Goal: Transaction & Acquisition: Obtain resource

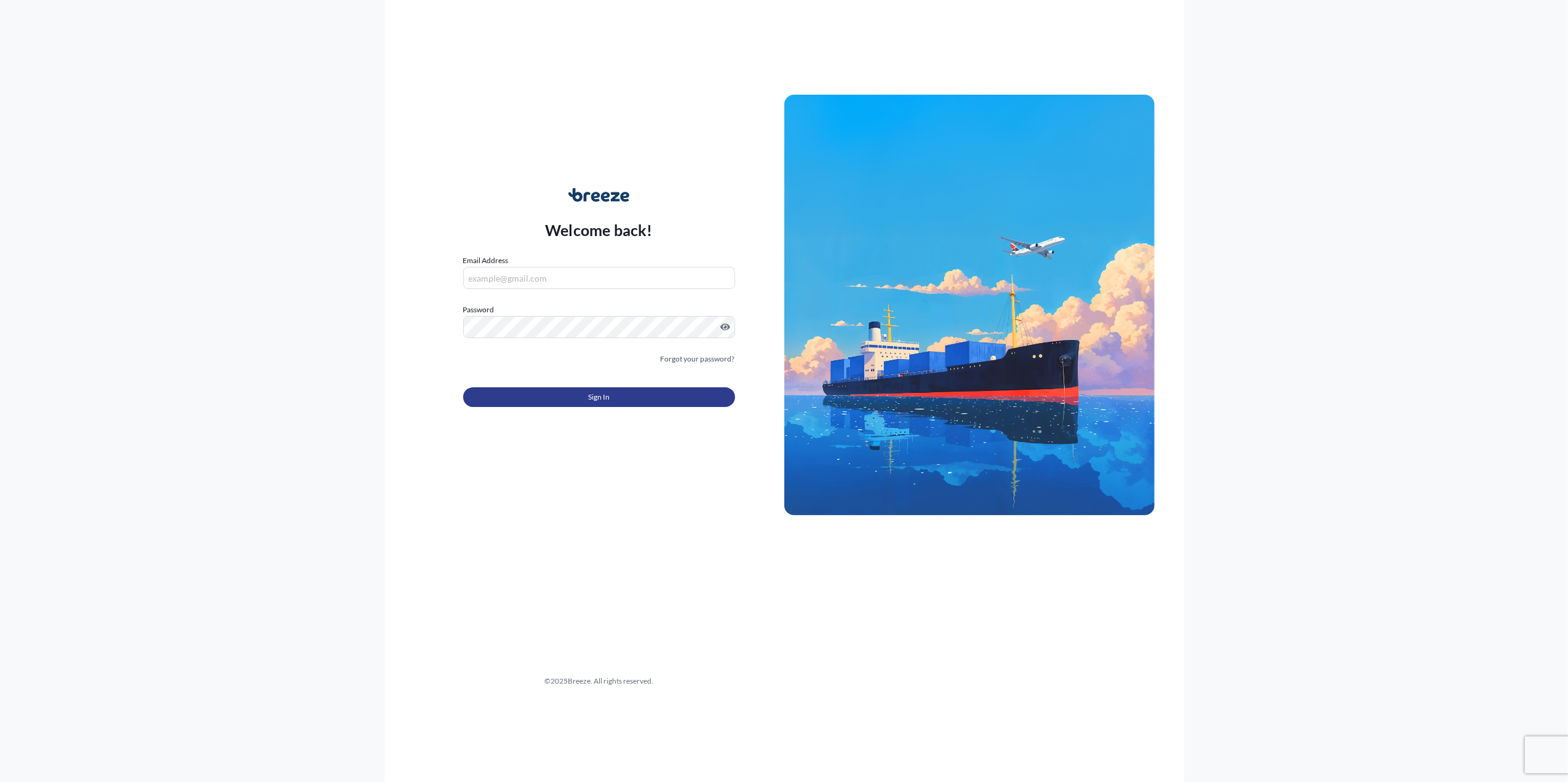
type input "[PERSON_NAME][EMAIL_ADDRESS][PERSON_NAME][DOMAIN_NAME]"
click at [516, 406] on button "Sign In" at bounding box center [599, 397] width 272 height 20
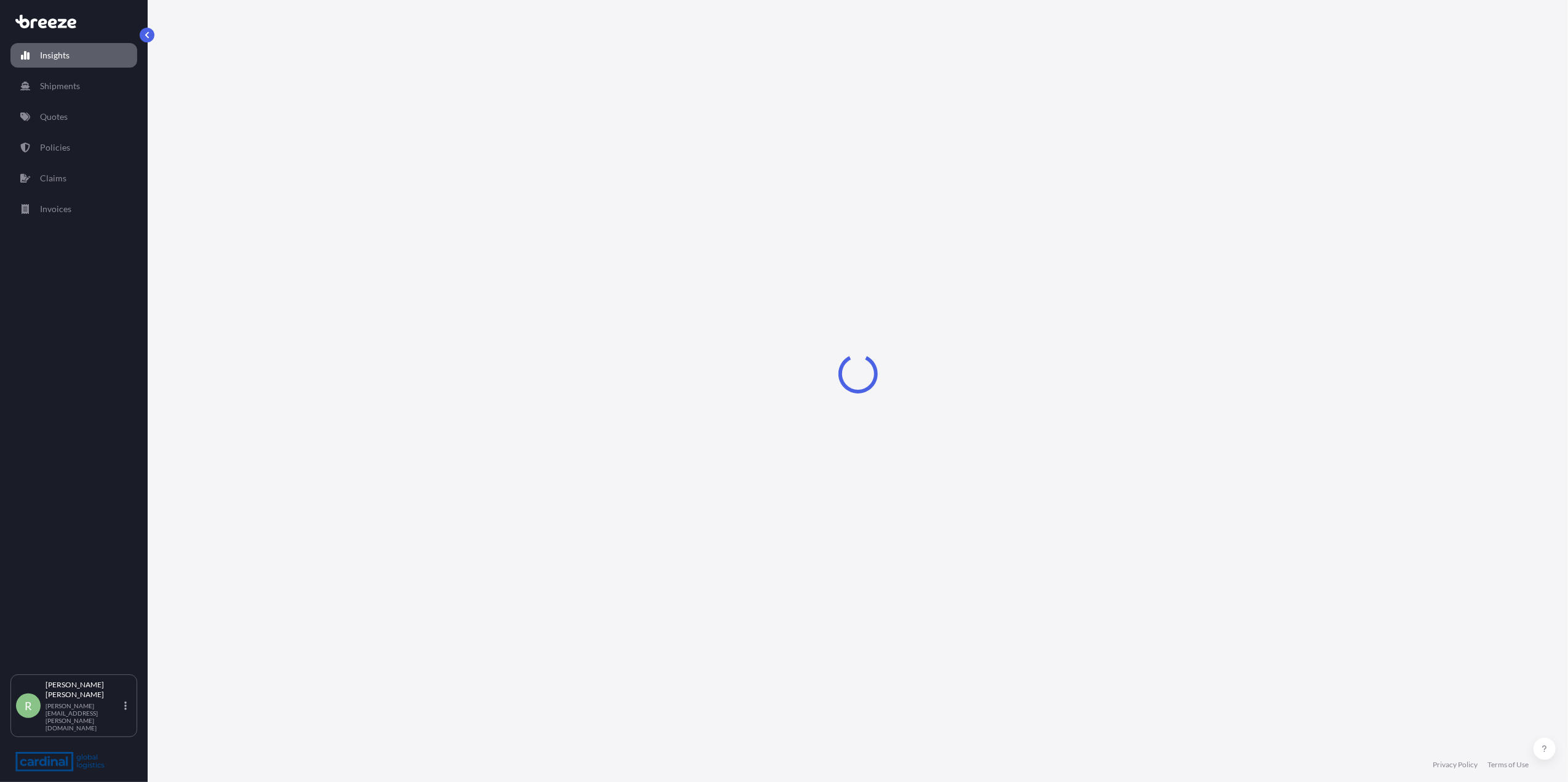
select select "2025"
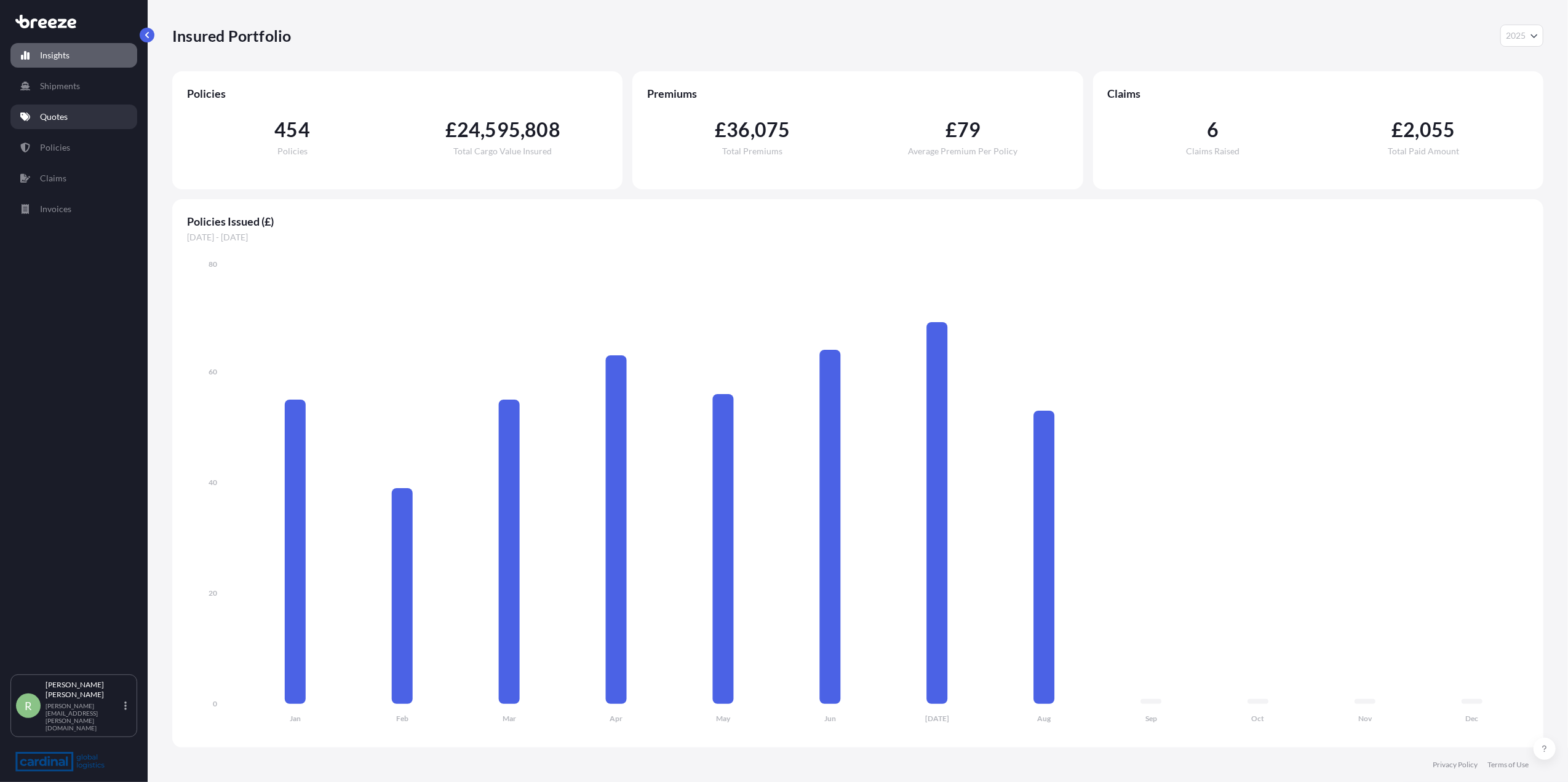
click at [38, 126] on link "Quotes" at bounding box center [73, 117] width 126 height 24
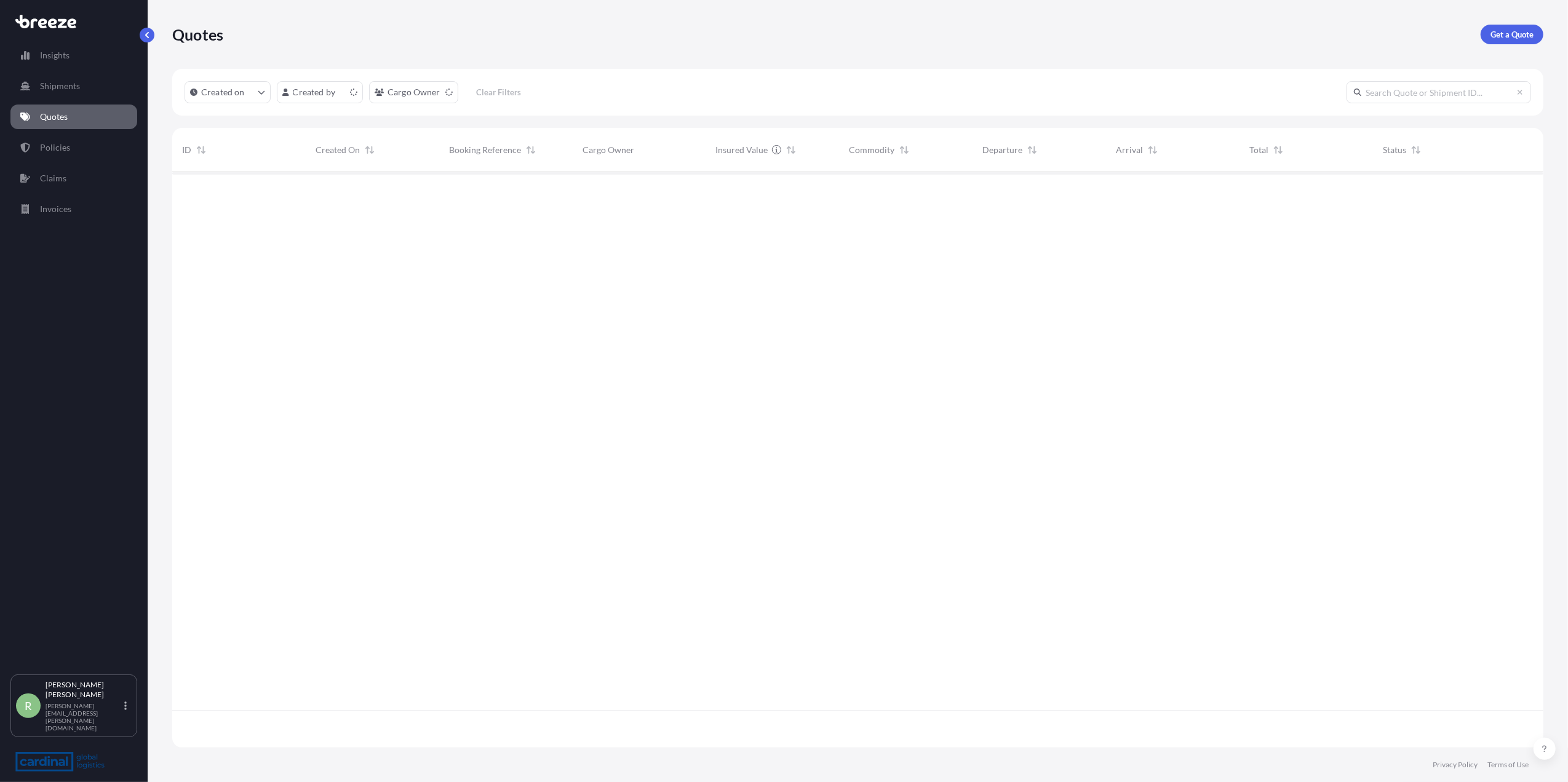
scroll to position [569, 1359]
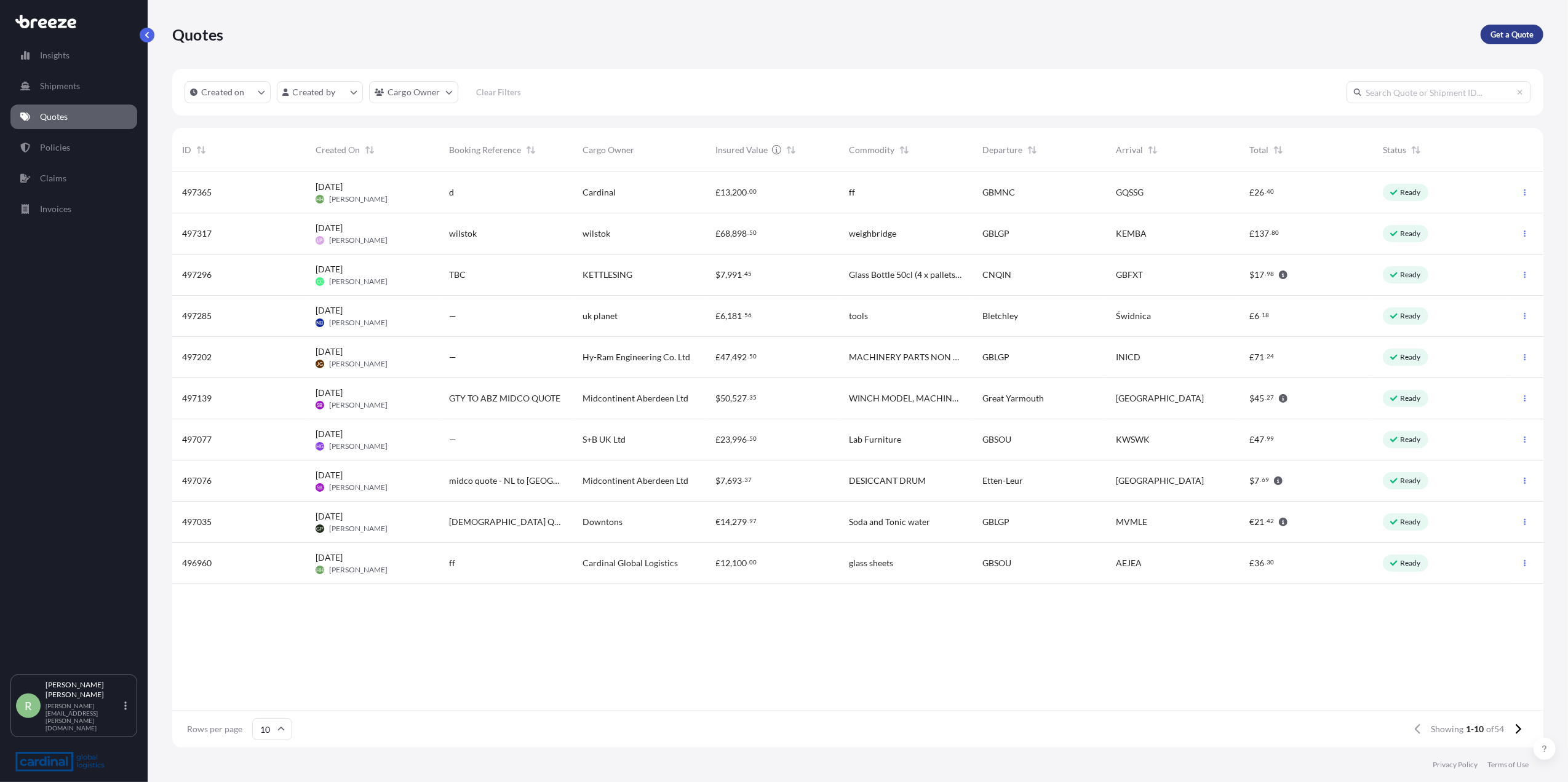
click at [1501, 32] on p "Get a Quote" at bounding box center [1512, 34] width 43 height 12
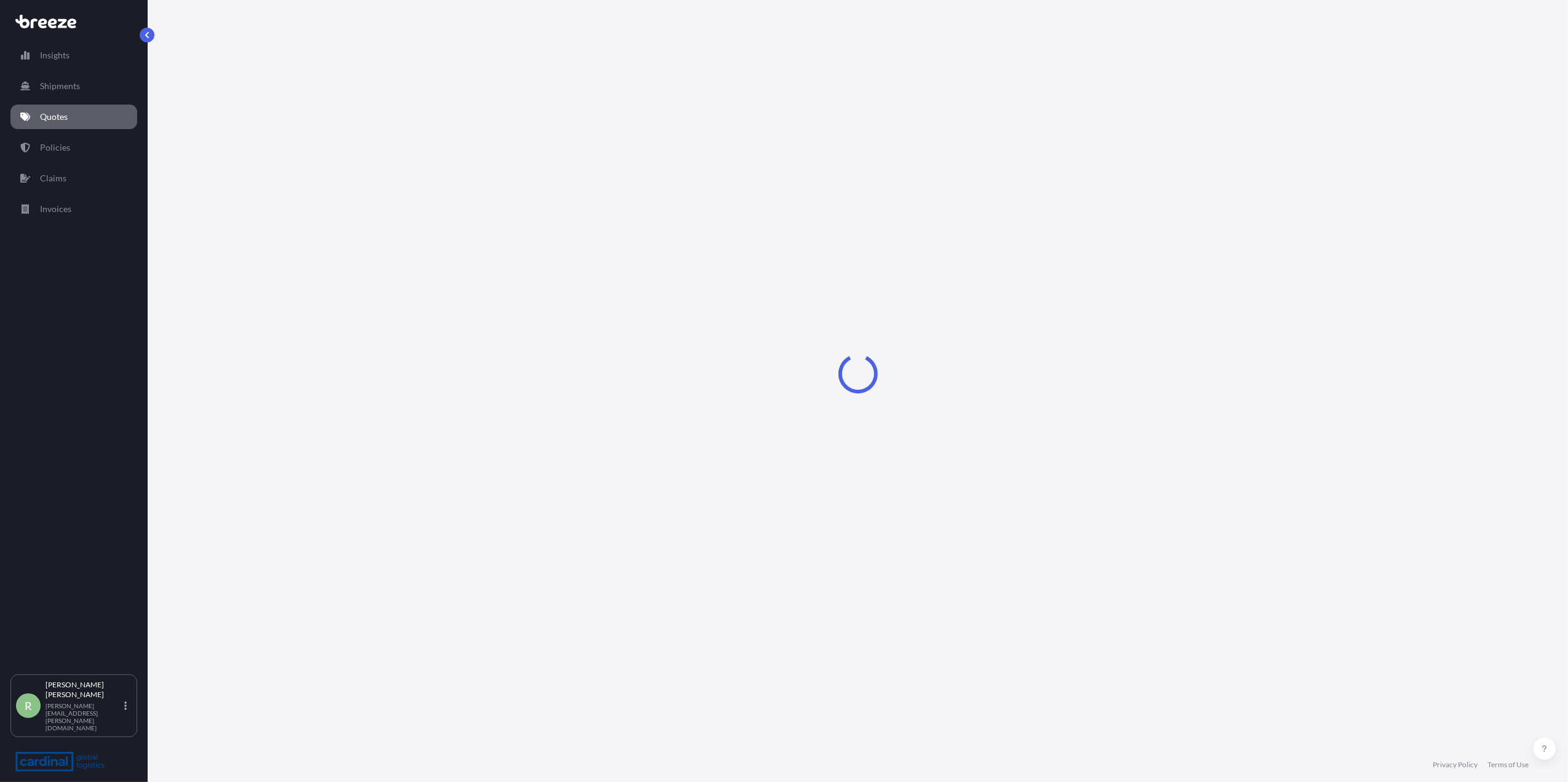
select select "Sea"
select select "1"
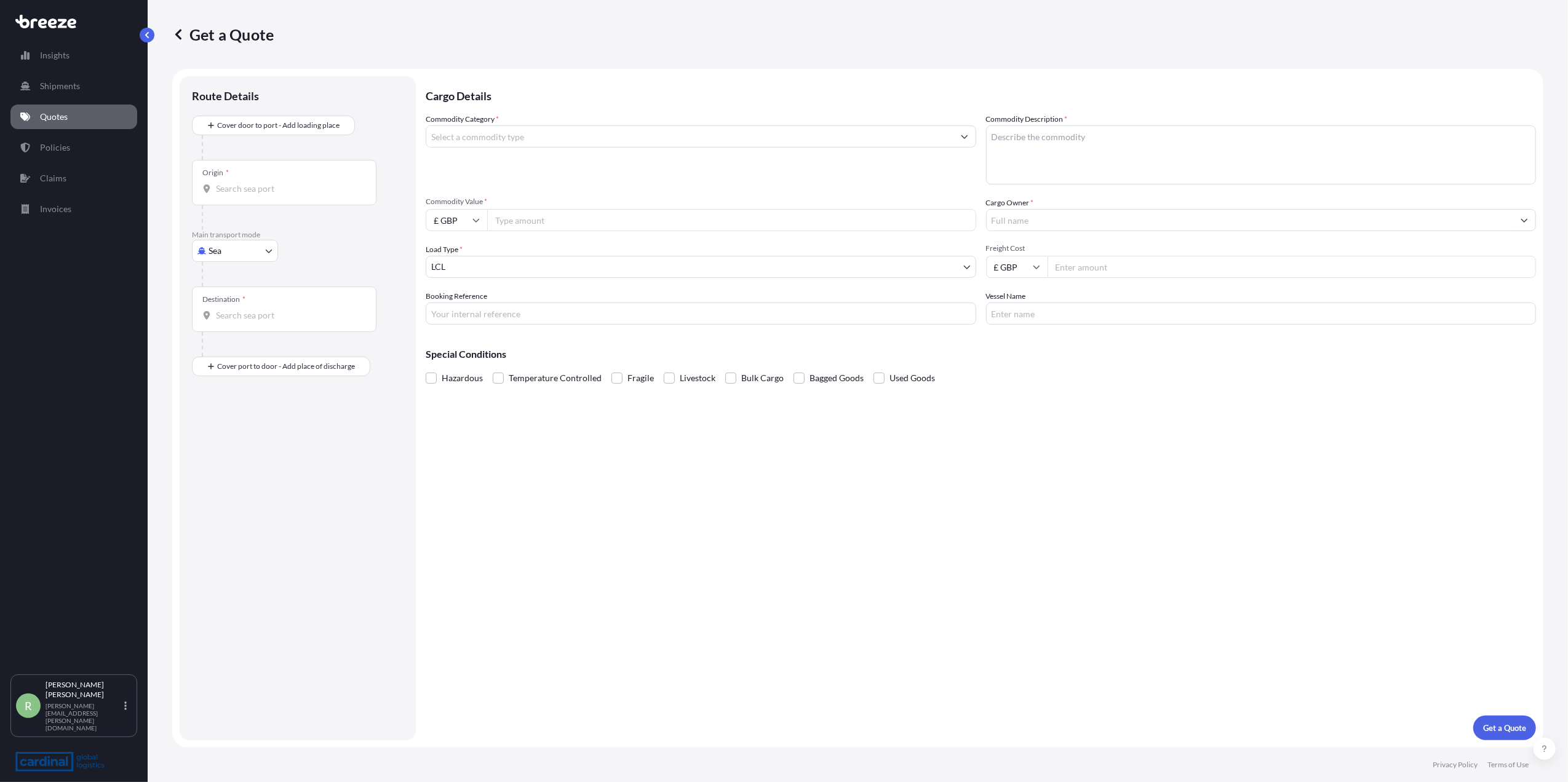
click at [249, 192] on input "Origin *" at bounding box center [289, 188] width 145 height 12
type input "p"
click at [214, 246] on div "Please type and select an option." at bounding box center [313, 228] width 243 height 37
click at [215, 254] on body "10 options available. 0 options available. Insights Shipments Quotes Policies C…" at bounding box center [784, 391] width 1568 height 782
click at [227, 291] on div "Sea" at bounding box center [235, 282] width 77 height 22
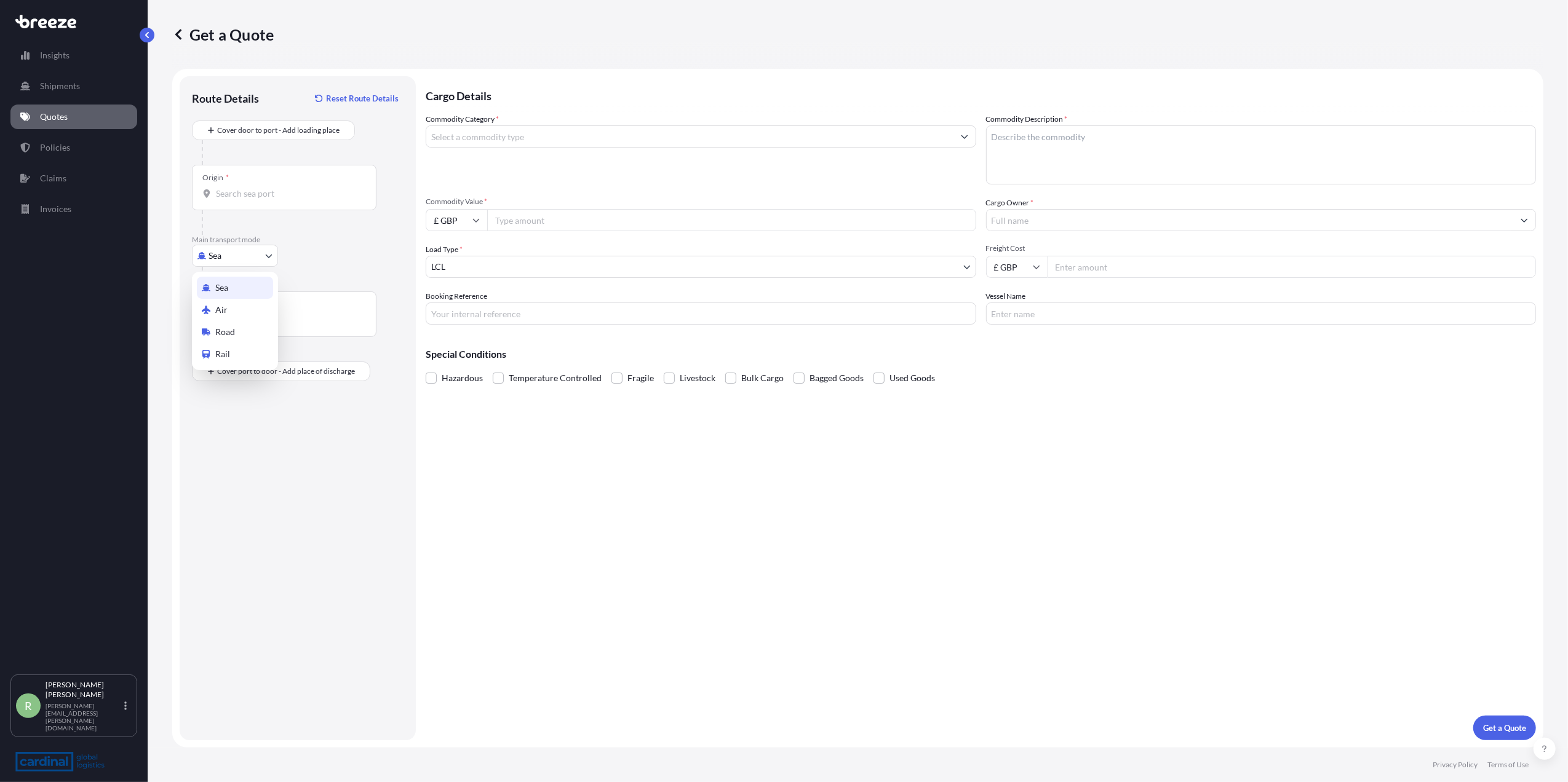
click at [225, 251] on body "10 options available. 0 options available. Insights Shipments Quotes Policies C…" at bounding box center [784, 391] width 1568 height 782
click at [225, 302] on div "Air" at bounding box center [235, 310] width 77 height 22
select select "Air"
click at [237, 206] on div "Origin *" at bounding box center [284, 188] width 184 height 46
click at [237, 200] on input "Origin *" at bounding box center [289, 193] width 145 height 12
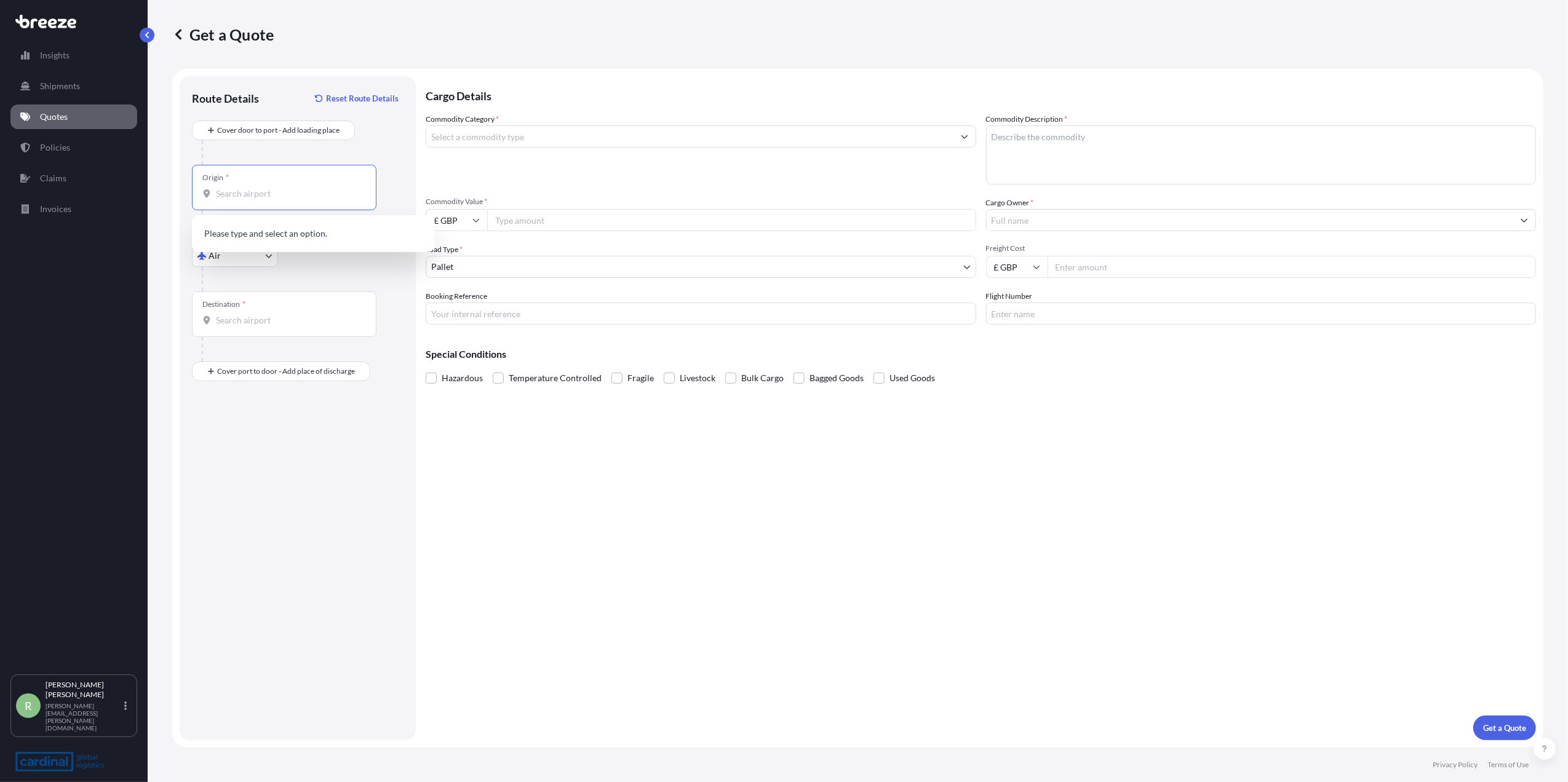
click at [237, 203] on div "Origin *" at bounding box center [284, 188] width 184 height 46
click at [237, 200] on input "Origin *" at bounding box center [289, 193] width 145 height 12
drag, startPoint x: 239, startPoint y: 201, endPoint x: 161, endPoint y: 200, distance: 78.0
click at [161, 200] on div "Get a Quote Route Details Reset Route Details Cover door to port - Add loading …" at bounding box center [857, 373] width 1420 height 748
drag, startPoint x: 161, startPoint y: 200, endPoint x: 241, endPoint y: 191, distance: 80.5
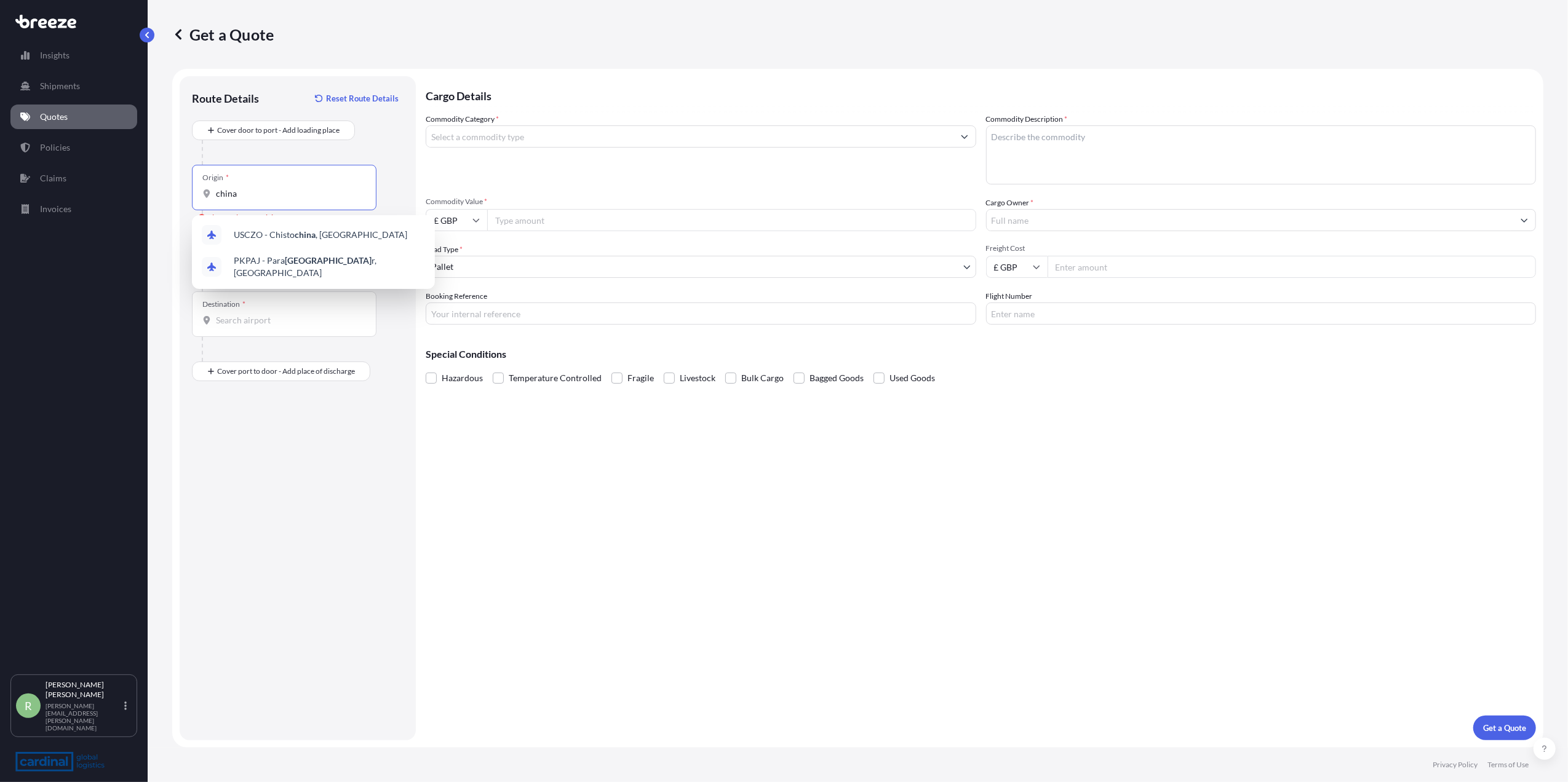
click at [241, 191] on input "china" at bounding box center [289, 193] width 145 height 12
drag, startPoint x: 244, startPoint y: 190, endPoint x: 174, endPoint y: 208, distance: 72.3
click at [174, 208] on form "Route Details Reset Route Details Cover door to port - Add loading place Place …" at bounding box center [857, 408] width 1371 height 679
click at [247, 242] on span "CN PVG - Shanghai Pudong International Apt, [GEOGRAPHIC_DATA]" at bounding box center [330, 237] width 192 height 24
type input "CNPVG - Shanghai Pudong International Apt, [GEOGRAPHIC_DATA]"
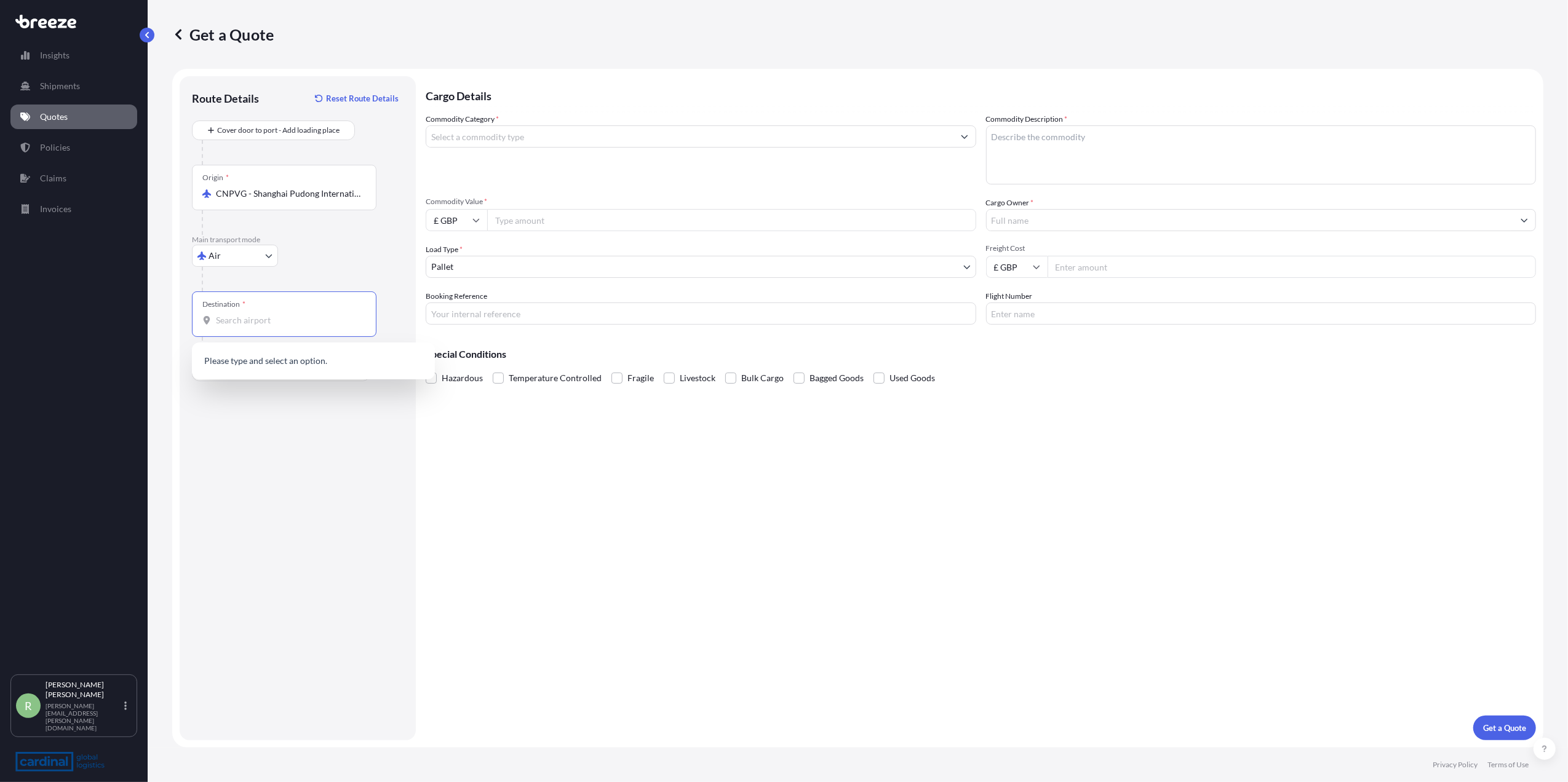
click at [241, 321] on input "Destination *" at bounding box center [289, 320] width 145 height 12
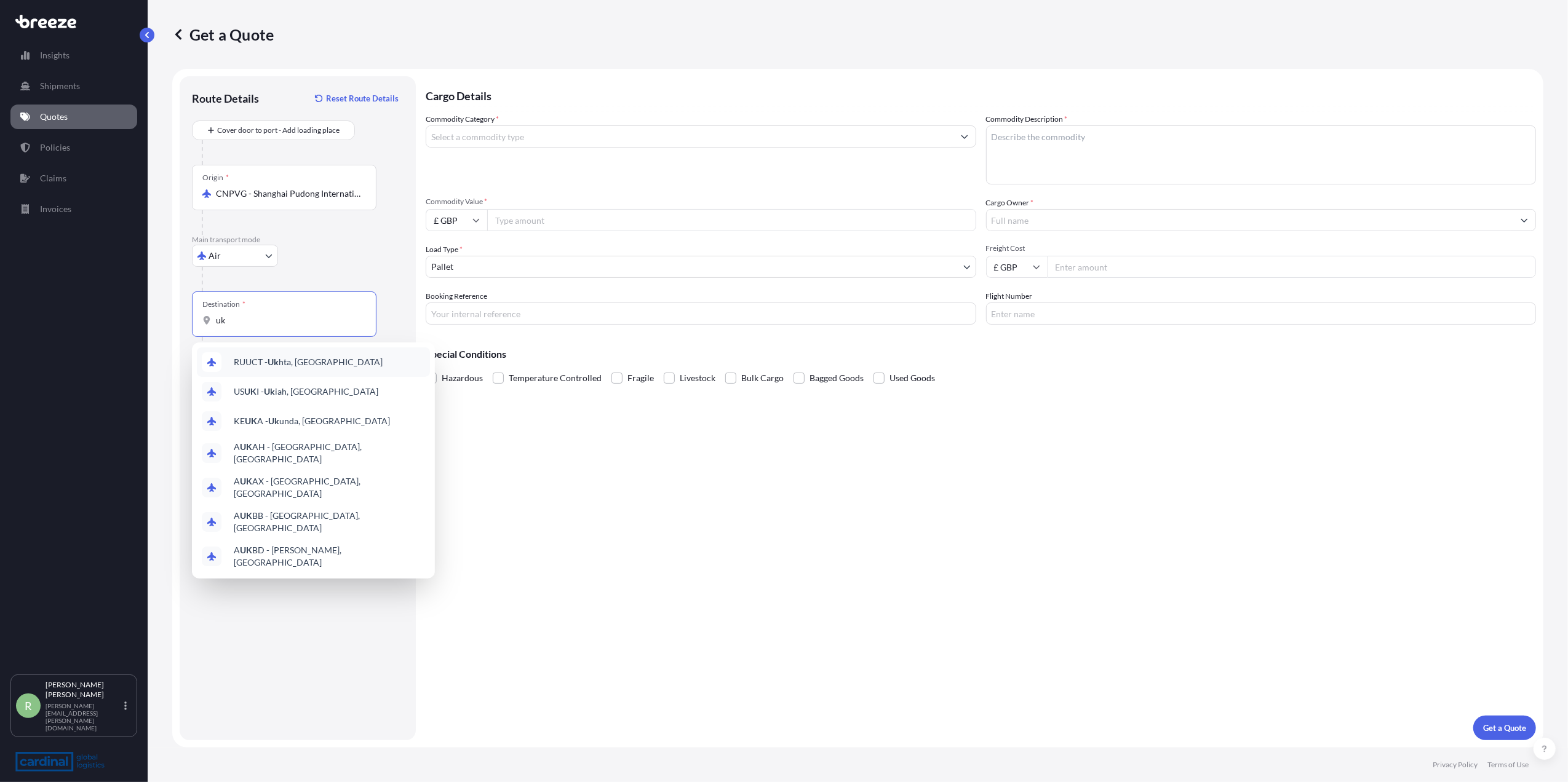
type input "u"
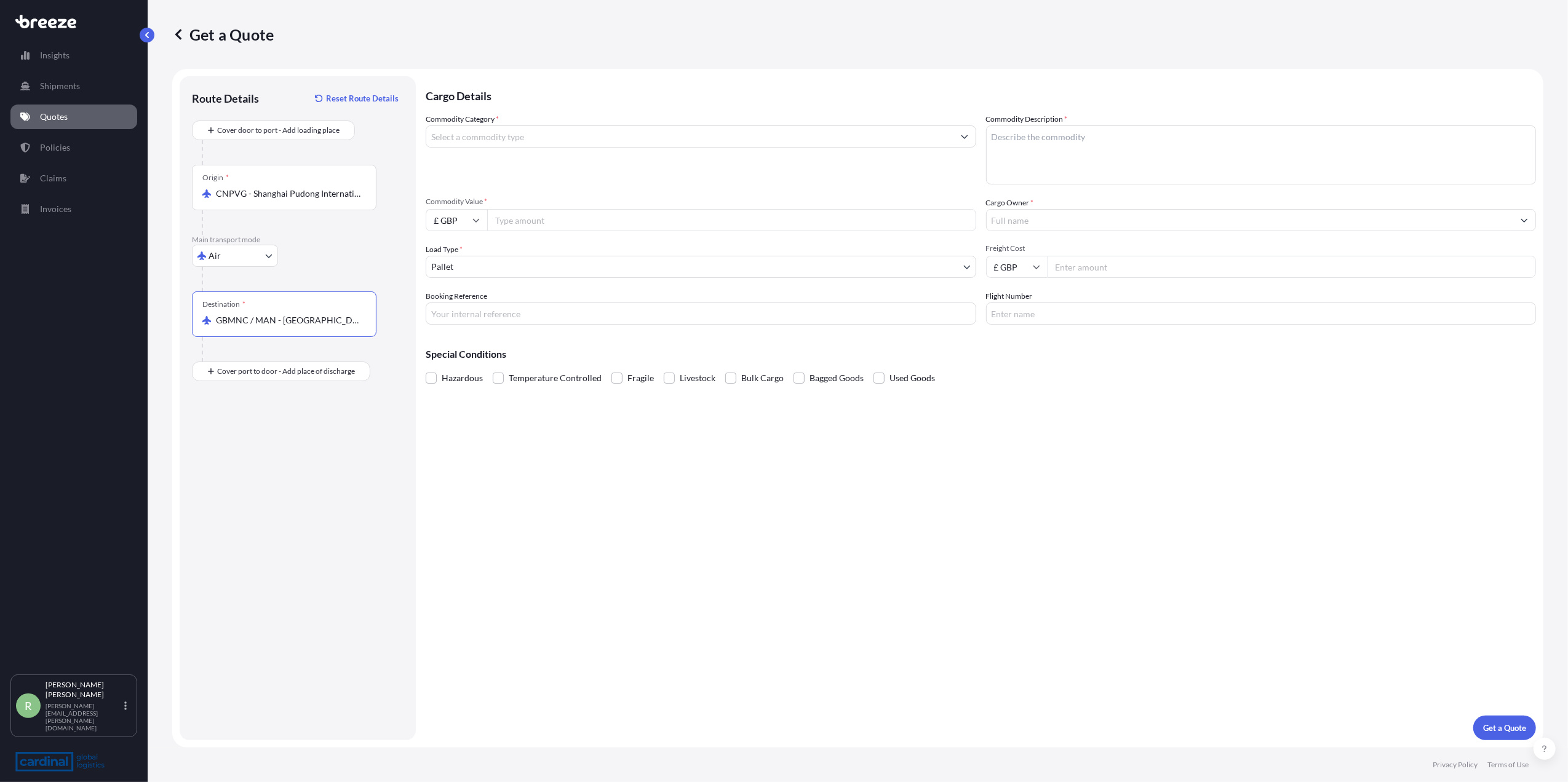
type input "GBMNC / MAN - [GEOGRAPHIC_DATA], [GEOGRAPHIC_DATA]"
click at [481, 140] on input "Commodity Category *" at bounding box center [690, 136] width 527 height 22
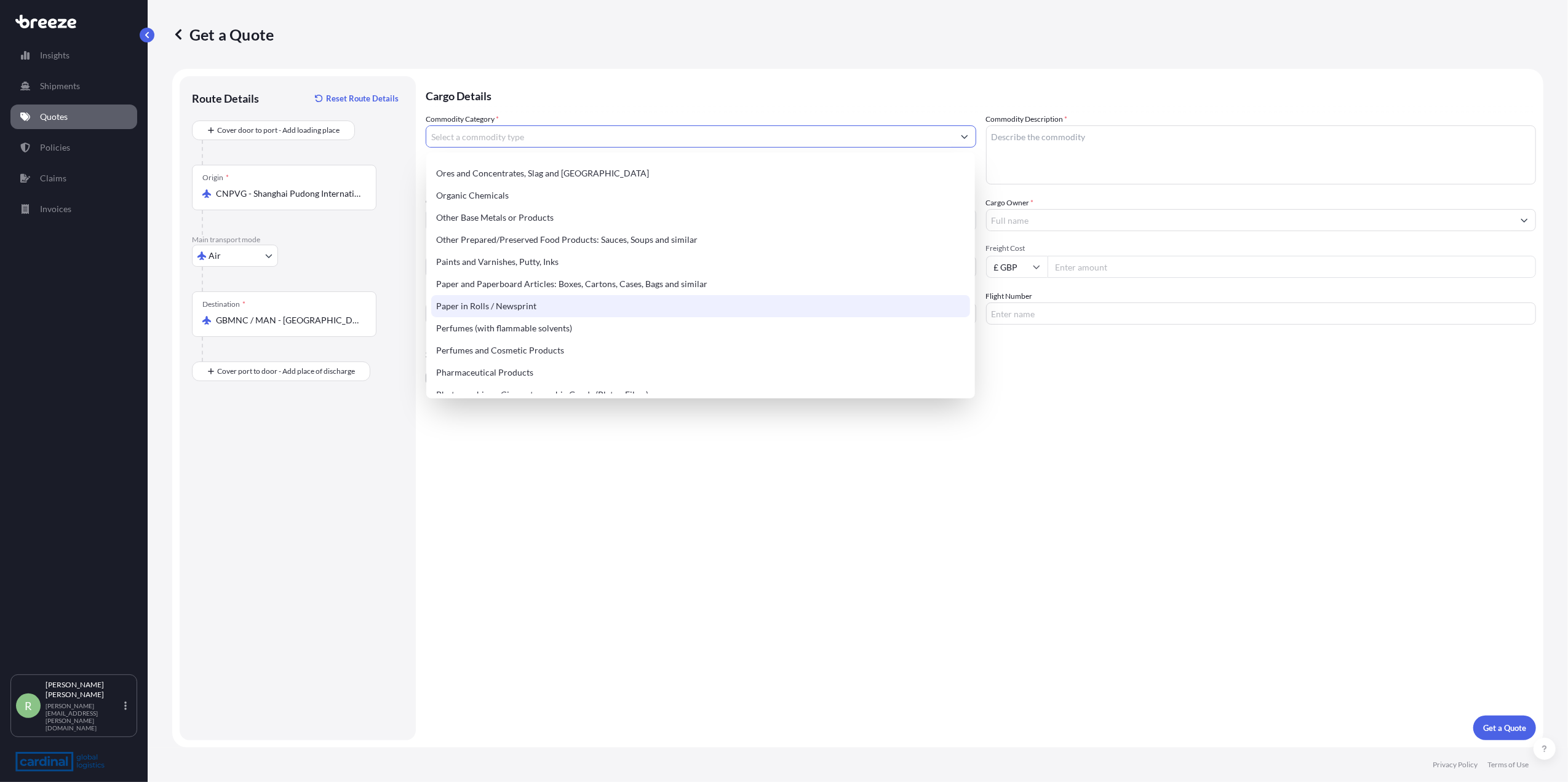
scroll to position [1961, 0]
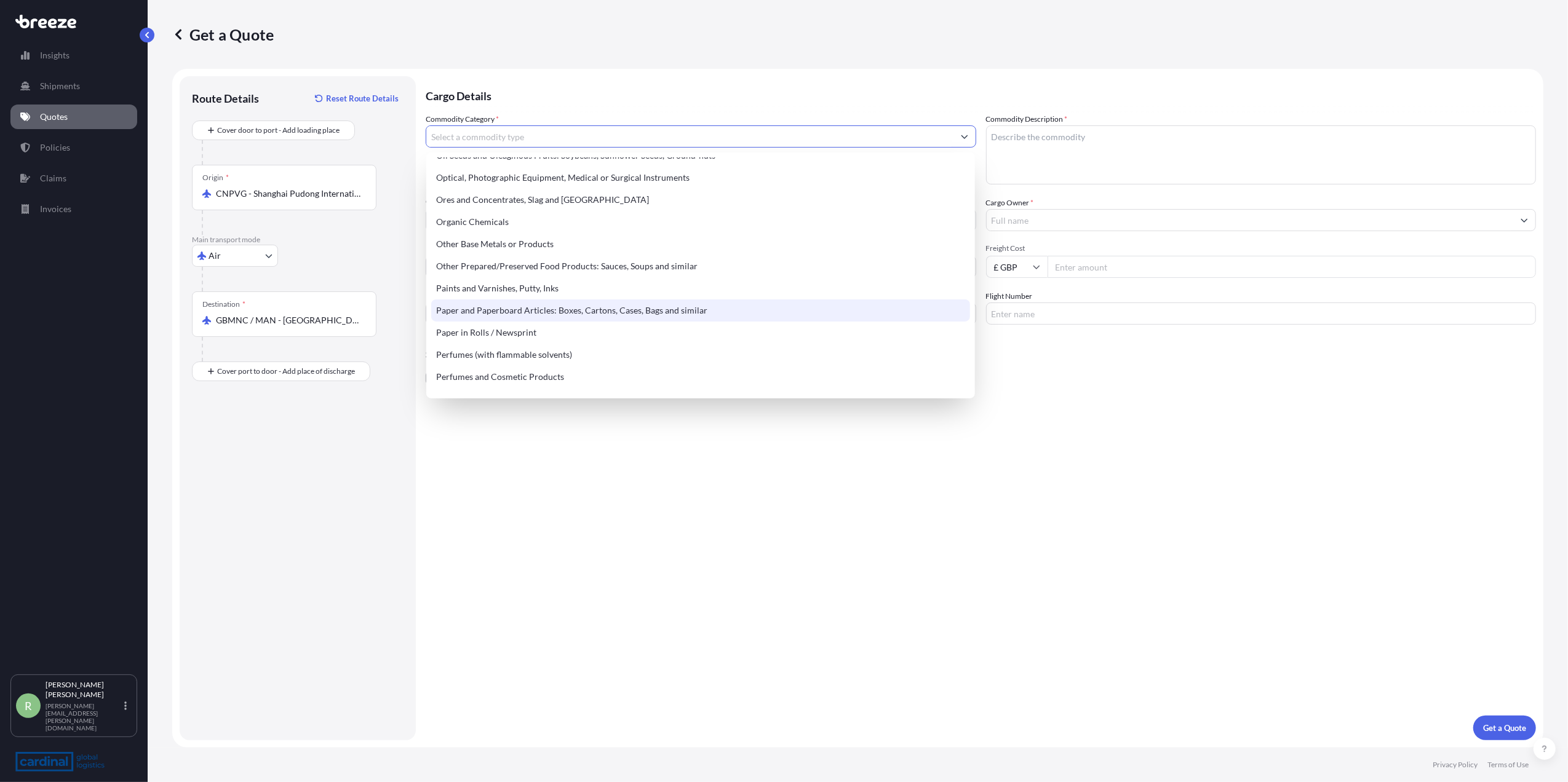
click at [498, 311] on div "Paper and Paperboard Articles: Boxes, Cartons, Cases, Bags and similar" at bounding box center [701, 310] width 539 height 22
type input "Paper and Paperboard Articles: Boxes, Cartons, Cases, Bags and similar"
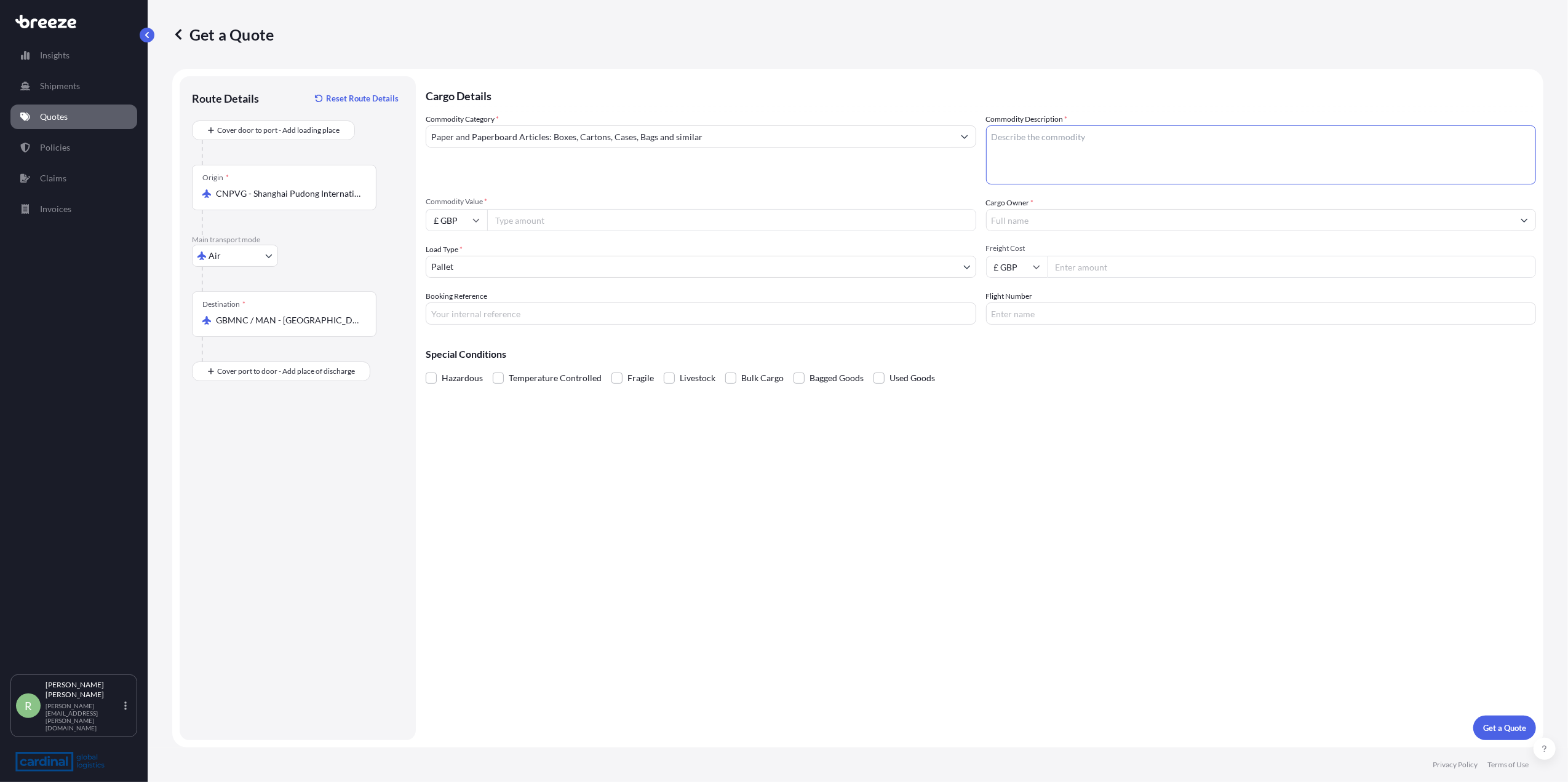
click at [1067, 138] on textarea "Commodity Description *" at bounding box center [1261, 155] width 551 height 59
click at [1048, 144] on textarea "Commodity Description *" at bounding box center [1261, 155] width 551 height 59
paste textarea "Packaging"
type textarea "Packaging"
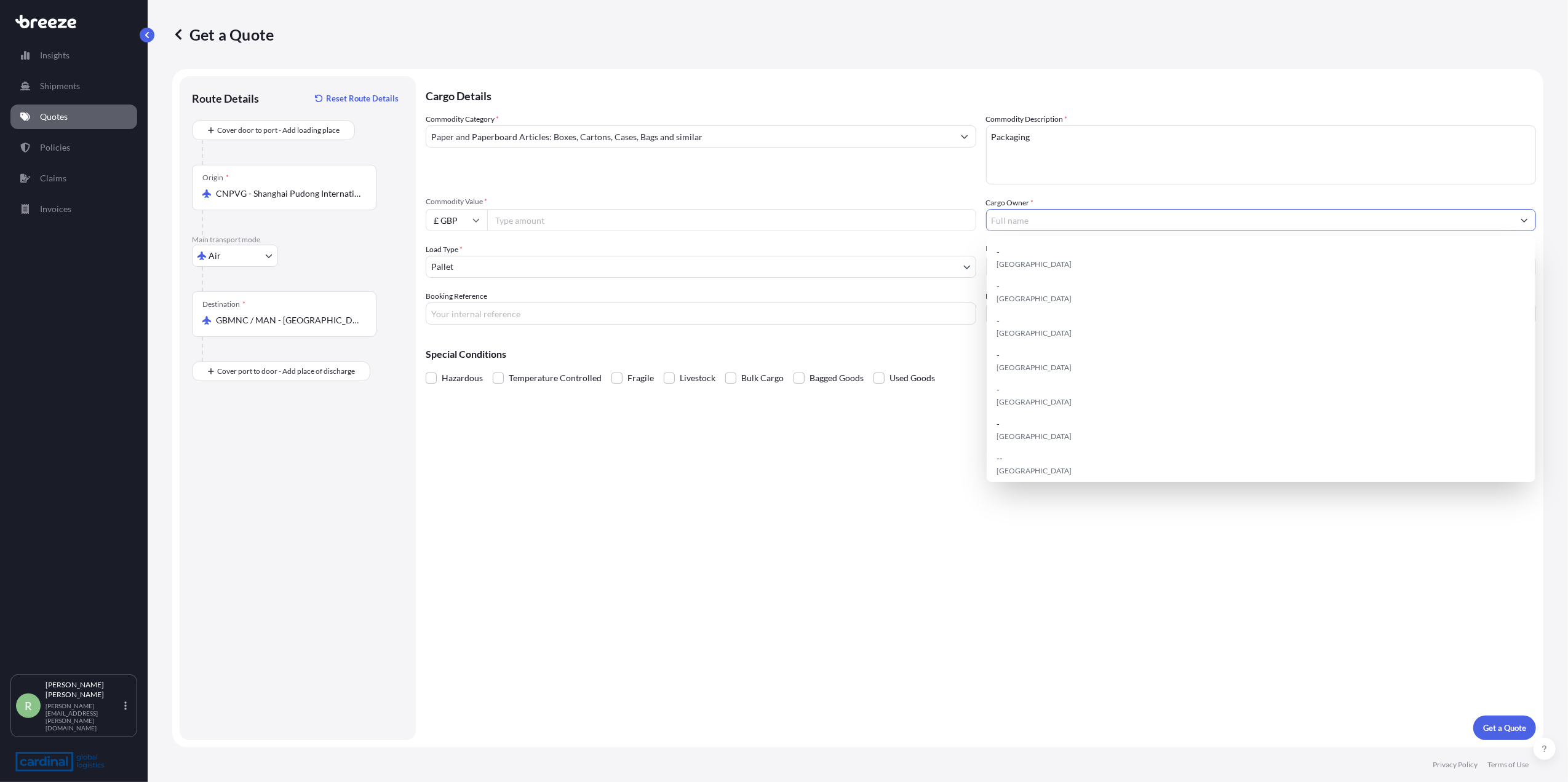
click at [1042, 219] on input "Cargo Owner *" at bounding box center [1251, 219] width 527 height 22
click at [1037, 257] on div "- [GEOGRAPHIC_DATA]" at bounding box center [1261, 258] width 539 height 34
type input "-"
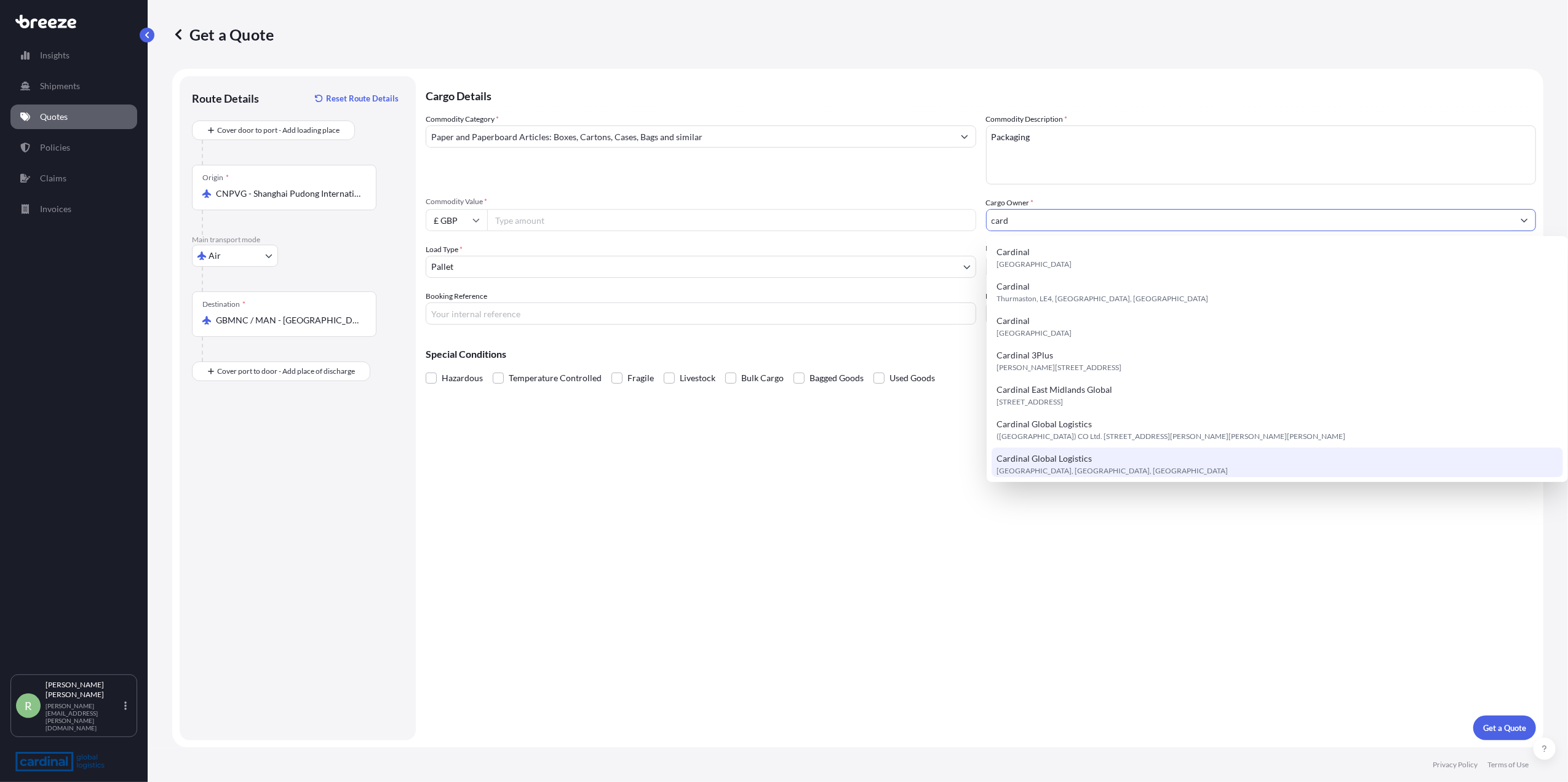
click at [1048, 456] on span "Cardinal Global Logistics" at bounding box center [1044, 458] width 95 height 12
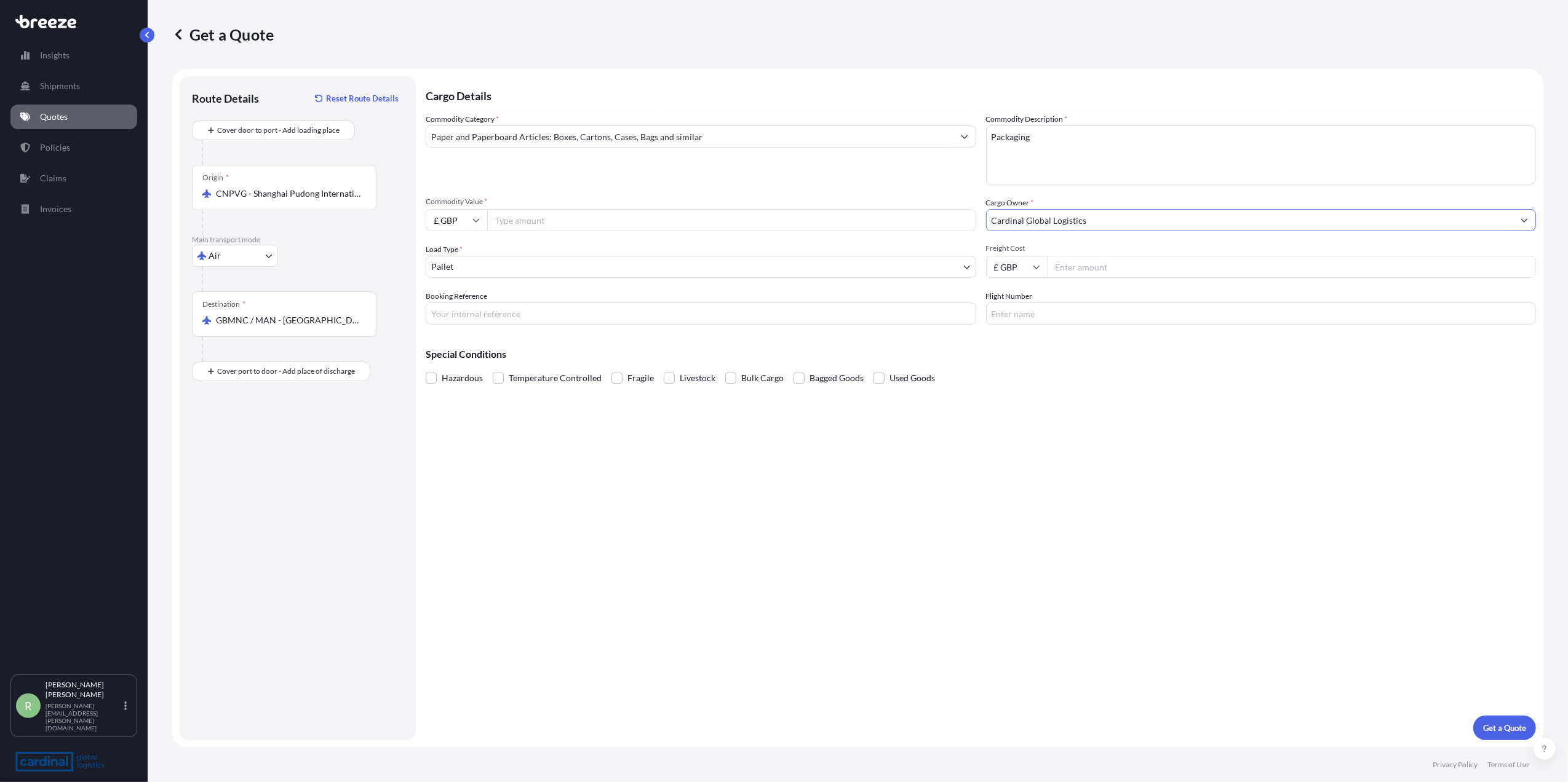
type input "Cardinal Global Logistics"
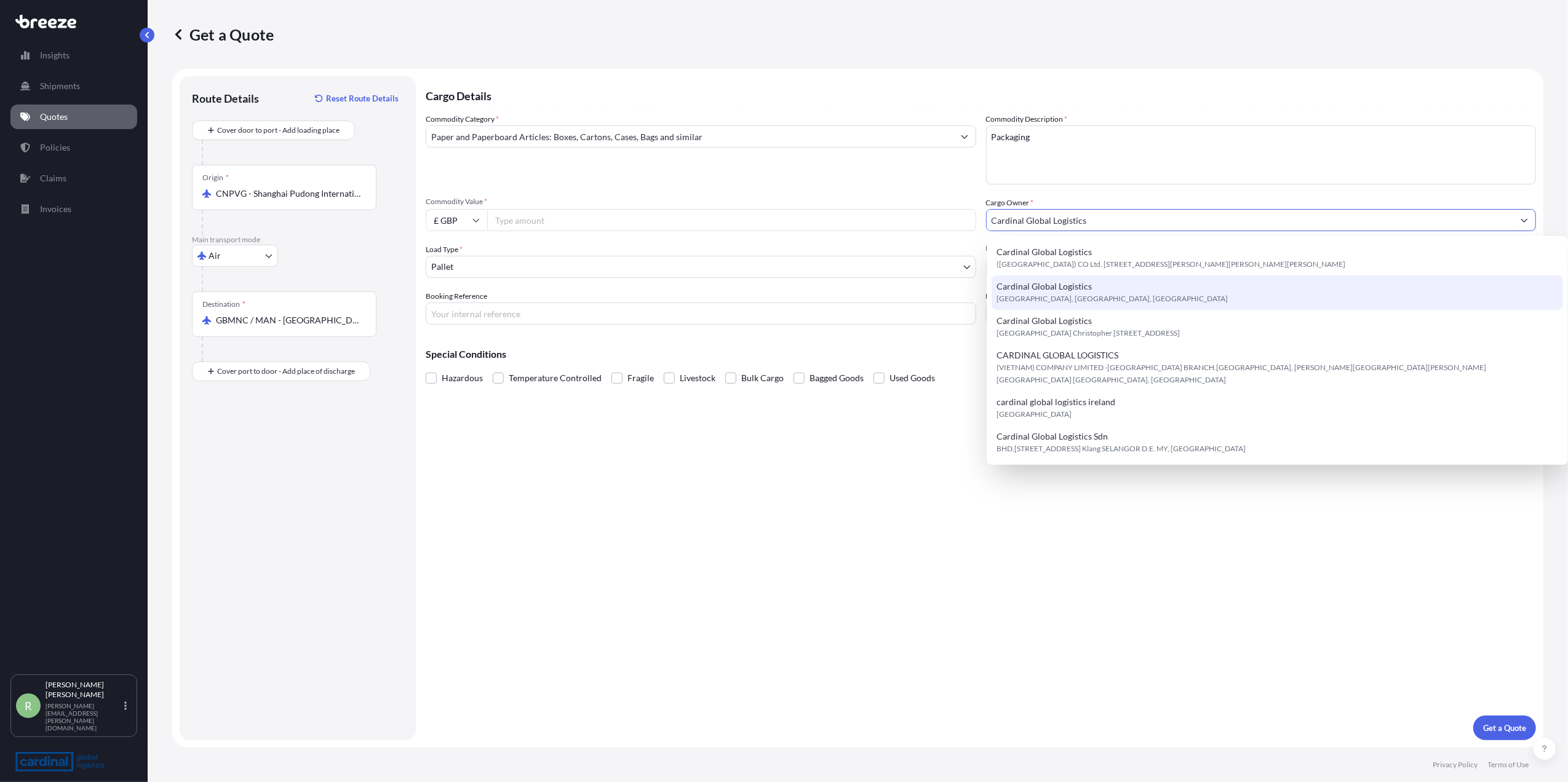
click at [1058, 276] on div "Cardinal Global Logistics [GEOGRAPHIC_DATA], [GEOGRAPHIC_DATA], [GEOGRAPHIC_DAT…" at bounding box center [1278, 293] width 572 height 34
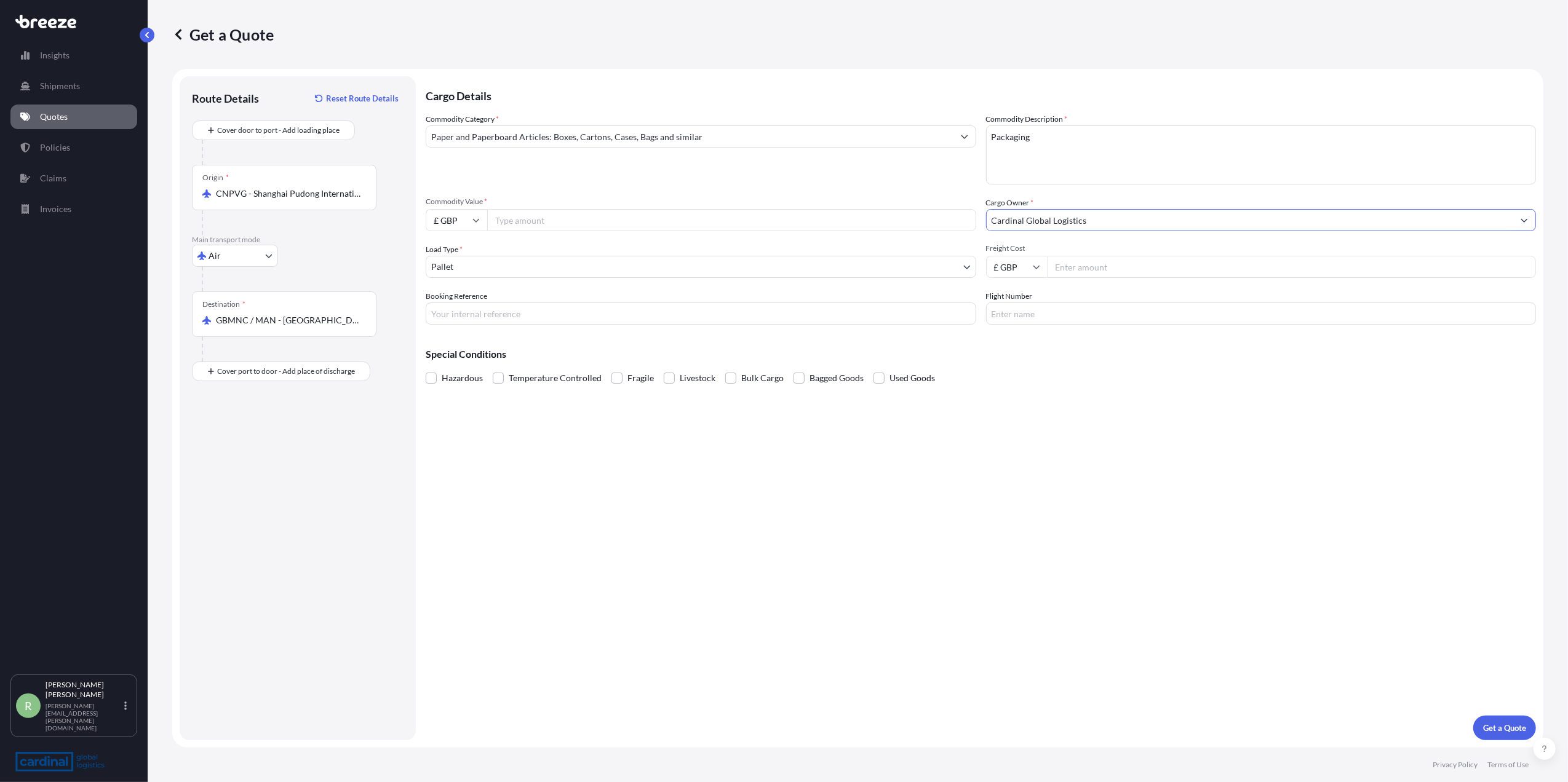
click at [1060, 272] on input "Freight Cost" at bounding box center [1292, 267] width 489 height 22
type input "15211"
click at [639, 225] on input "Commodity Value *" at bounding box center [732, 219] width 489 height 22
type input "5051"
click at [1508, 734] on button "Get a Quote" at bounding box center [1504, 728] width 63 height 24
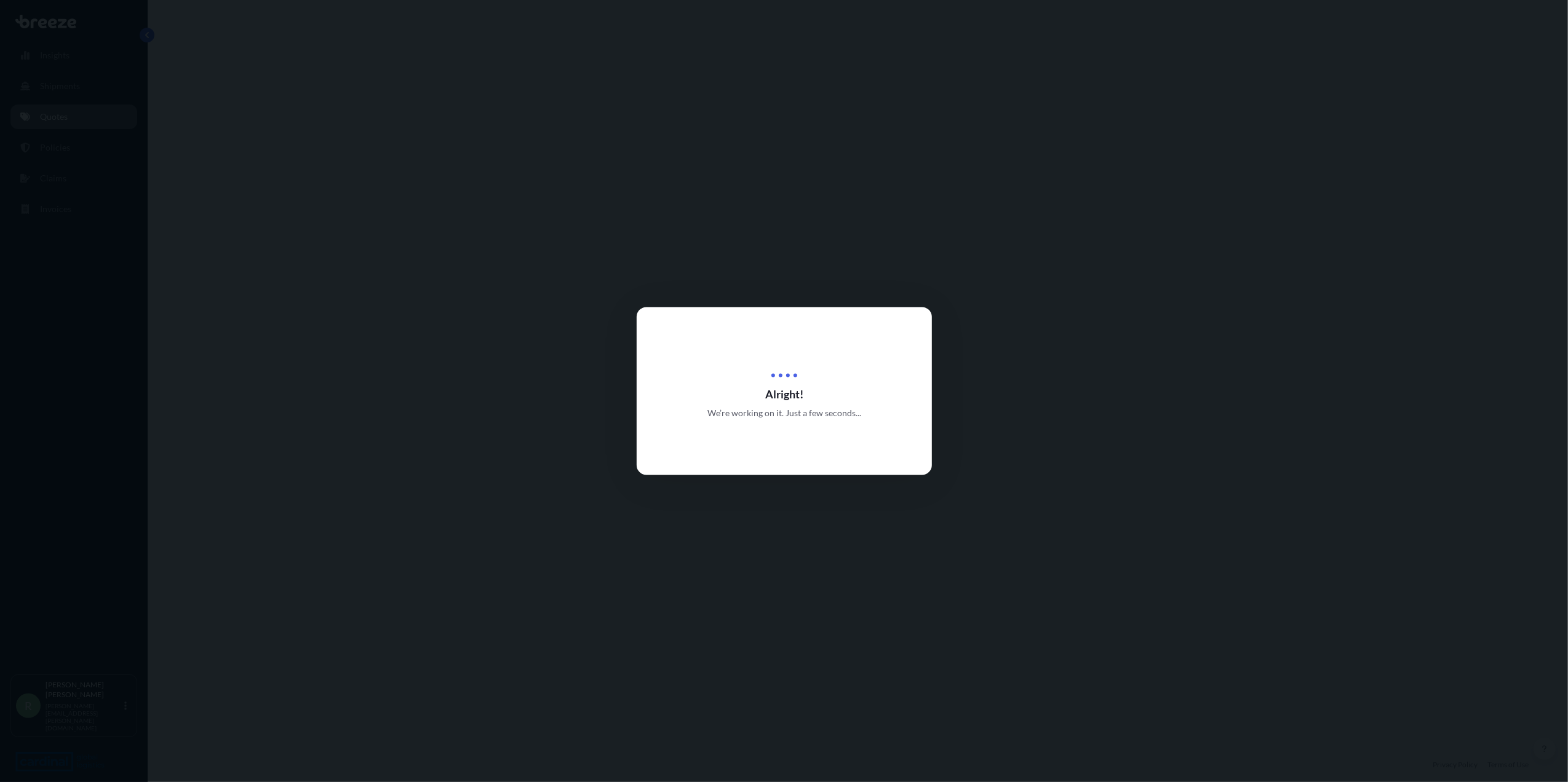
select select "Air"
select select "1"
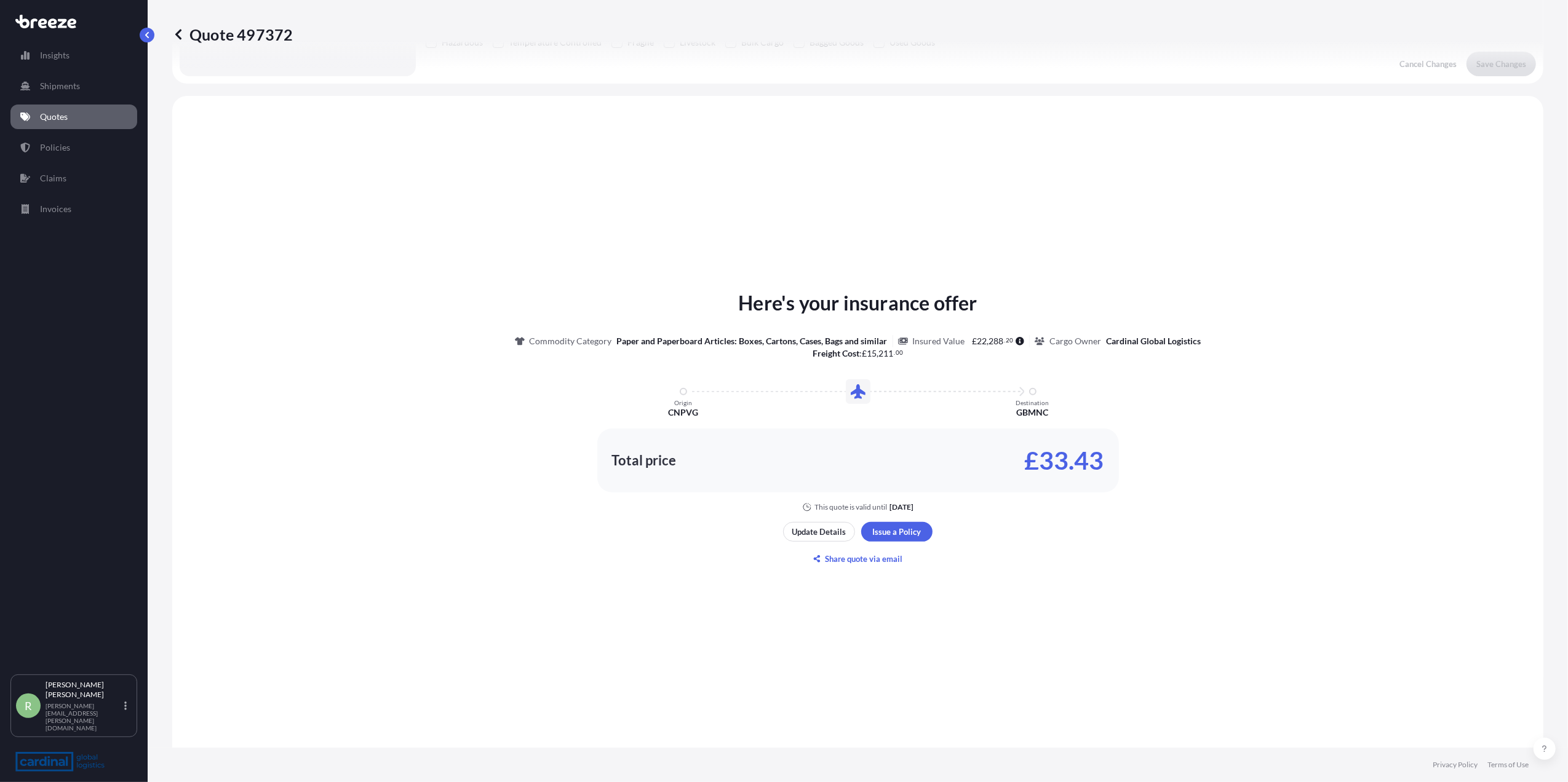
scroll to position [363, 0]
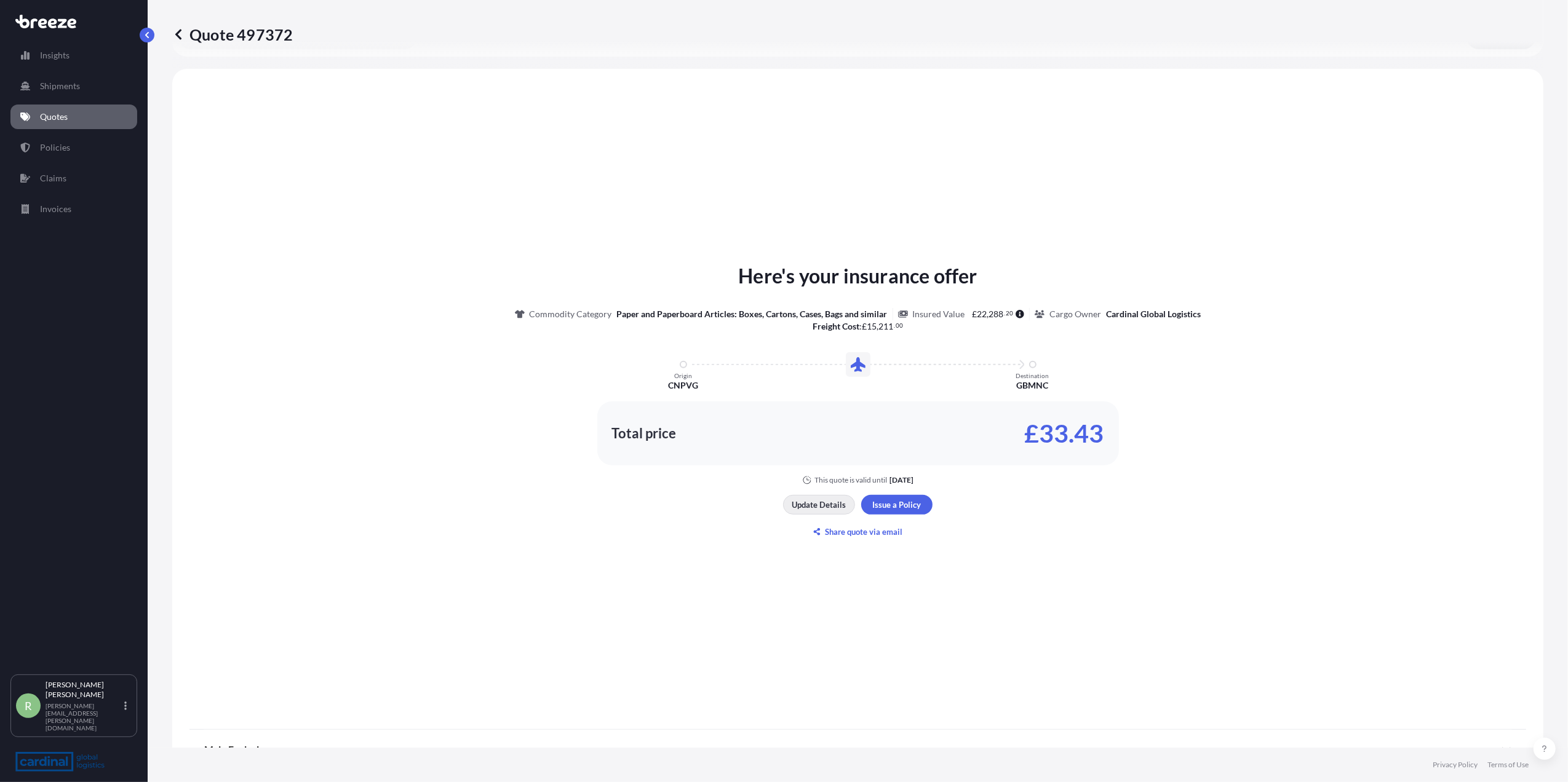
click at [827, 500] on p "Update Details" at bounding box center [819, 505] width 54 height 12
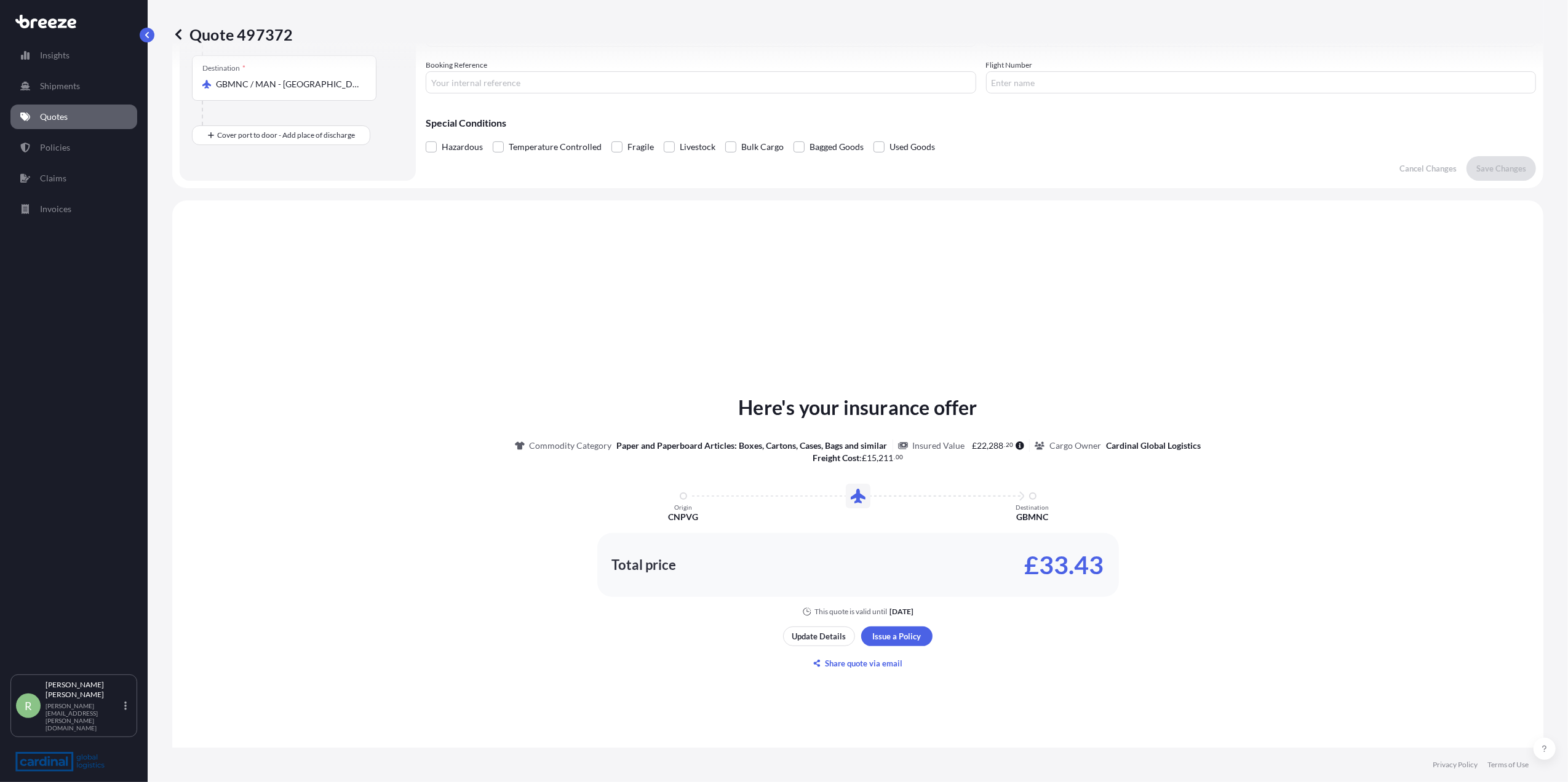
scroll to position [402, 0]
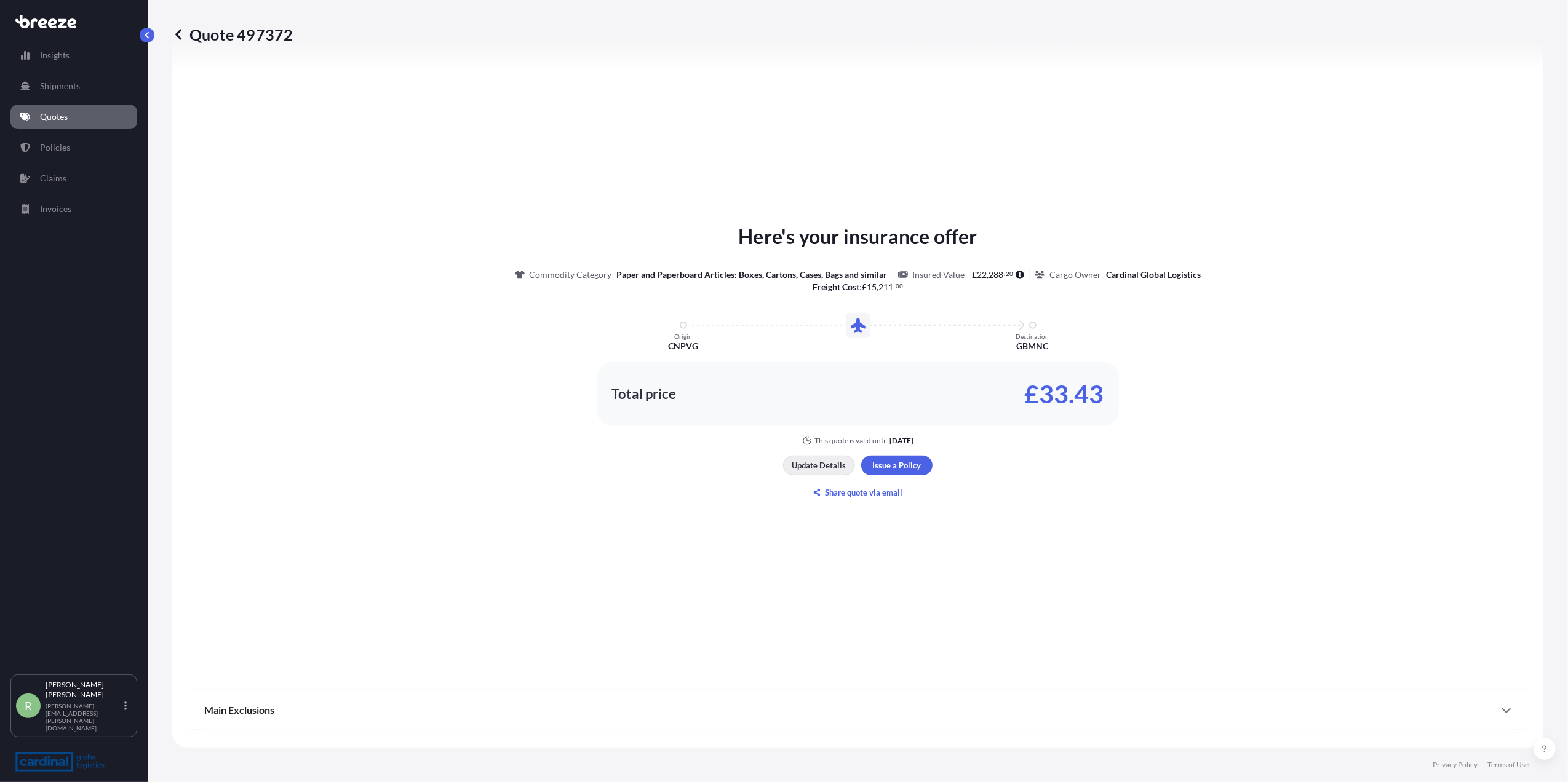
click at [814, 468] on p "Update Details" at bounding box center [819, 465] width 54 height 12
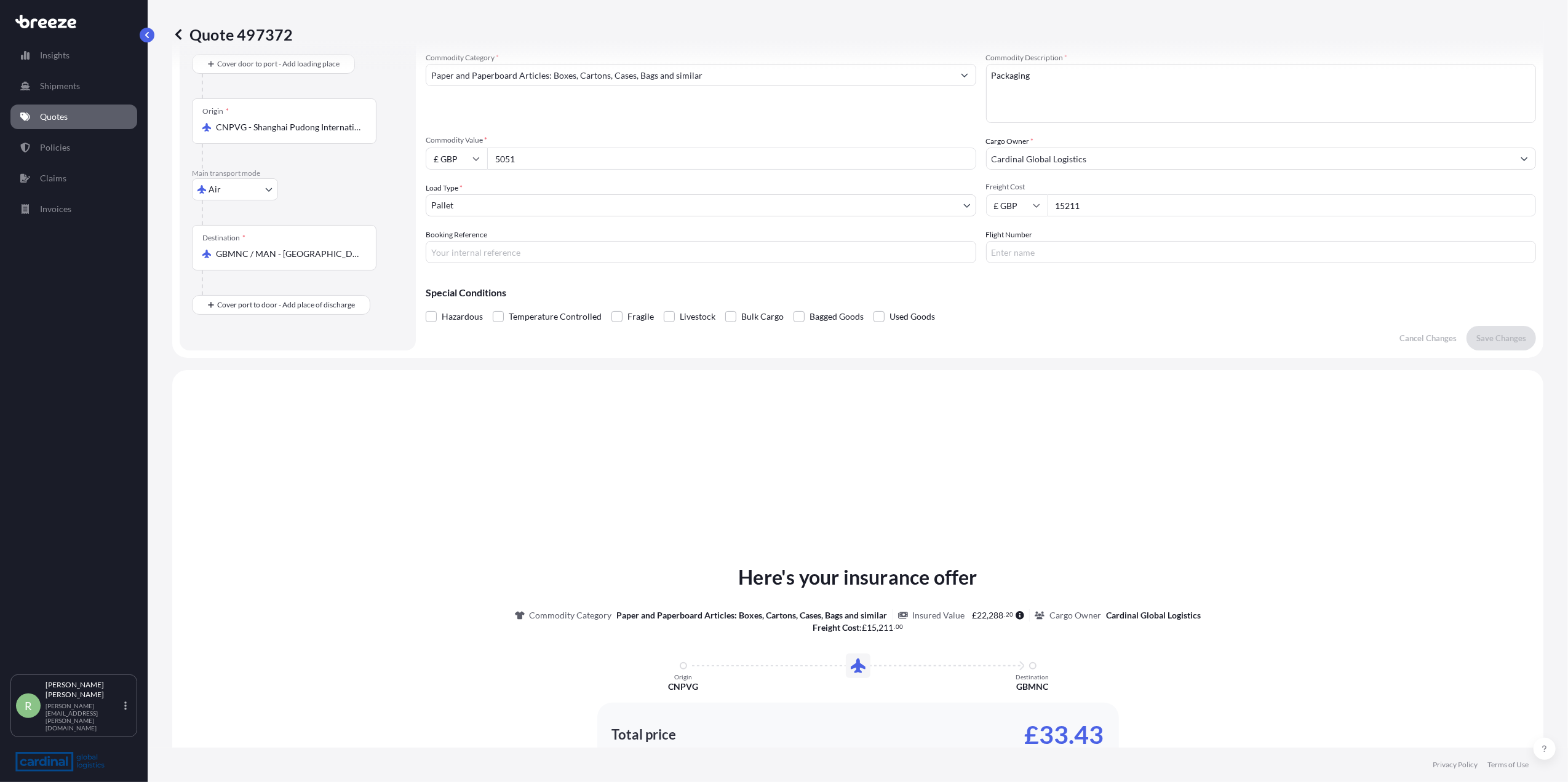
scroll to position [0, 0]
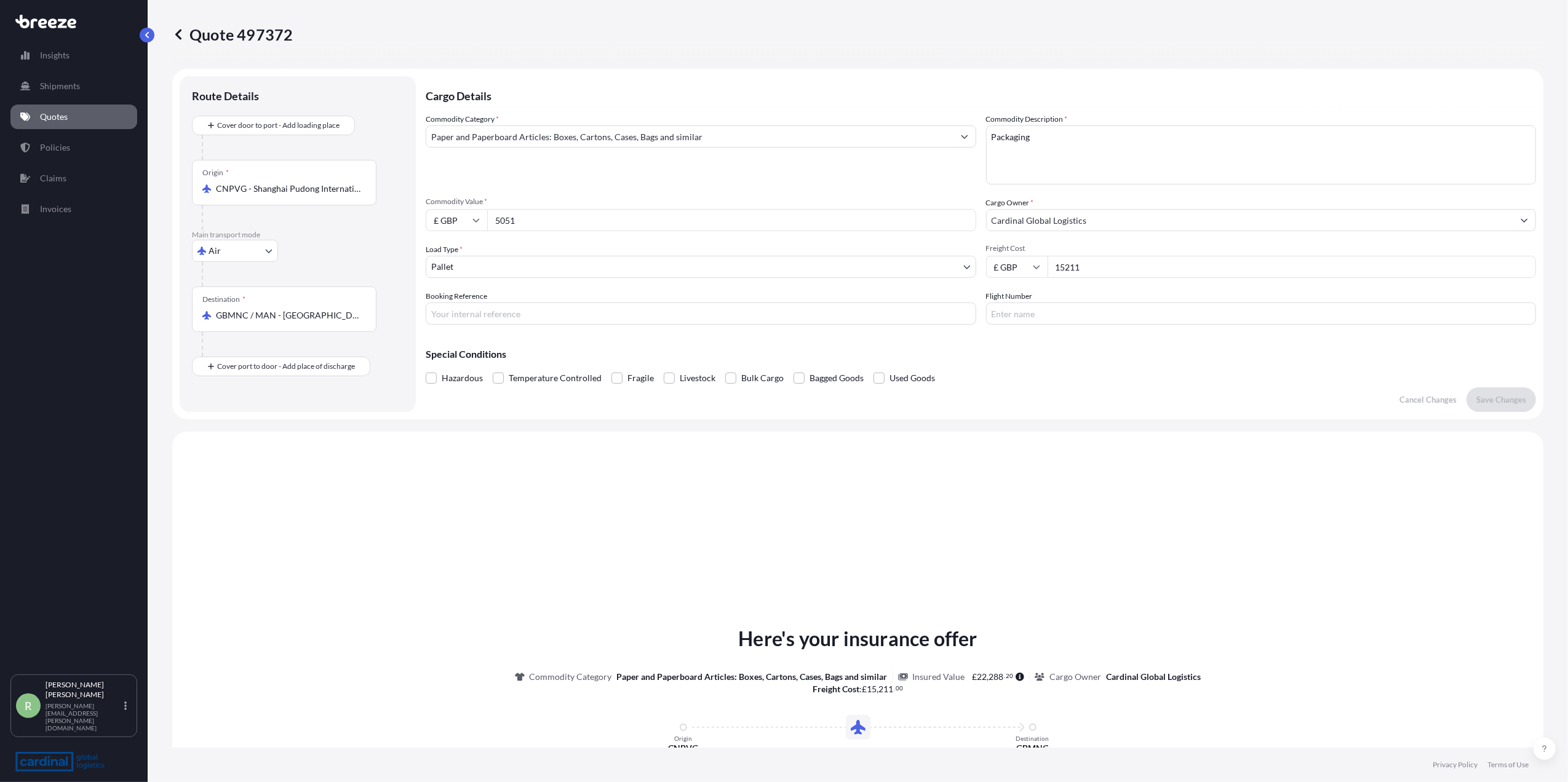
drag, startPoint x: 1097, startPoint y: 272, endPoint x: 993, endPoint y: 271, distance: 104.0
click at [993, 271] on div "£ GBP 15211" at bounding box center [1261, 267] width 551 height 22
type input "27444"
drag, startPoint x: 549, startPoint y: 227, endPoint x: 434, endPoint y: 211, distance: 116.1
click at [436, 219] on div "£ GBP 5051" at bounding box center [701, 219] width 551 height 22
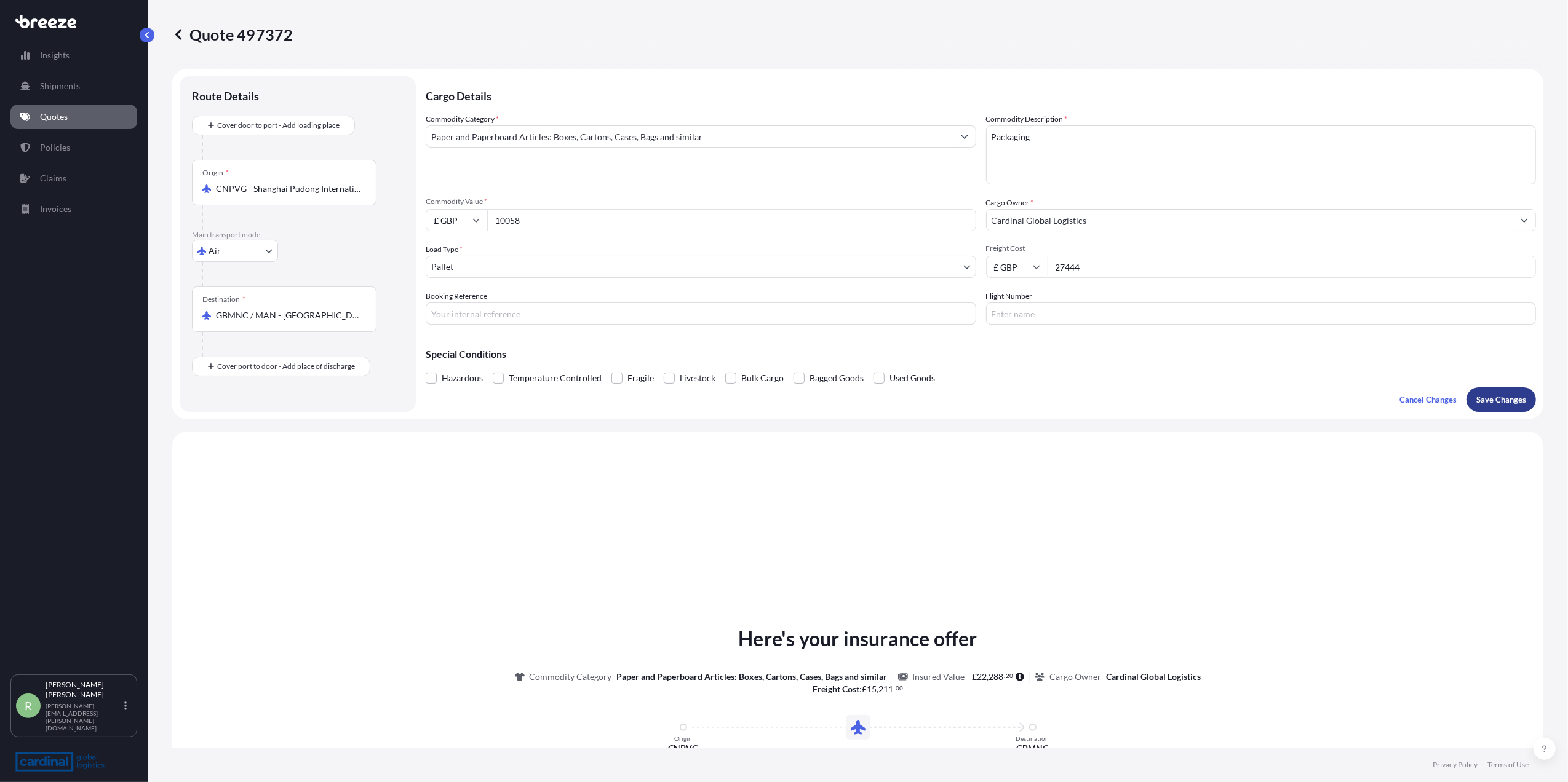
type input "10058"
click at [1477, 394] on p "Save Changes" at bounding box center [1501, 400] width 50 height 12
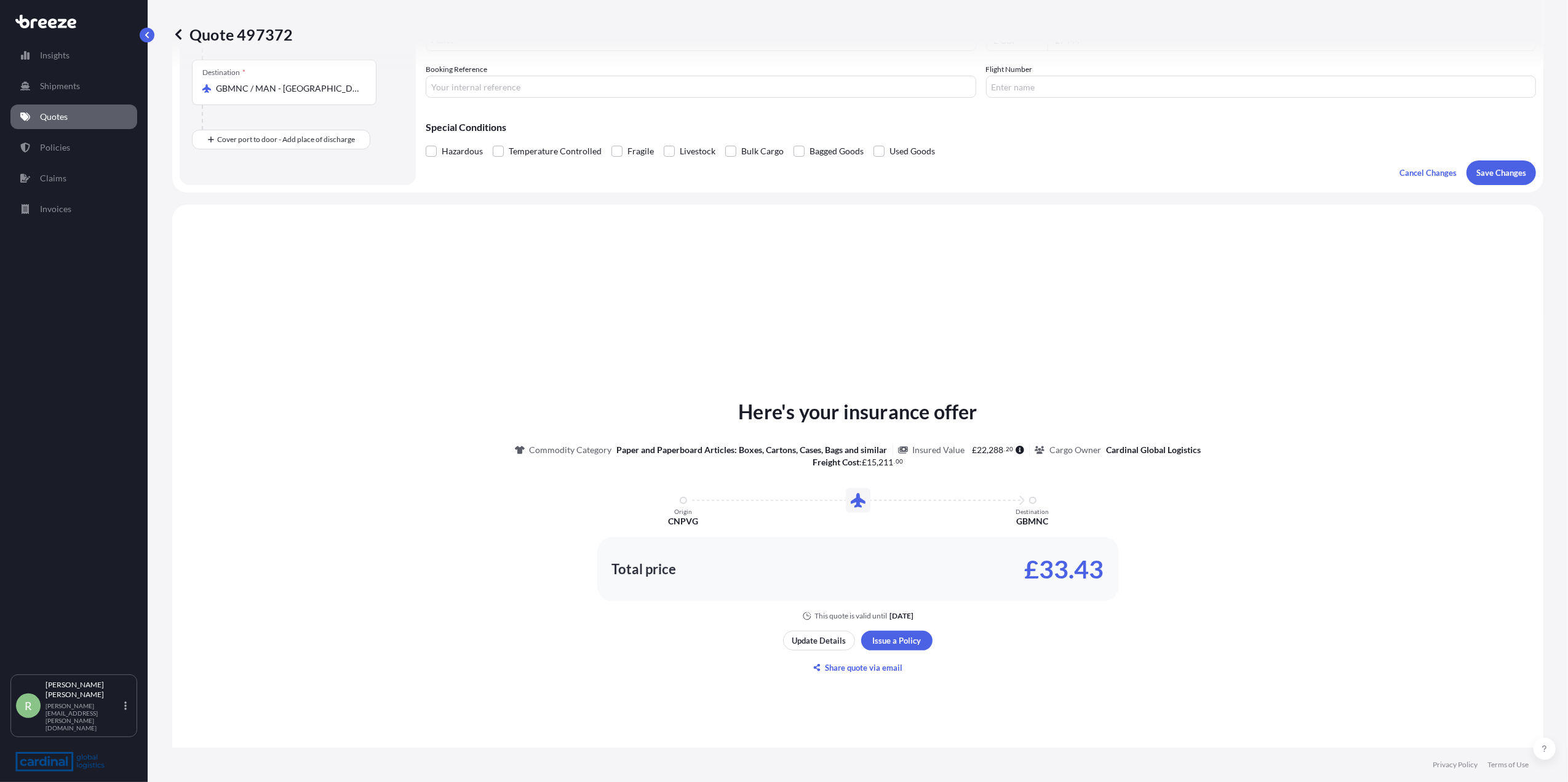
scroll to position [370, 0]
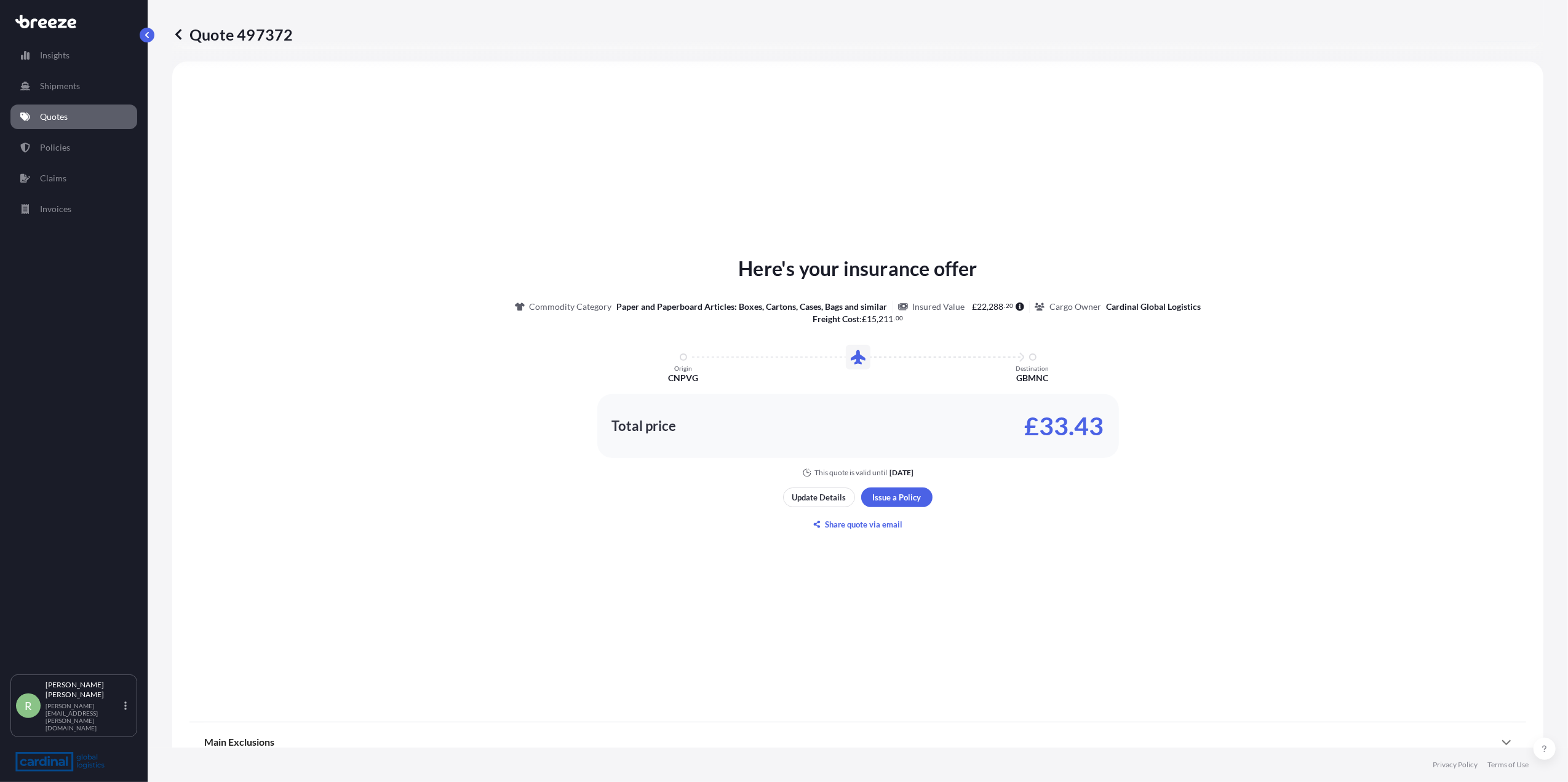
select select "Air"
select select "1"
click at [812, 506] on button "Update Details" at bounding box center [819, 497] width 72 height 20
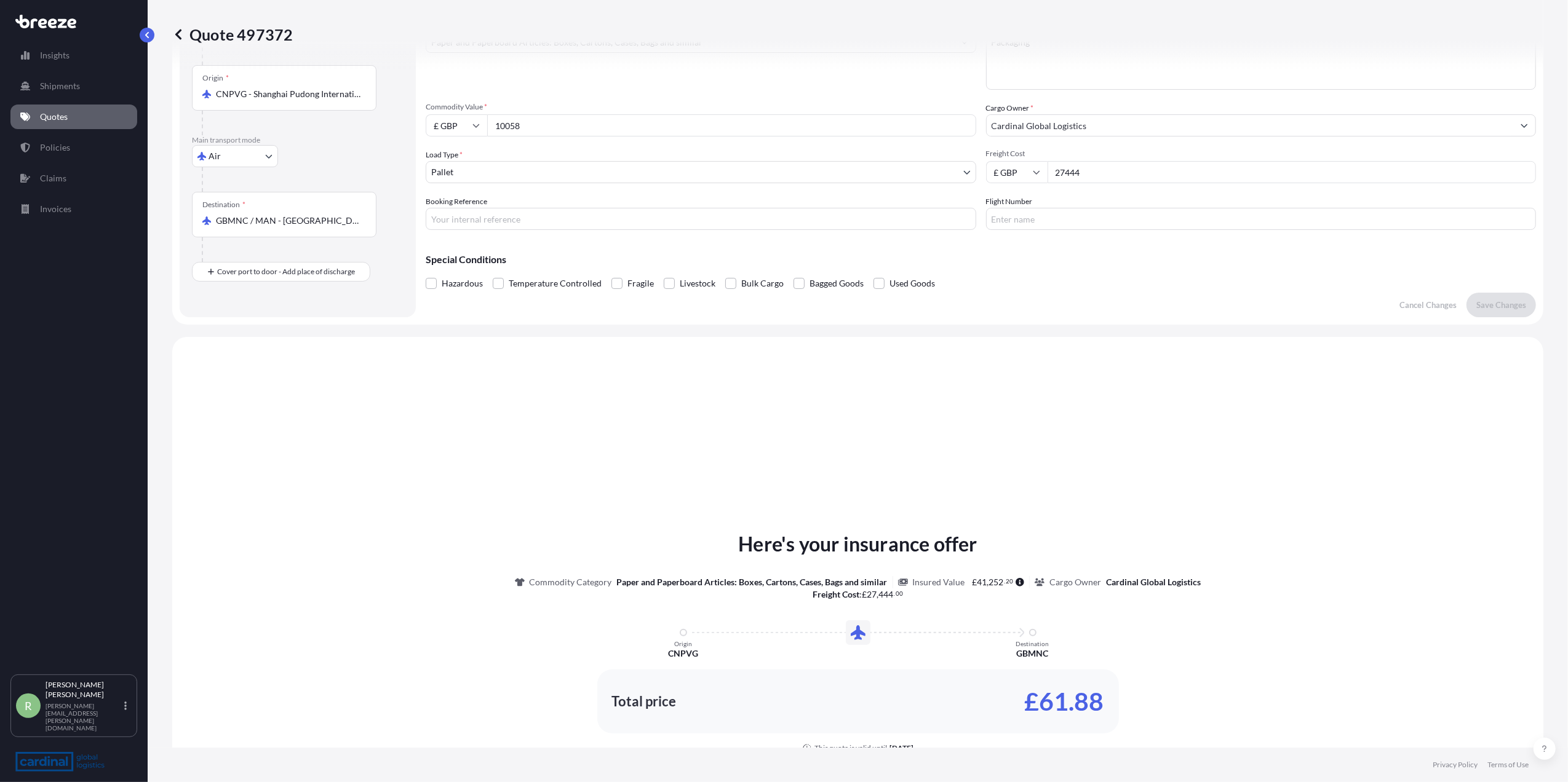
scroll to position [20, 0]
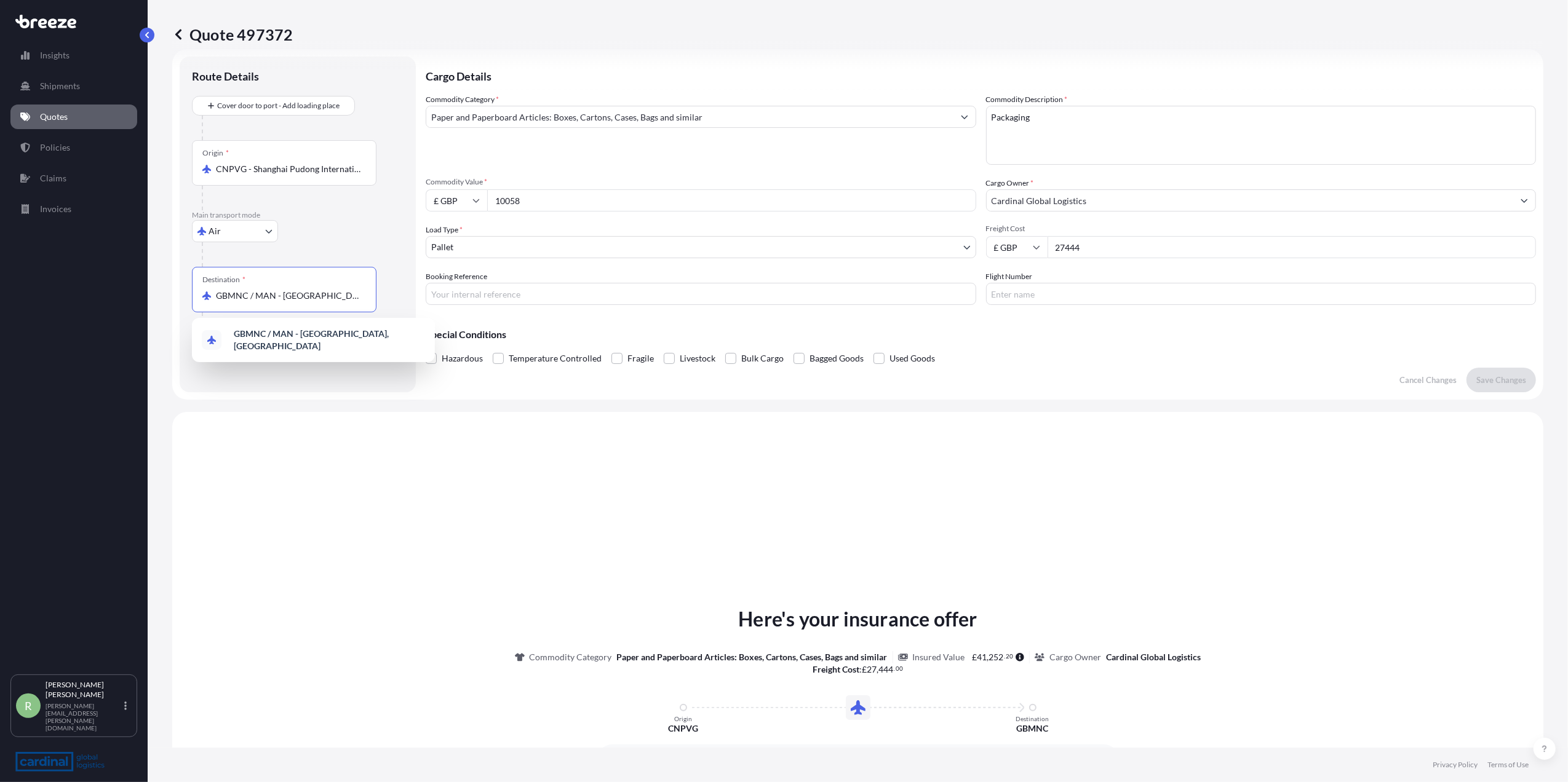
click at [269, 300] on input "GBMNC / MAN - [GEOGRAPHIC_DATA], [GEOGRAPHIC_DATA]" at bounding box center [289, 295] width 145 height 12
drag, startPoint x: 214, startPoint y: 294, endPoint x: 357, endPoint y: 310, distance: 143.9
click at [357, 310] on div "Destination * GBMNC / MAN - [GEOGRAPHIC_DATA], [GEOGRAPHIC_DATA]" at bounding box center [284, 289] width 184 height 46
drag, startPoint x: 357, startPoint y: 310, endPoint x: 284, endPoint y: 296, distance: 74.3
click at [284, 296] on input "GBMNC / MAN - [GEOGRAPHIC_DATA], [GEOGRAPHIC_DATA]" at bounding box center [289, 295] width 145 height 12
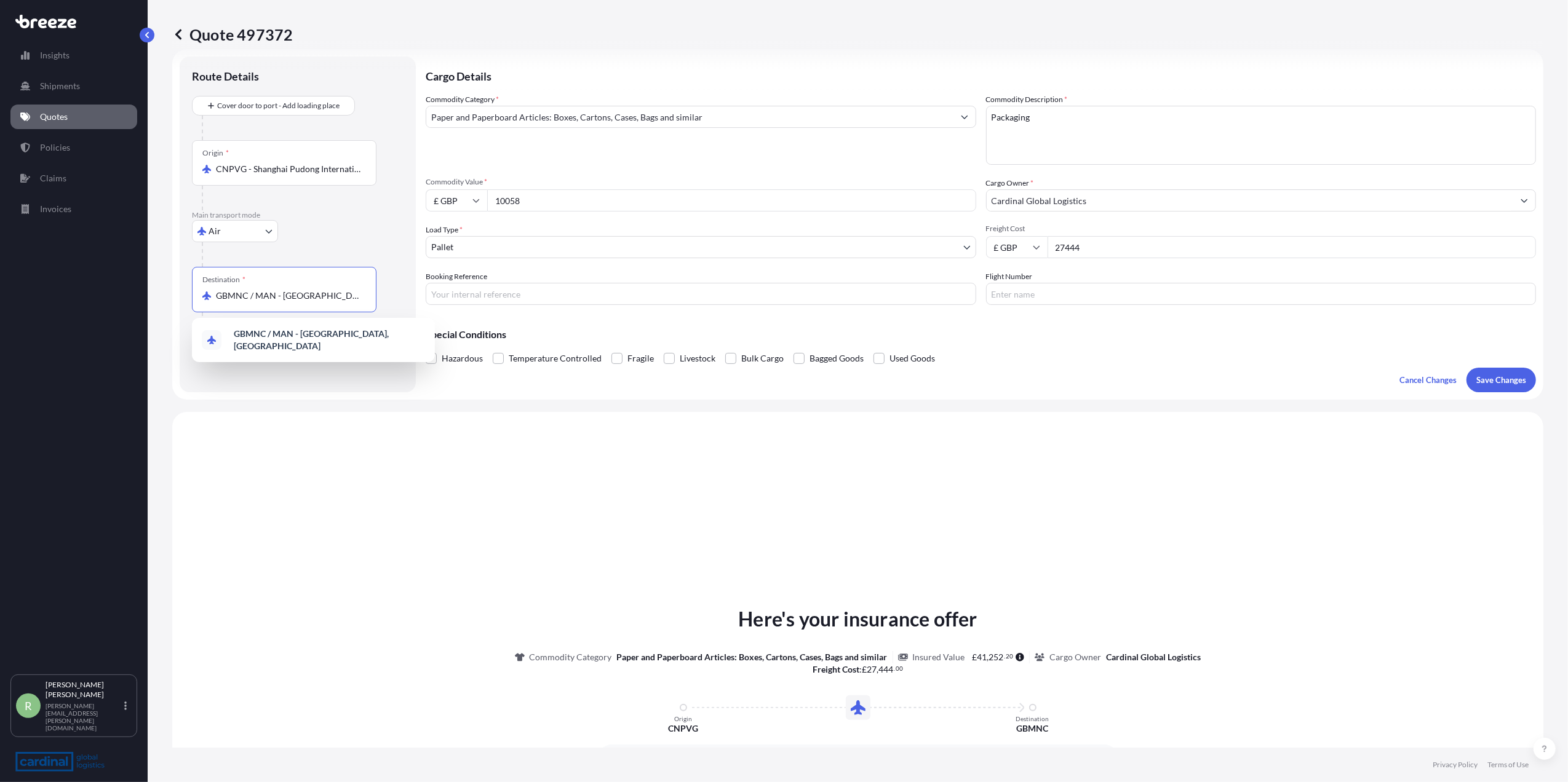
scroll to position [0, 29]
drag, startPoint x: 215, startPoint y: 296, endPoint x: 411, endPoint y: 291, distance: 196.1
click at [411, 291] on div "Route Details Cover door to port - Add loading place Place of loading Road Road…" at bounding box center [298, 224] width 237 height 336
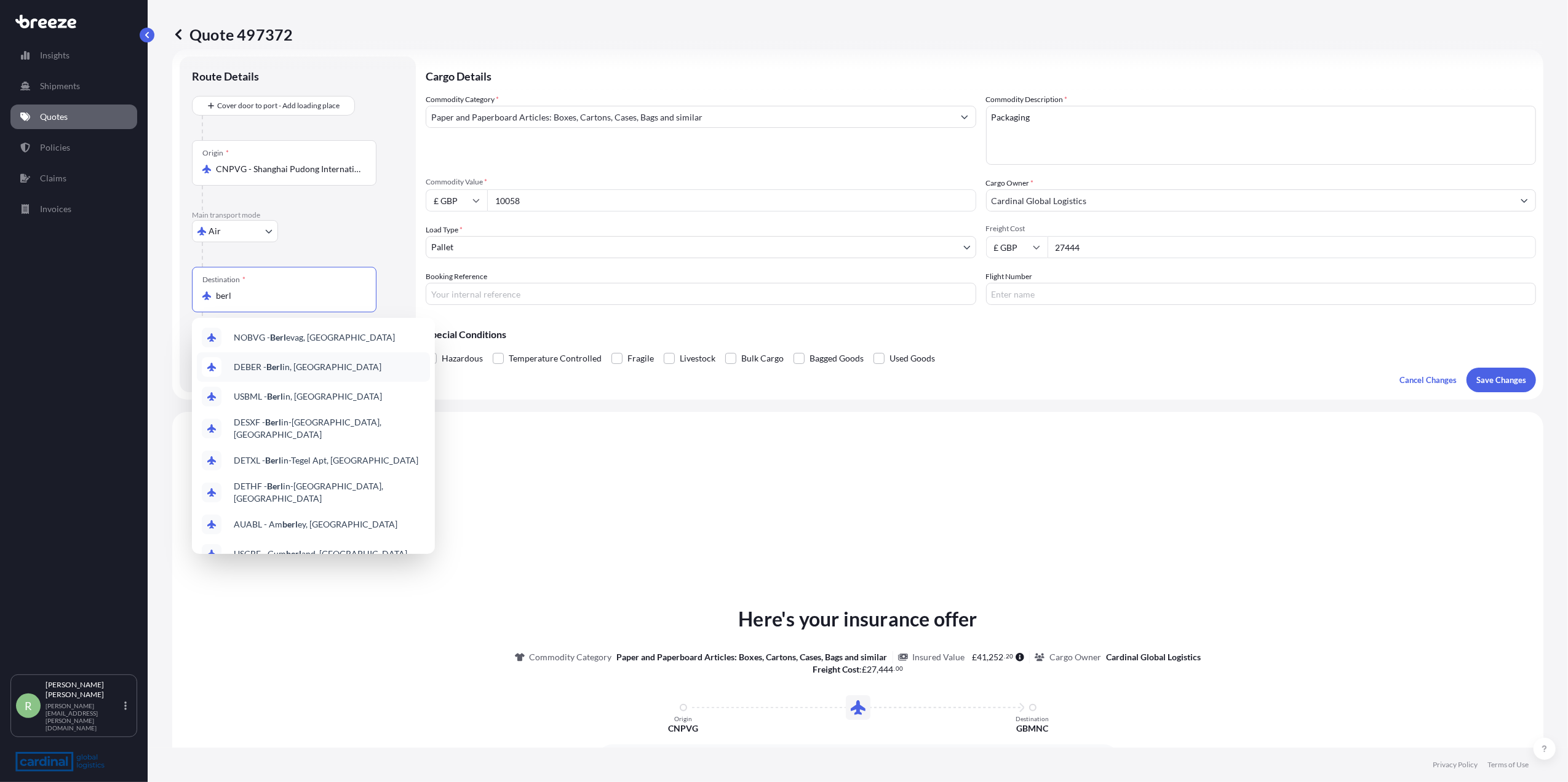
click at [321, 372] on span "DEBER - Berl in, [GEOGRAPHIC_DATA]" at bounding box center [308, 367] width 148 height 12
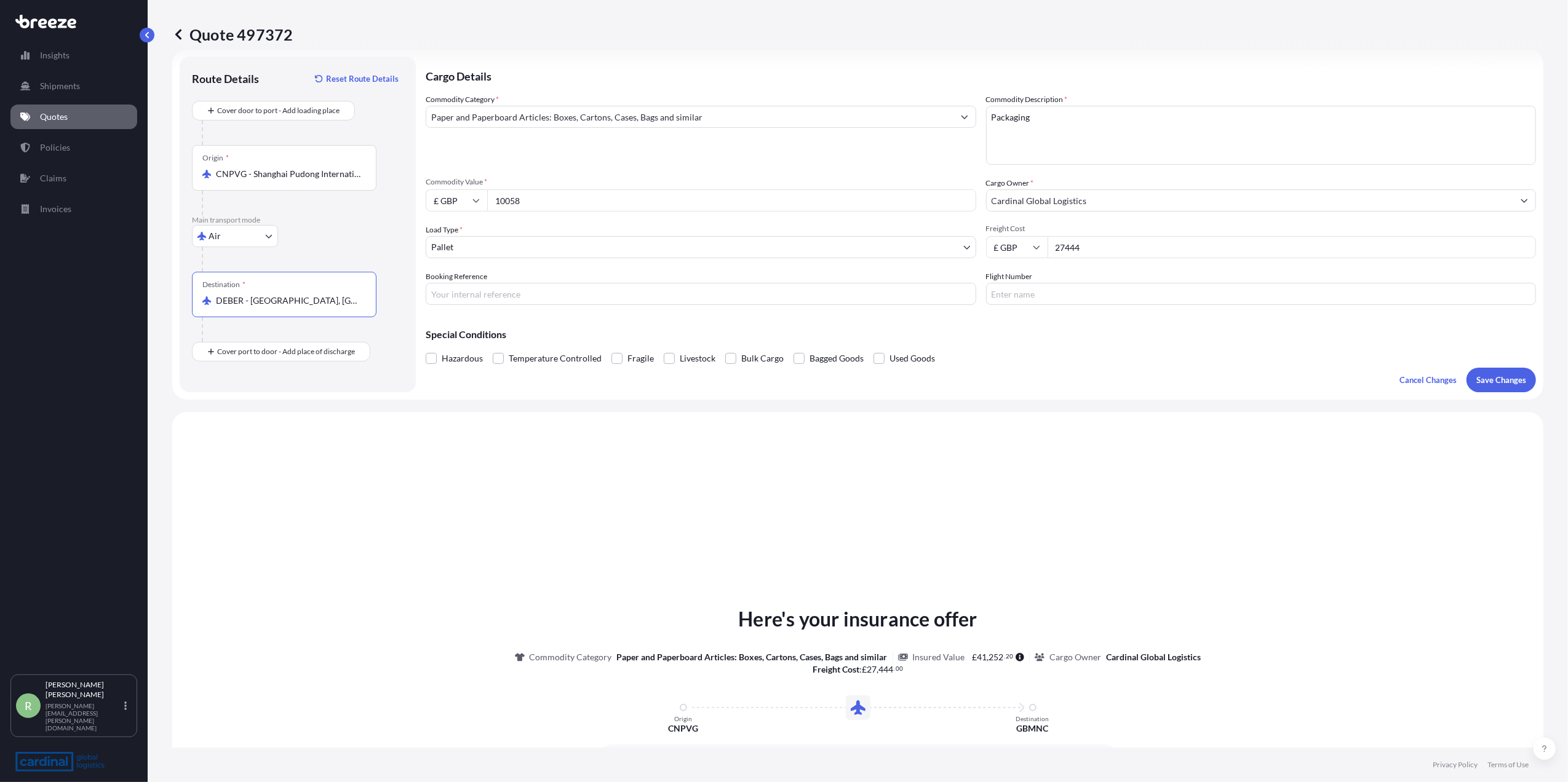
type input "DEBER - [GEOGRAPHIC_DATA], [GEOGRAPHIC_DATA]"
click at [547, 201] on input "10058" at bounding box center [732, 200] width 489 height 22
type input "1"
type input "3088"
drag, startPoint x: 1082, startPoint y: 245, endPoint x: 1015, endPoint y: 247, distance: 67.0
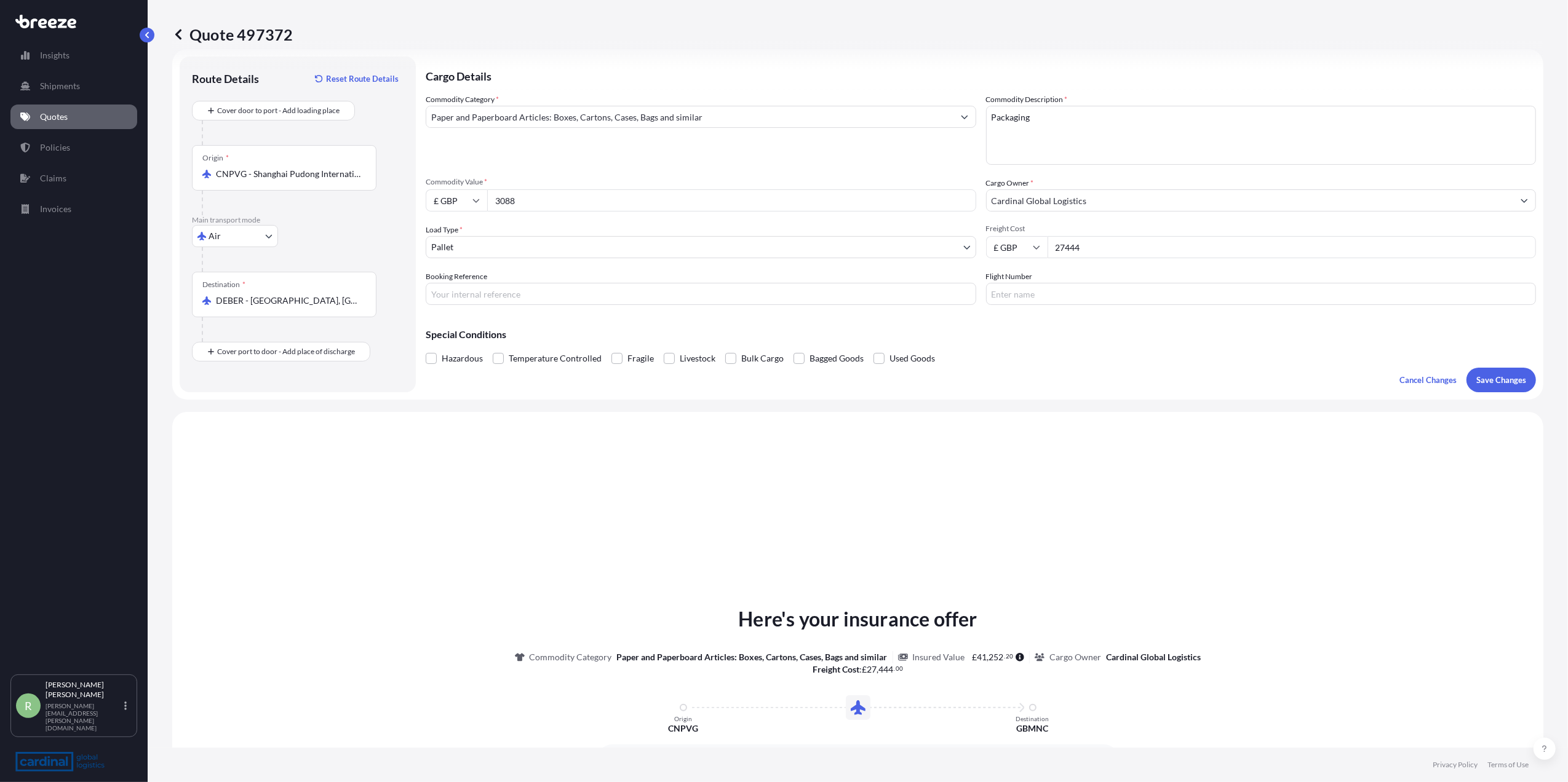
click at [1015, 247] on div "£ GBP 27444" at bounding box center [1261, 247] width 551 height 22
type input "8903"
click at [1509, 368] on button "Save Changes" at bounding box center [1501, 380] width 69 height 24
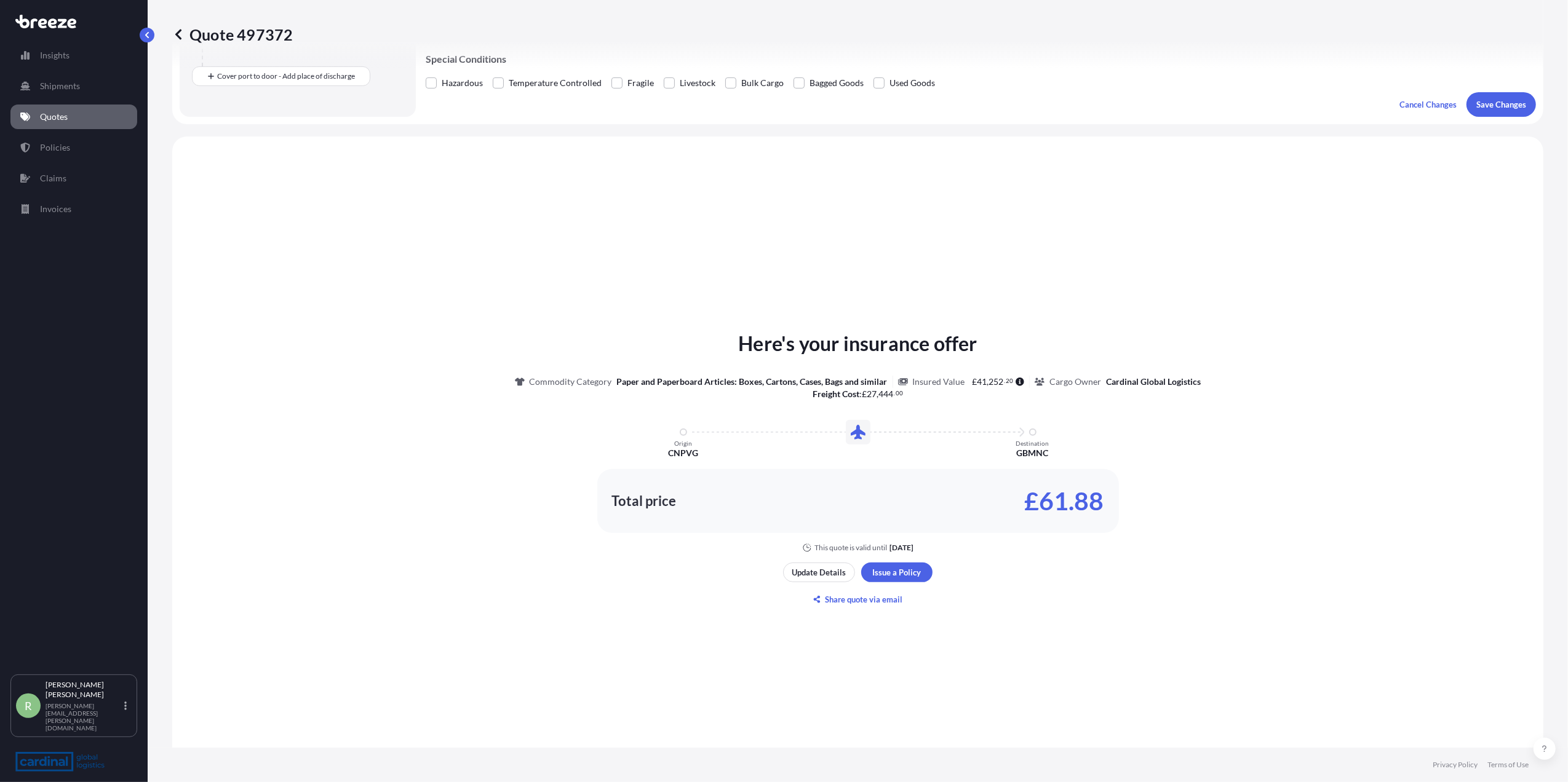
scroll to position [370, 0]
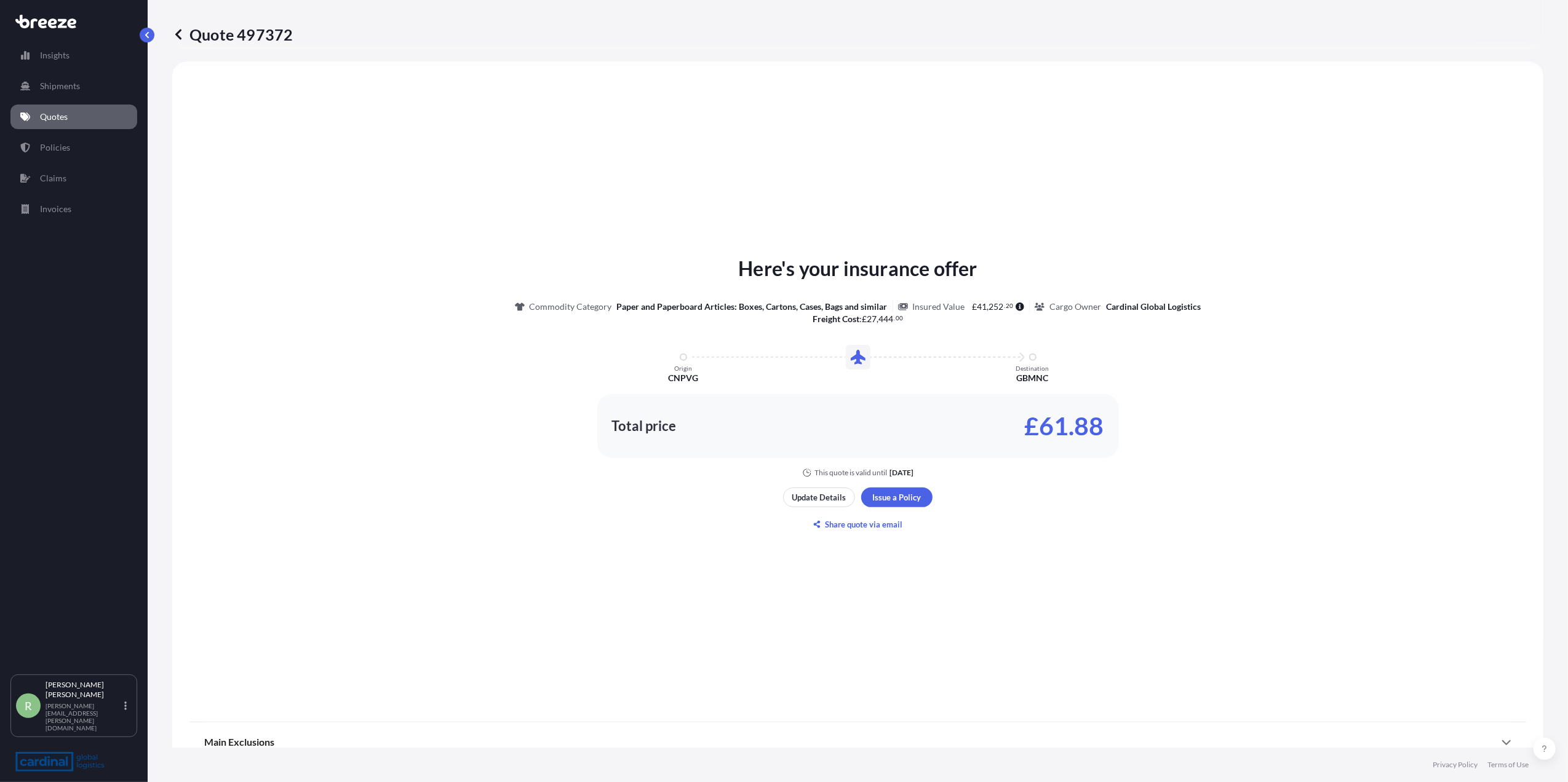
select select "Air"
select select "1"
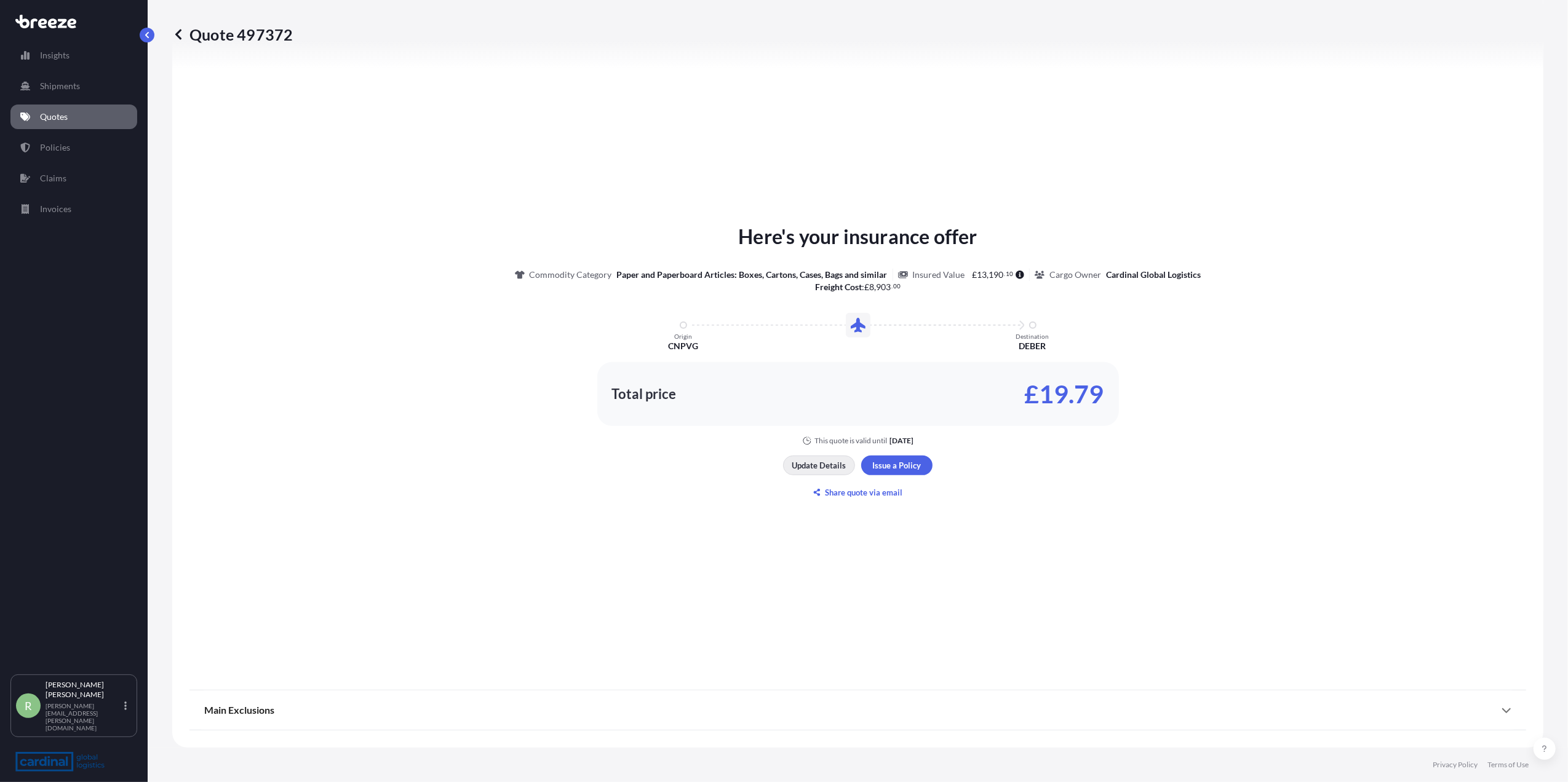
click at [818, 467] on p "Update Details" at bounding box center [819, 465] width 54 height 12
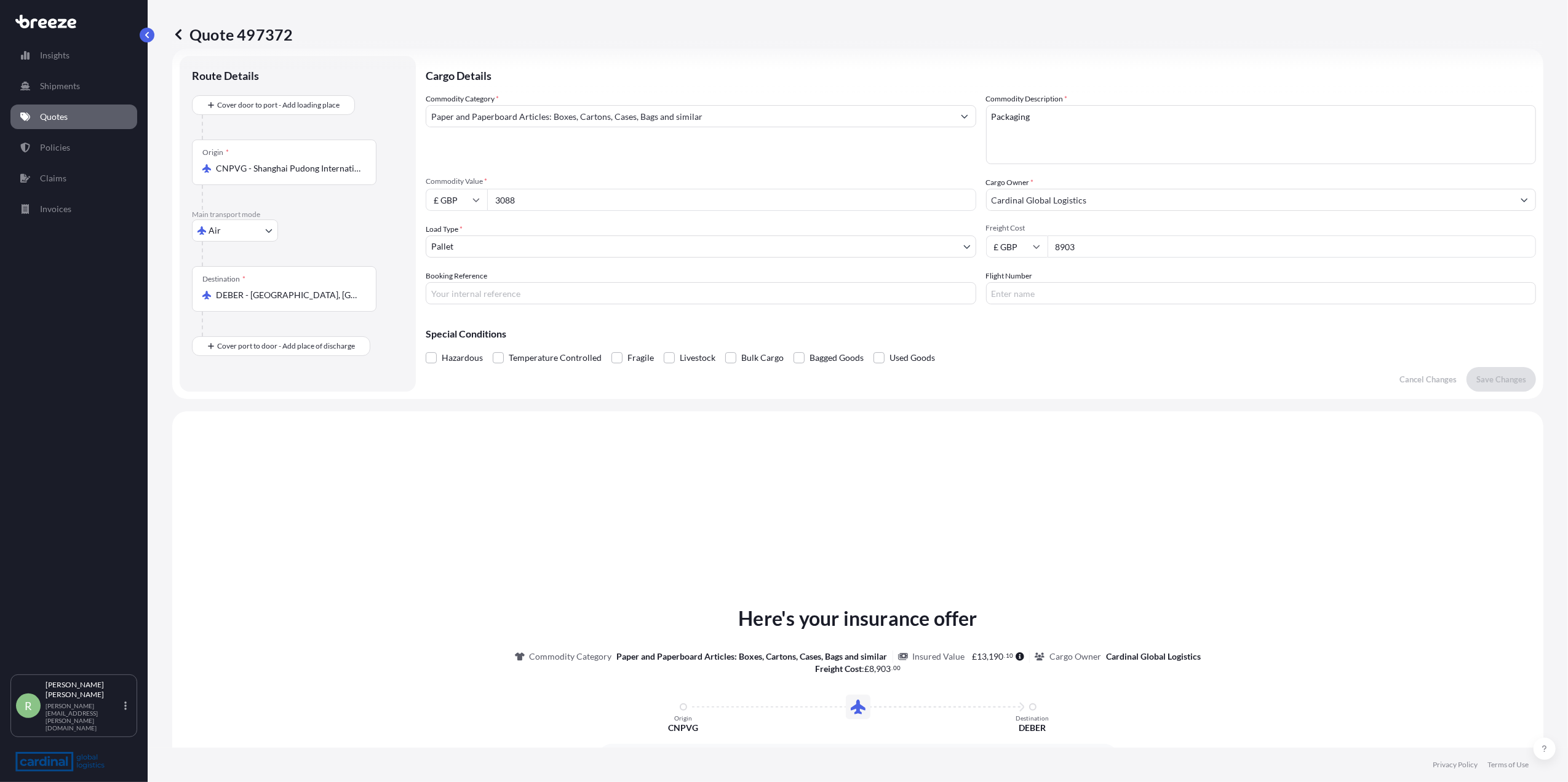
scroll to position [20, 0]
click at [320, 296] on input "DEBER - [GEOGRAPHIC_DATA], [GEOGRAPHIC_DATA]" at bounding box center [289, 295] width 145 height 12
drag, startPoint x: 320, startPoint y: 296, endPoint x: 118, endPoint y: 296, distance: 202.0
click at [118, 296] on div "Insights Shipments Quotes Policies Claims Invoices R [PERSON_NAME] Stuart [EMAI…" at bounding box center [784, 391] width 1568 height 782
type input "USJFK - [PERSON_NAME] Apt/[US_STATE], [GEOGRAPHIC_DATA]"
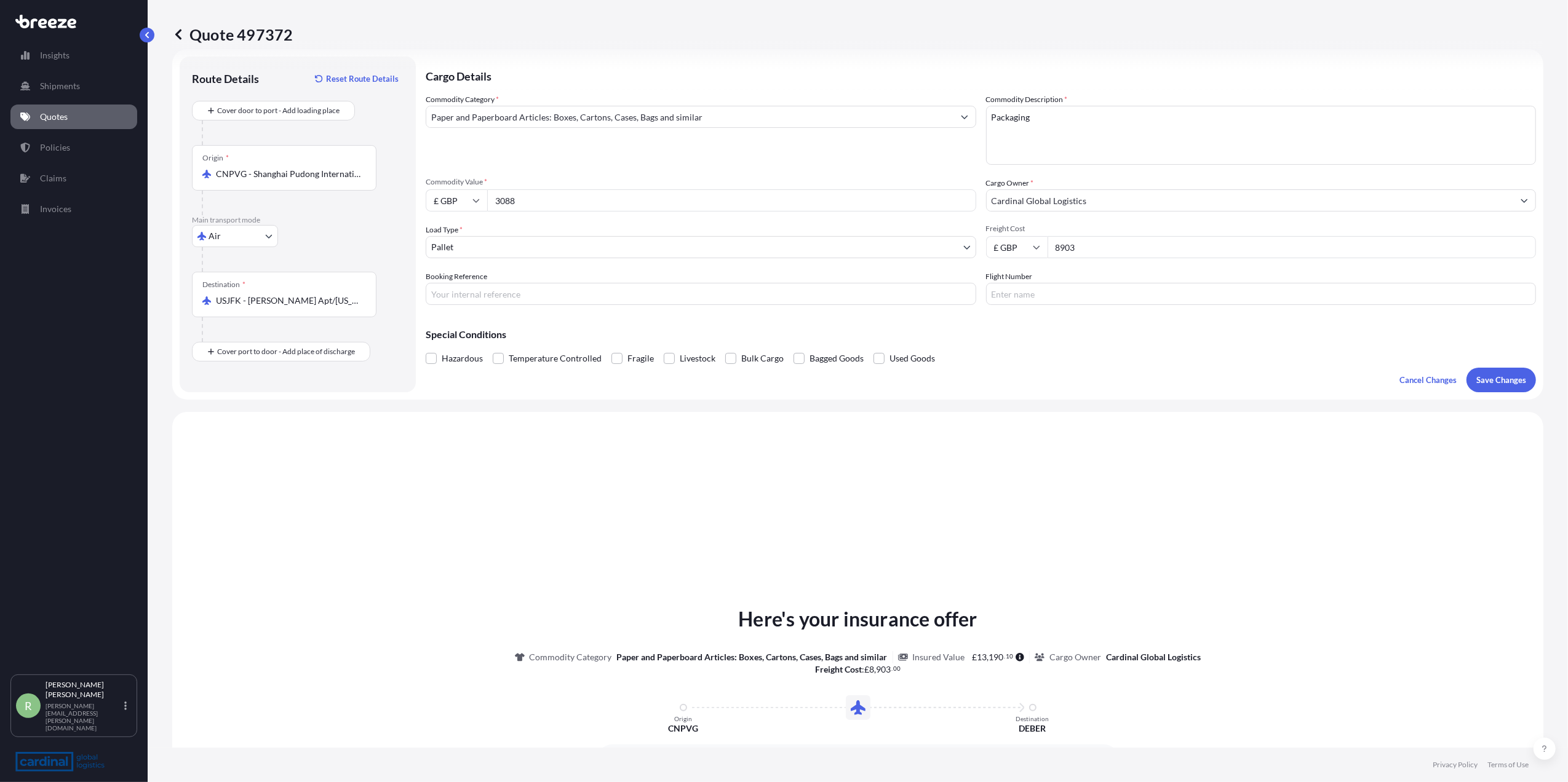
scroll to position [0, 0]
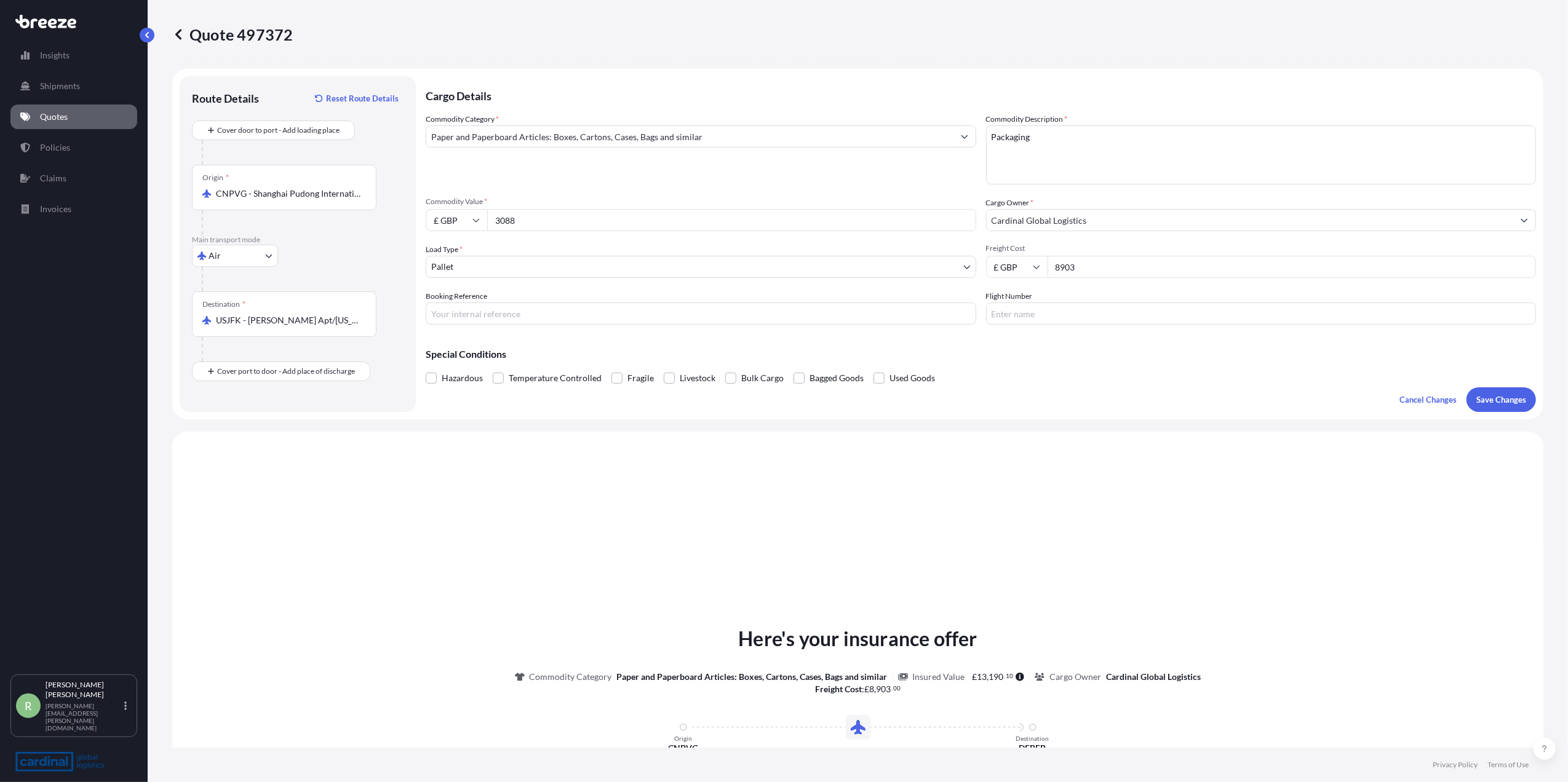
drag, startPoint x: 555, startPoint y: 219, endPoint x: 233, endPoint y: 204, distance: 322.3
click at [233, 204] on form "Route Details Reset Route Details Cover door to port - Add loading place Place …" at bounding box center [857, 244] width 1371 height 351
type input "6014.5"
drag, startPoint x: 1083, startPoint y: 267, endPoint x: 999, endPoint y: 268, distance: 84.0
click at [999, 268] on div "£ GBP 8903" at bounding box center [1261, 267] width 551 height 22
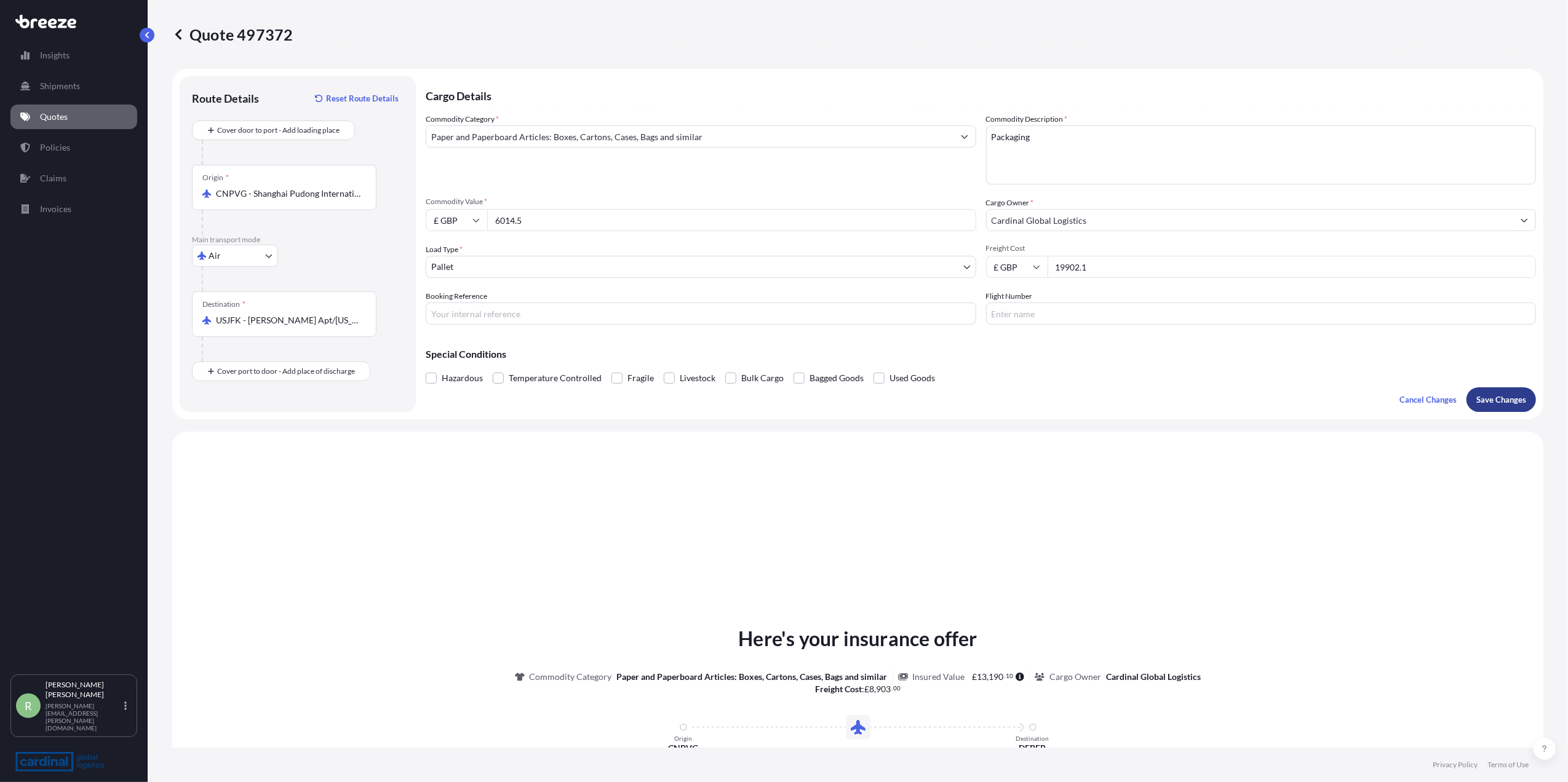
type input "19902.1"
click at [1477, 404] on p "Save Changes" at bounding box center [1501, 400] width 50 height 12
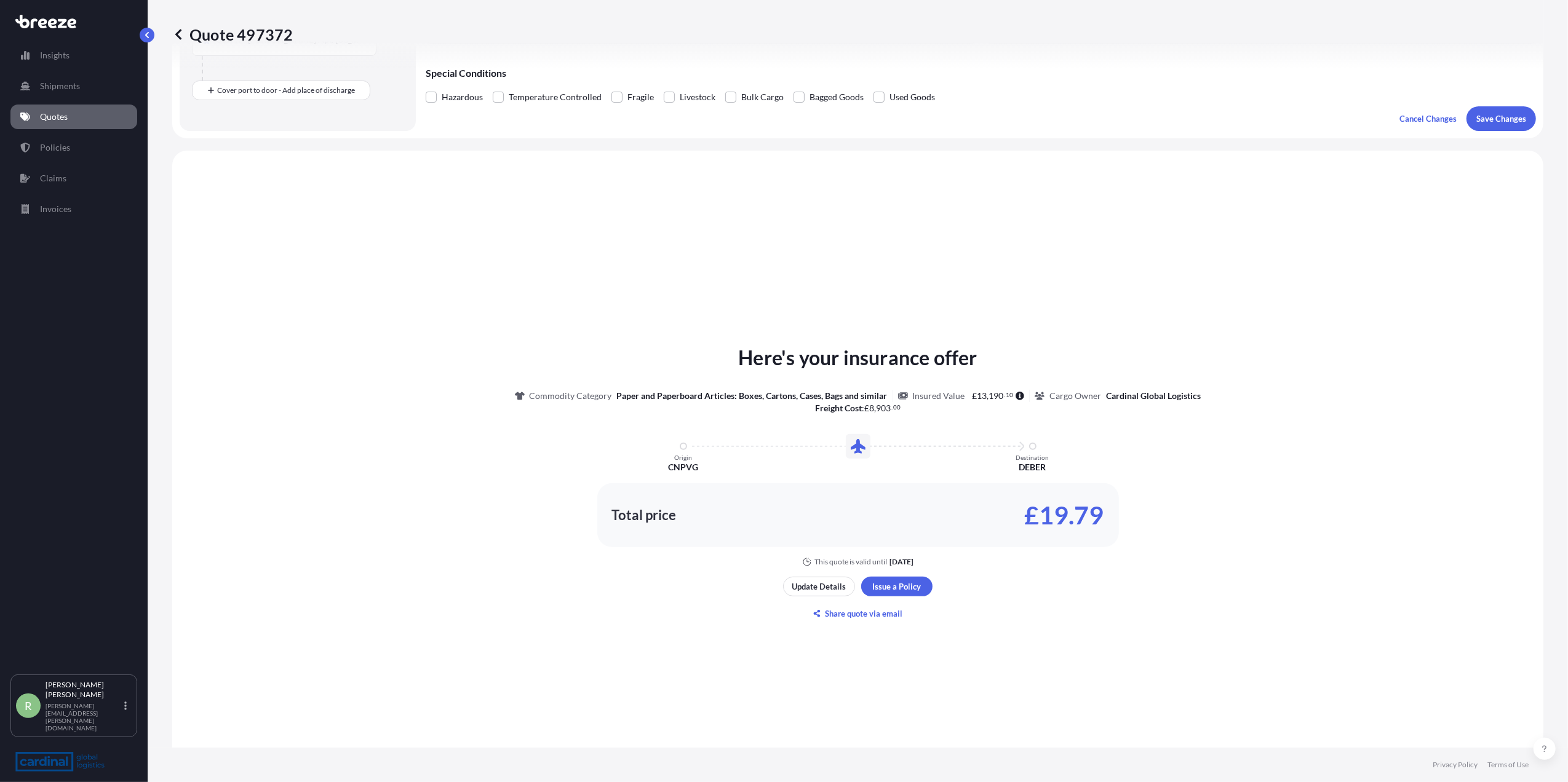
scroll to position [370, 0]
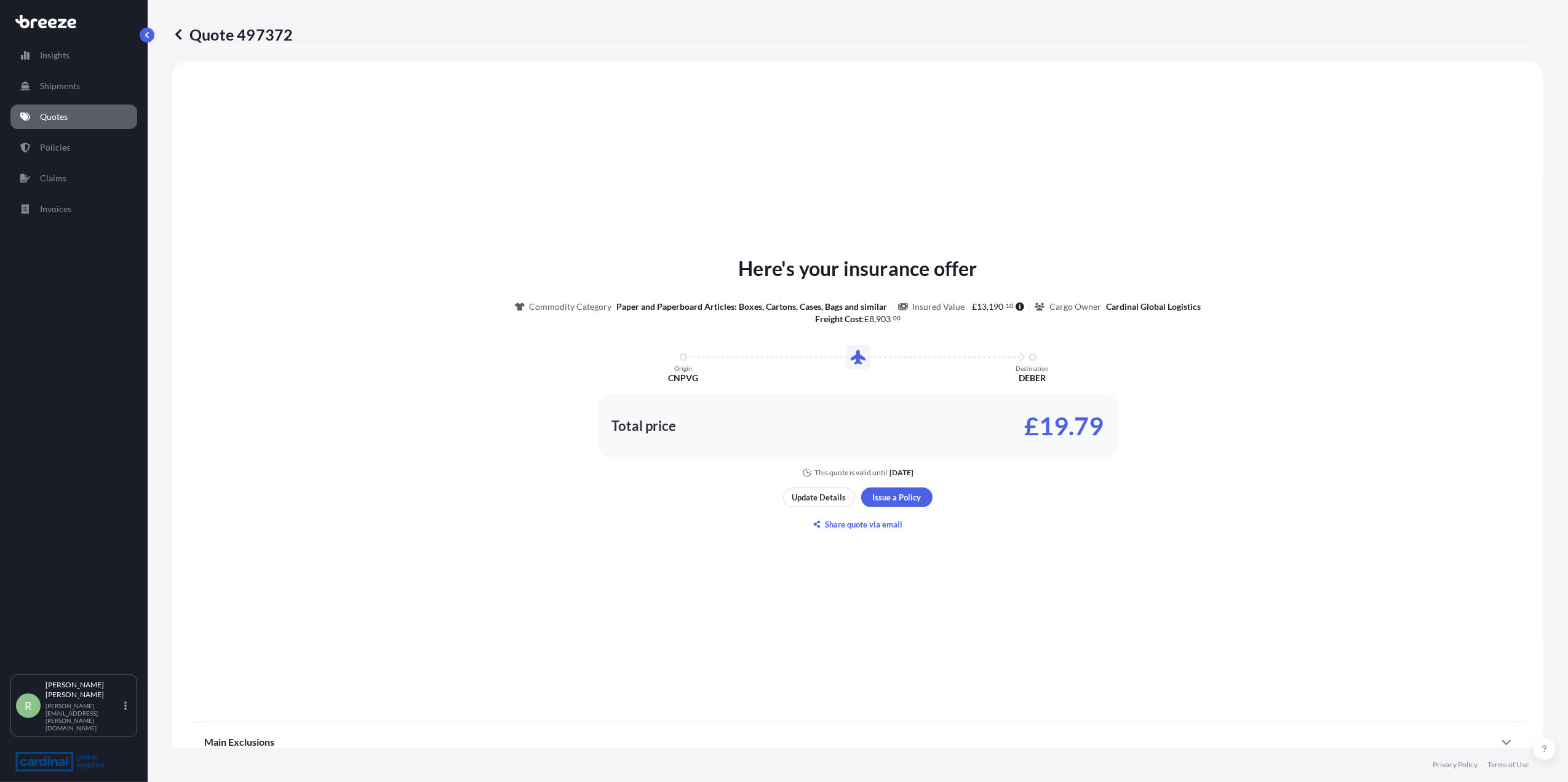
select select "Air"
select select "1"
click at [815, 489] on button "Update Details" at bounding box center [819, 497] width 72 height 20
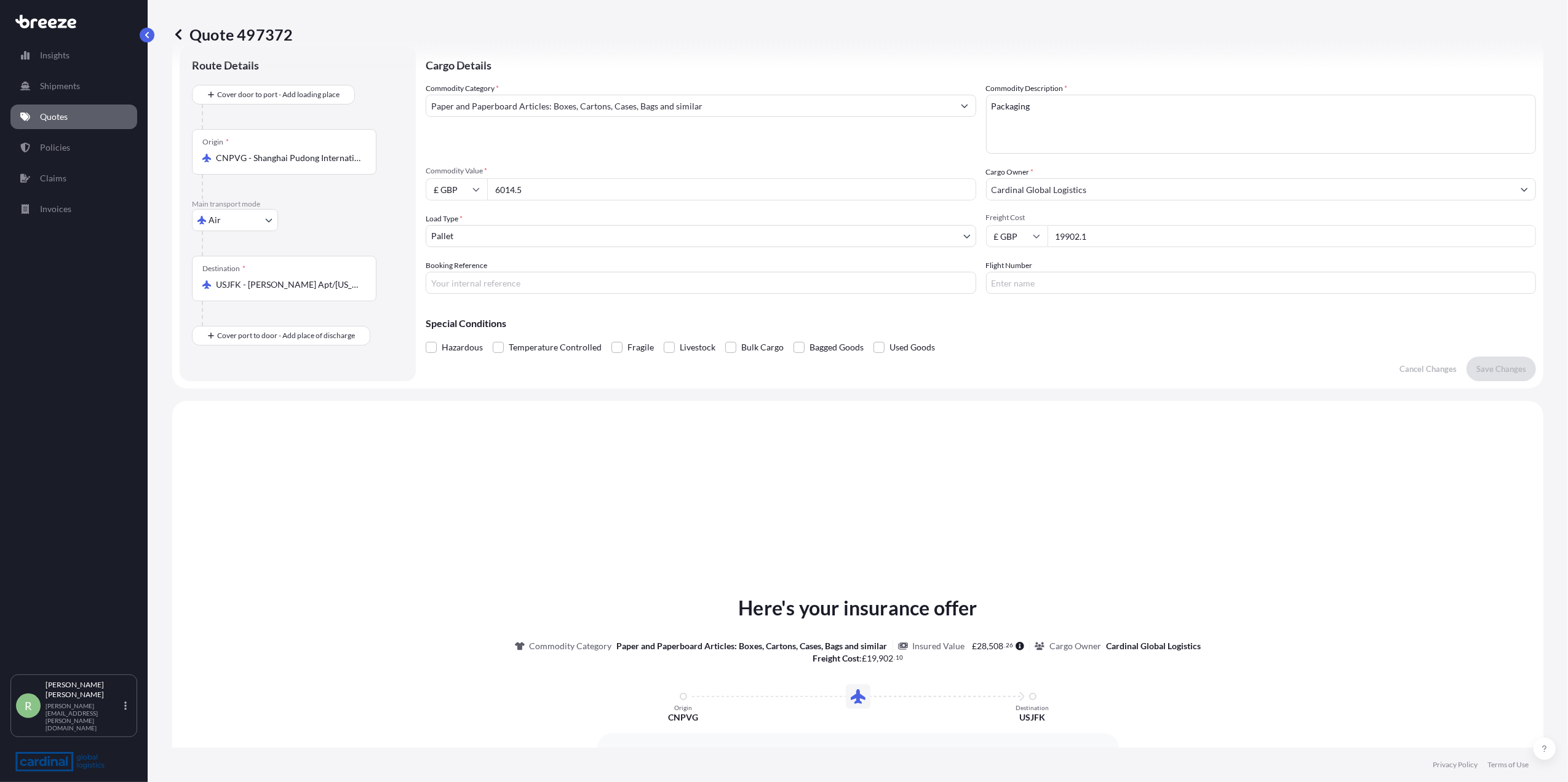
scroll to position [20, 0]
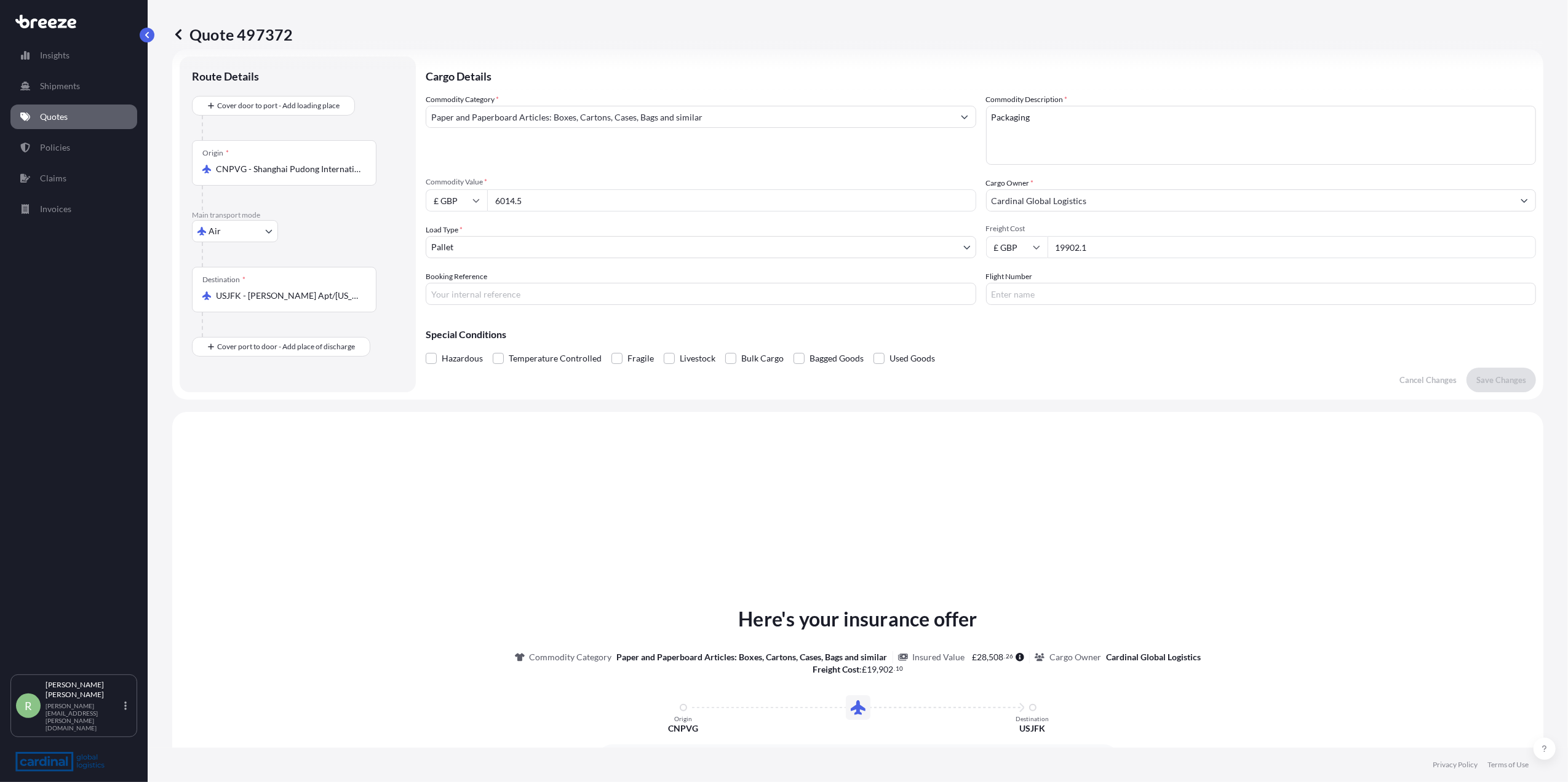
drag, startPoint x: 1142, startPoint y: 254, endPoint x: 1027, endPoint y: 251, distance: 115.0
click at [1027, 251] on div "£ GBP 19902.1" at bounding box center [1261, 247] width 551 height 22
drag, startPoint x: 542, startPoint y: 190, endPoint x: 441, endPoint y: 190, distance: 101.0
click at [441, 190] on div "£ GBP 6014.5" at bounding box center [701, 200] width 551 height 22
drag, startPoint x: 1106, startPoint y: 249, endPoint x: 986, endPoint y: 236, distance: 120.7
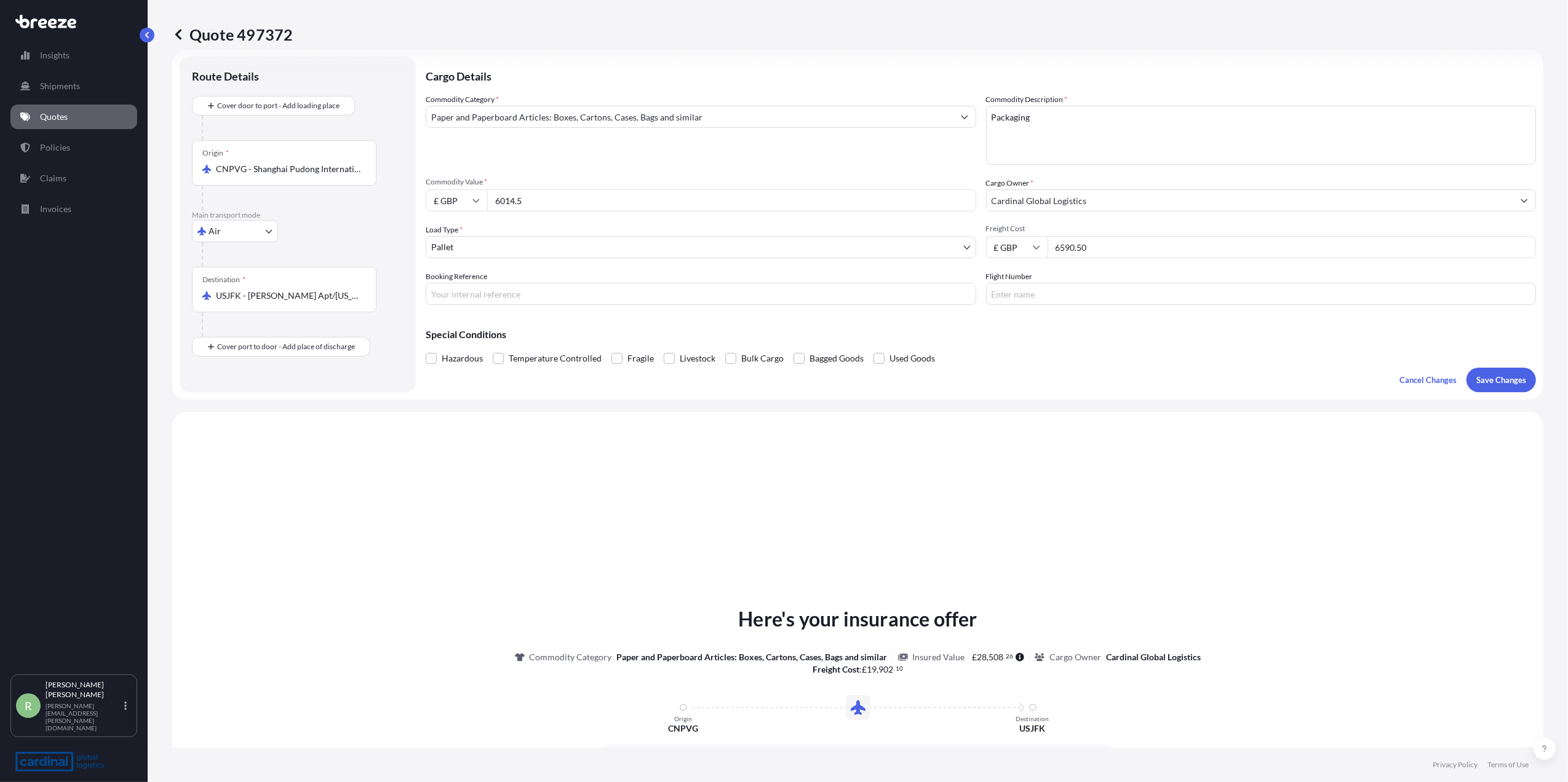
click at [986, 236] on div "£ GBP 6590.50" at bounding box center [1261, 247] width 551 height 22
type input "12573.25"
click at [547, 195] on input "6014.5" at bounding box center [732, 200] width 489 height 22
drag, startPoint x: 535, startPoint y: 201, endPoint x: 484, endPoint y: 201, distance: 51.0
click at [484, 201] on div "£ GBP 6014.5" at bounding box center [701, 200] width 551 height 22
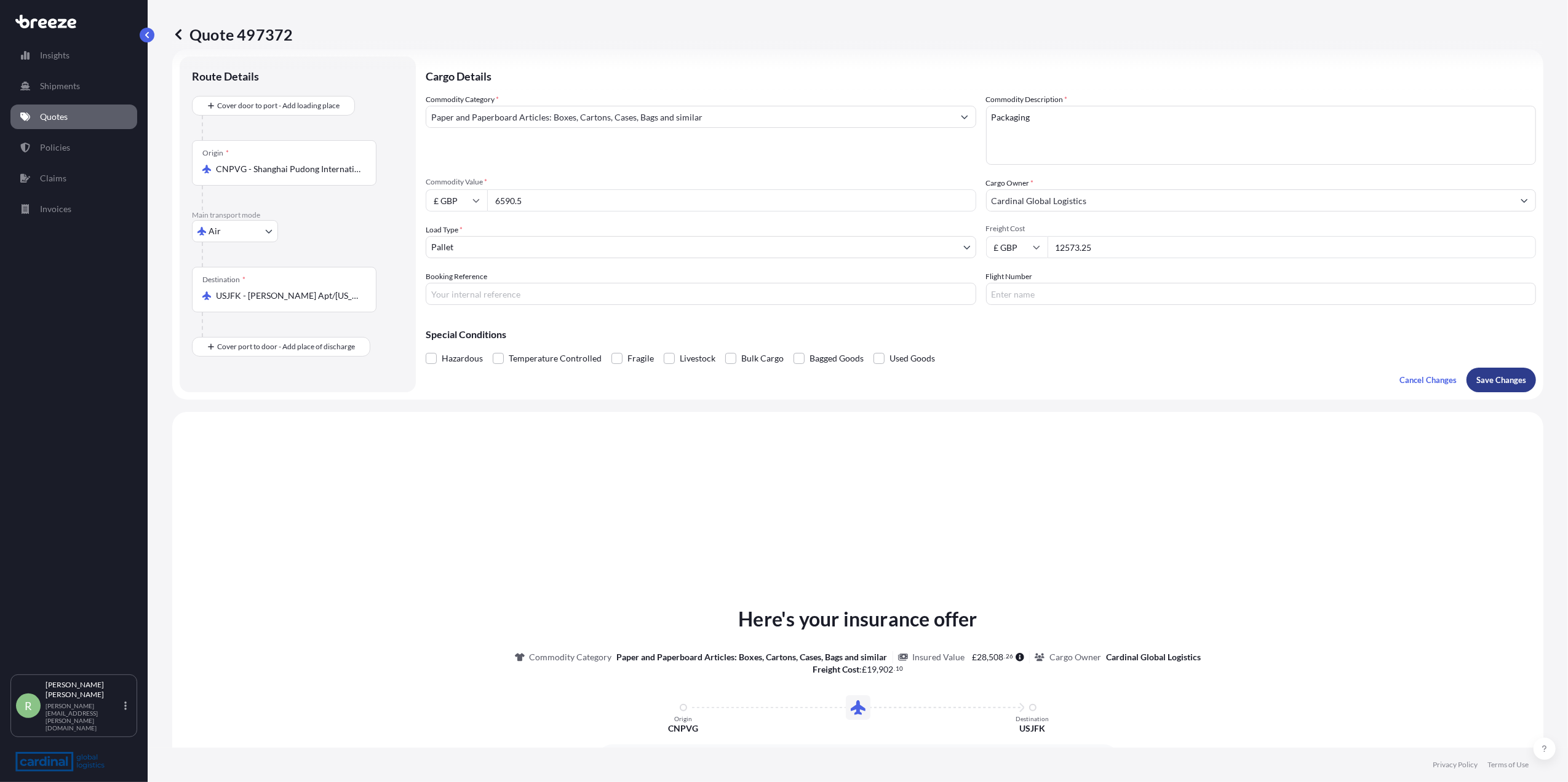
type input "6590.5"
click at [1486, 387] on button "Save Changes" at bounding box center [1501, 380] width 69 height 24
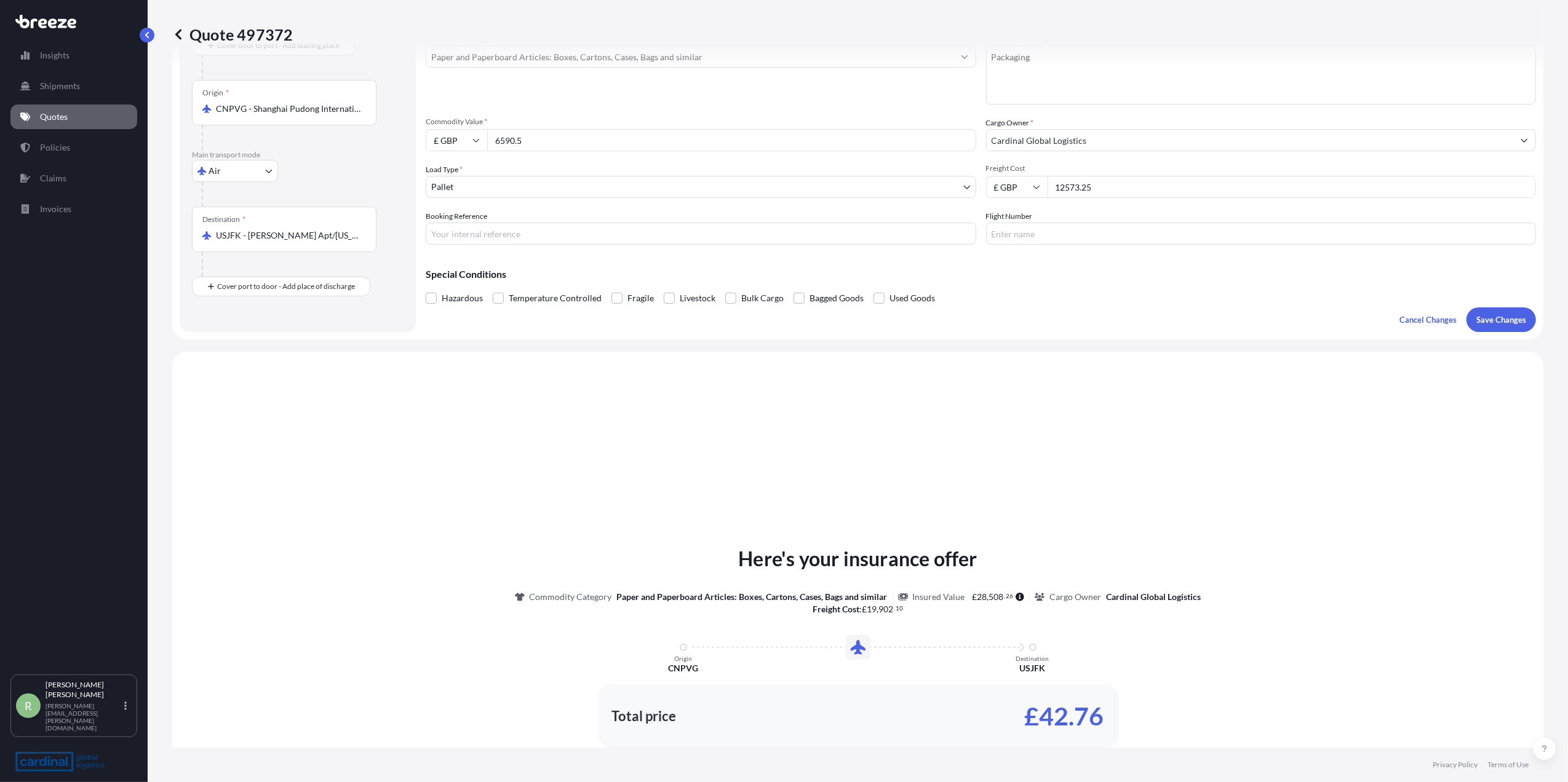
scroll to position [0, 0]
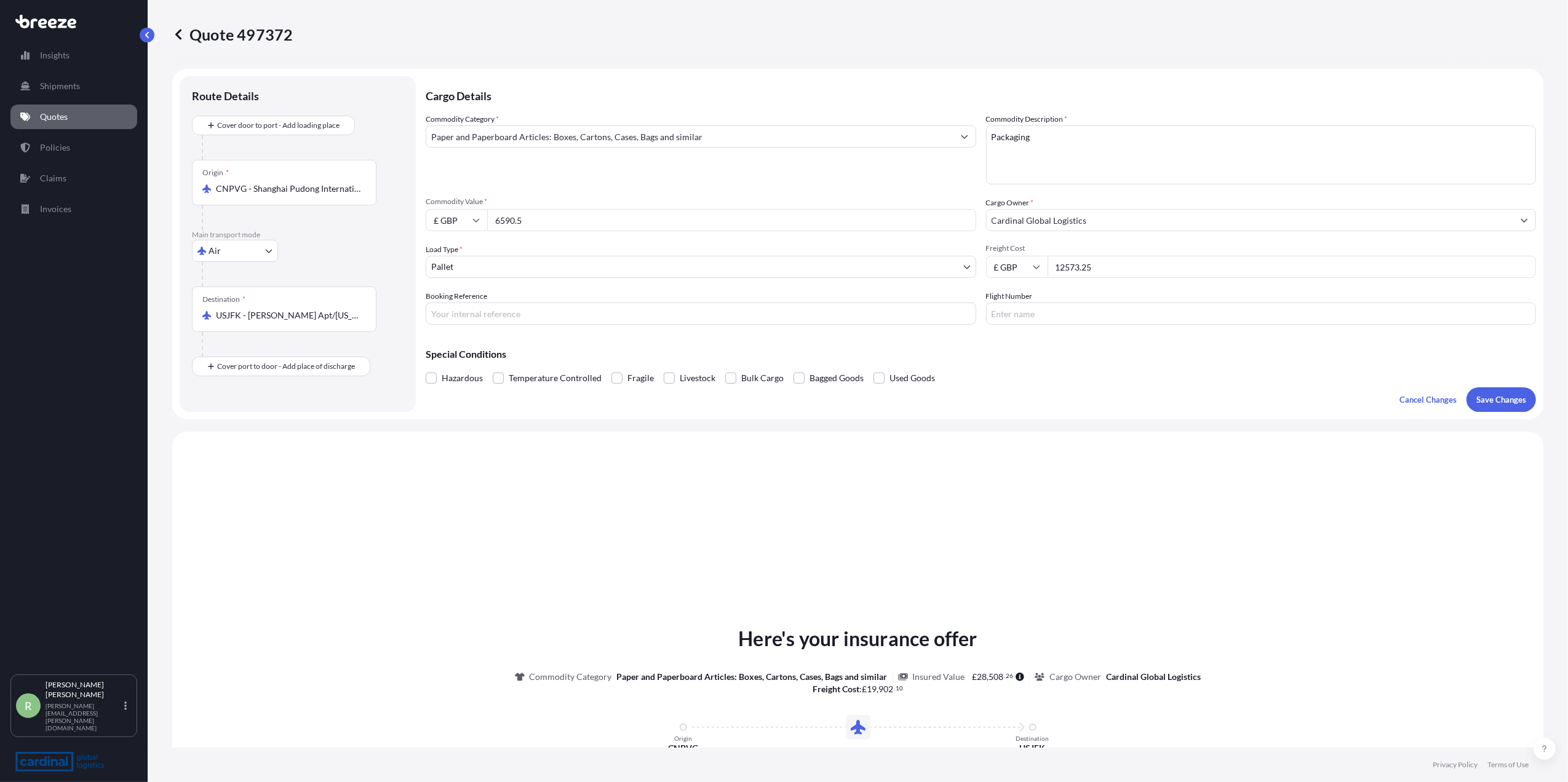
select select "Air"
select select "1"
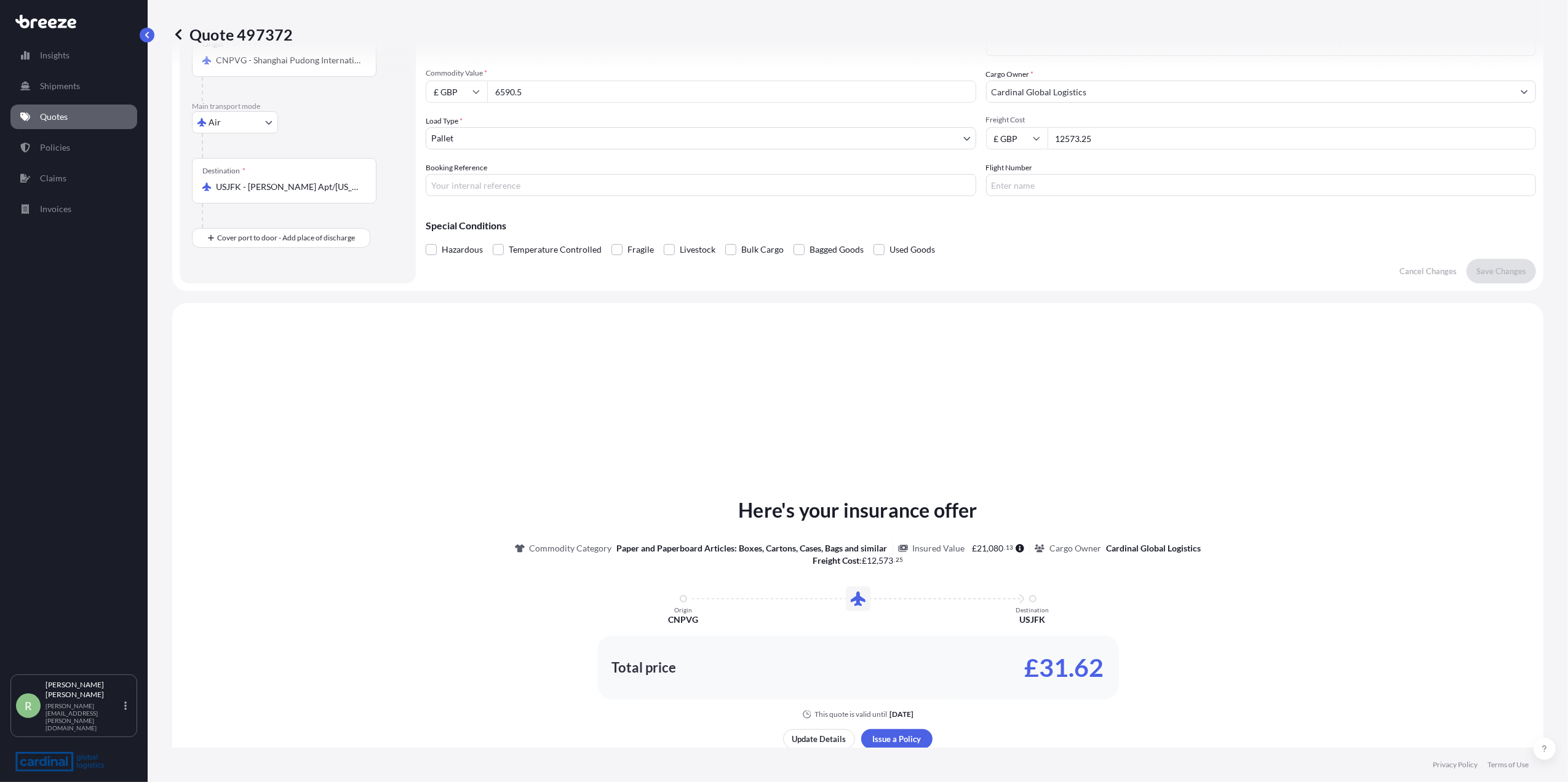
scroll to position [402, 0]
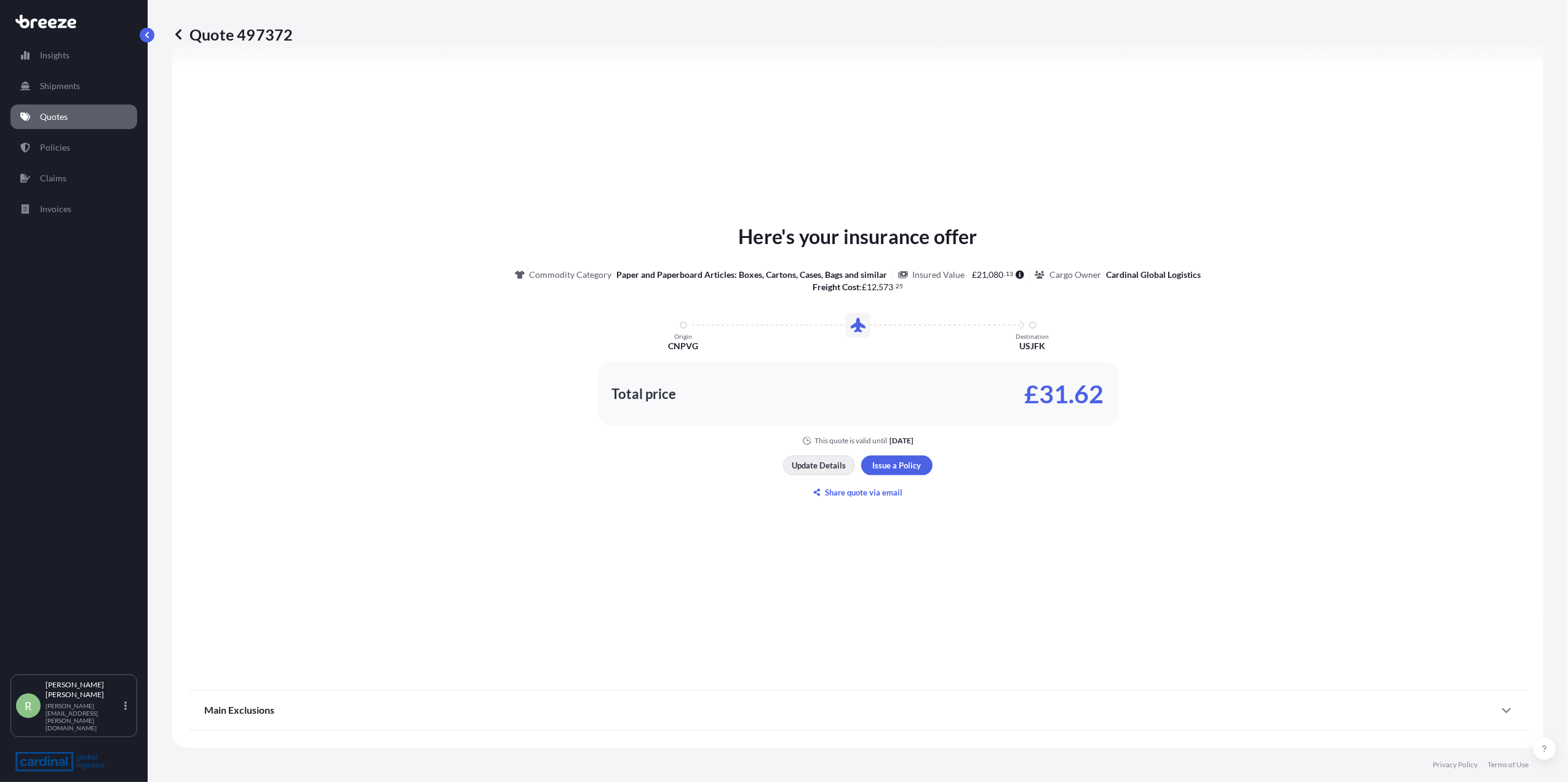
click at [814, 465] on p "Update Details" at bounding box center [819, 465] width 54 height 12
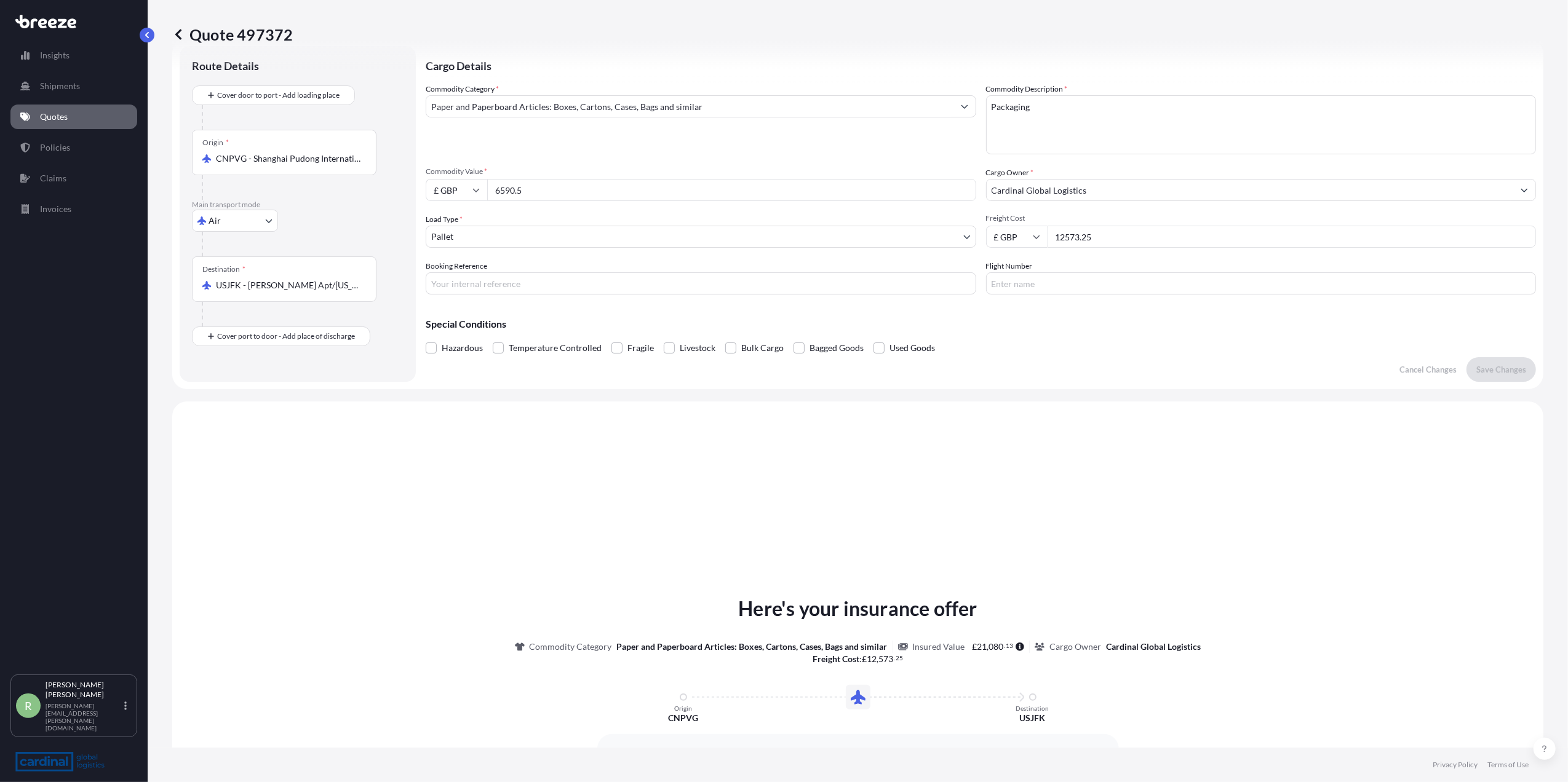
scroll to position [20, 0]
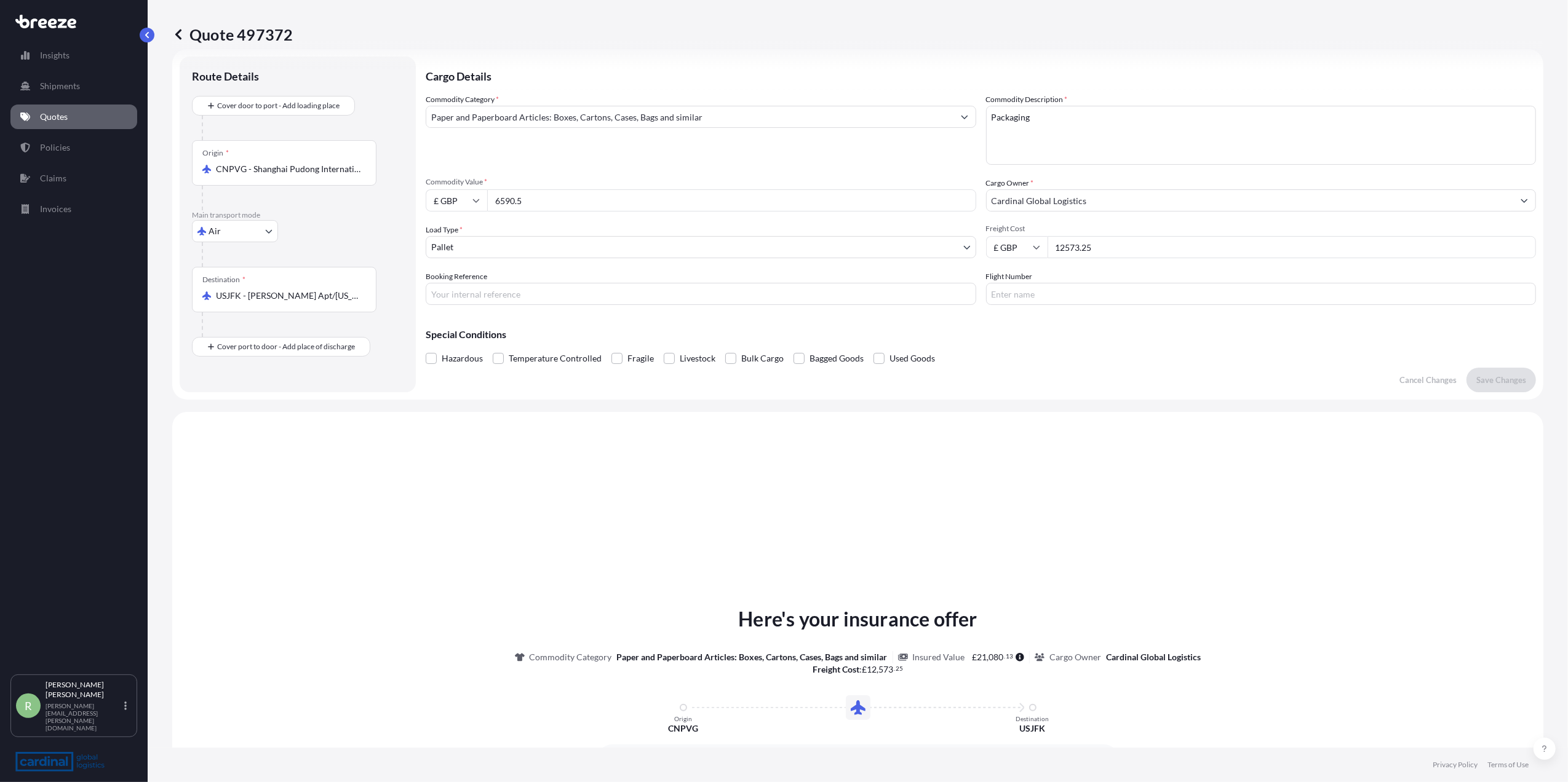
click at [277, 161] on div "Origin * CNPVG - [GEOGRAPHIC_DATA] Pudong International Apt, [GEOGRAPHIC_DATA]" at bounding box center [284, 163] width 184 height 46
click at [277, 163] on input "CNPVG - Shanghai Pudong International Apt, [GEOGRAPHIC_DATA]" at bounding box center [289, 169] width 145 height 12
click at [286, 302] on input "USJFK - [PERSON_NAME] Apt/[US_STATE], [GEOGRAPHIC_DATA]" at bounding box center [289, 295] width 145 height 12
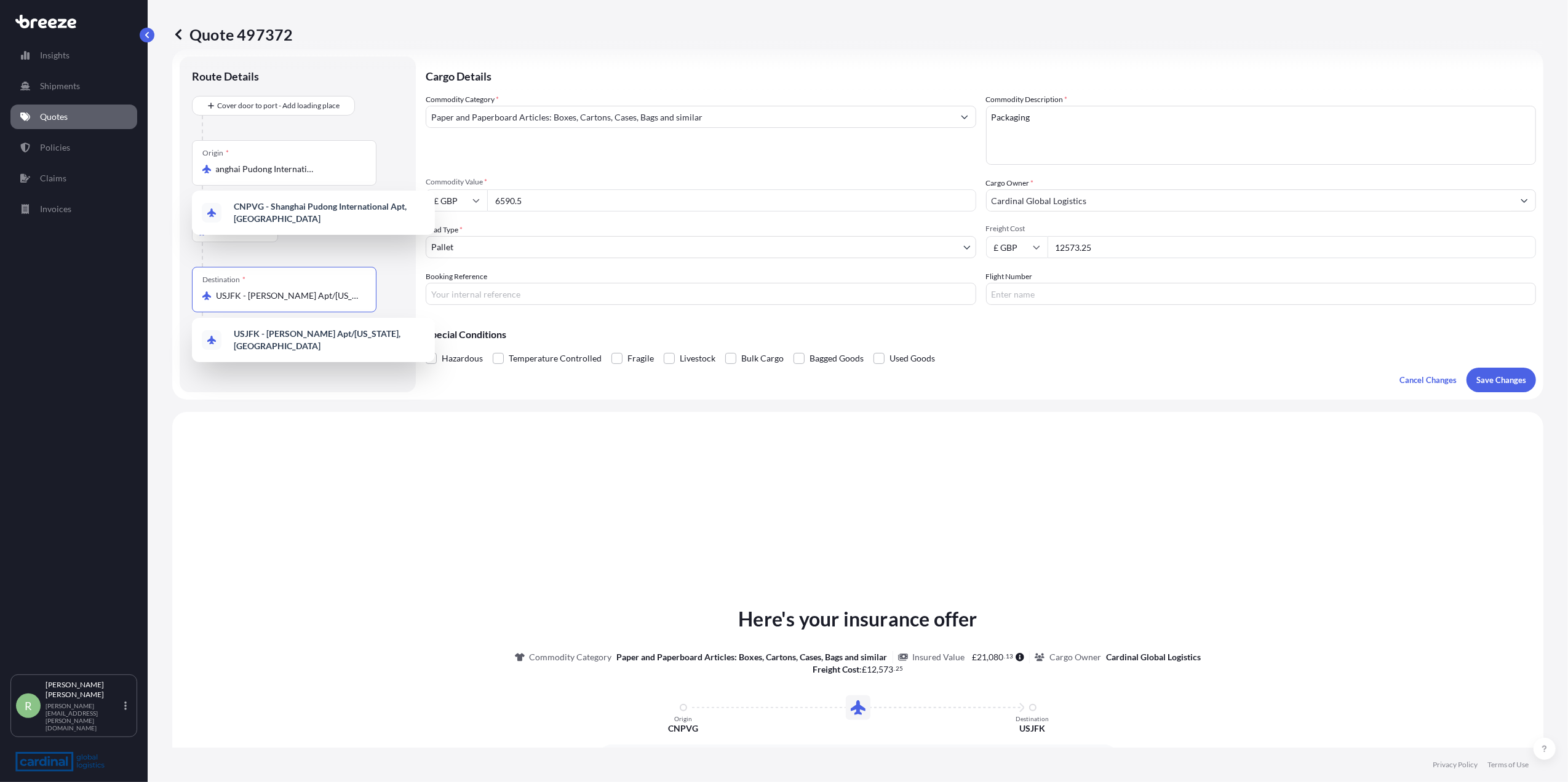
scroll to position [0, 0]
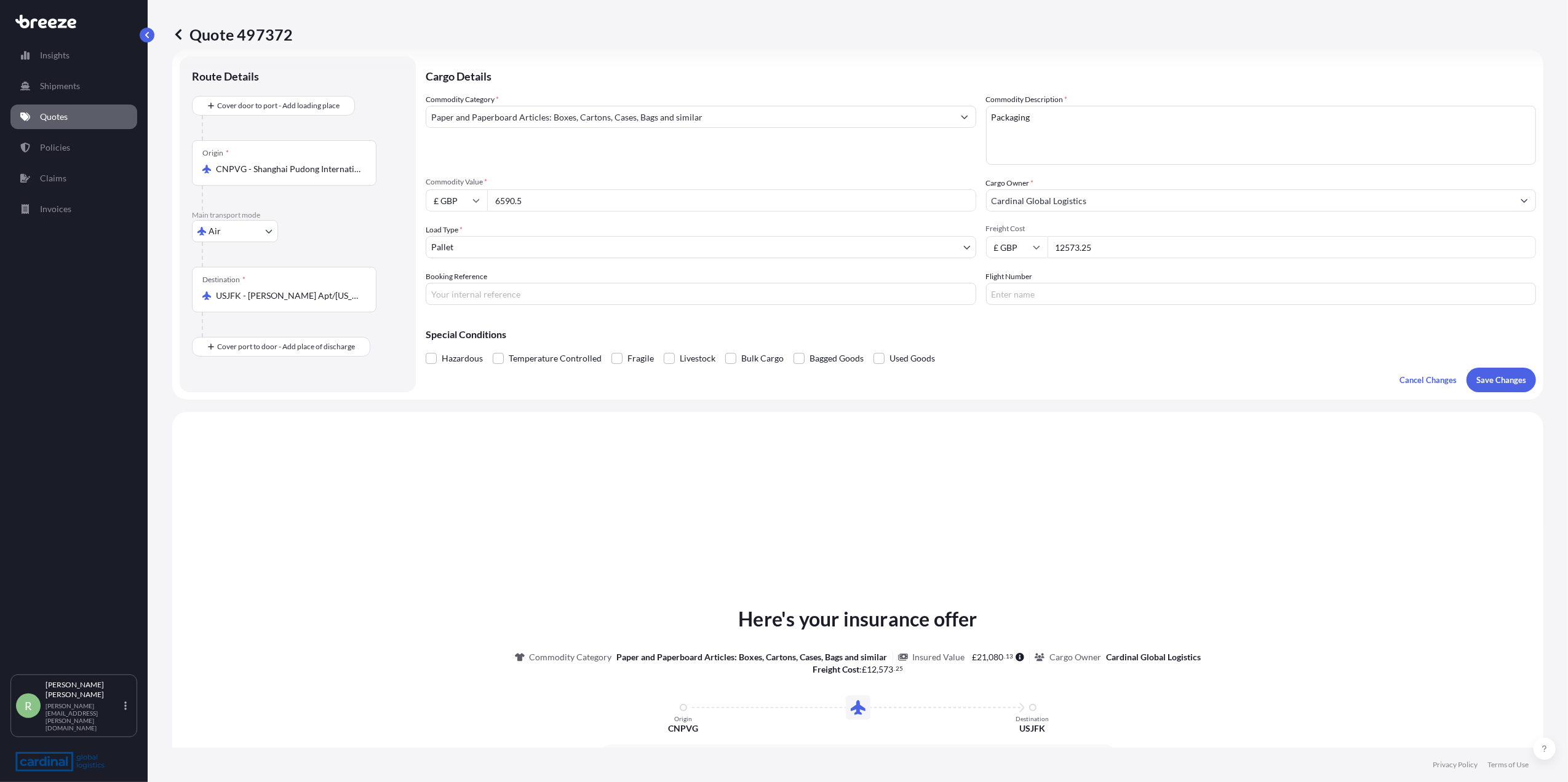
drag, startPoint x: 213, startPoint y: 296, endPoint x: 349, endPoint y: 303, distance: 136.2
click at [349, 303] on div "Destination * USJFK - [PERSON_NAME] Apt/[US_STATE], [GEOGRAPHIC_DATA]" at bounding box center [284, 289] width 184 height 46
drag, startPoint x: 349, startPoint y: 303, endPoint x: 283, endPoint y: 295, distance: 66.5
click at [286, 298] on input "USJFK - [PERSON_NAME] Apt/[US_STATE], [GEOGRAPHIC_DATA]" at bounding box center [289, 295] width 145 height 12
drag, startPoint x: 361, startPoint y: 294, endPoint x: 212, endPoint y: 301, distance: 149.2
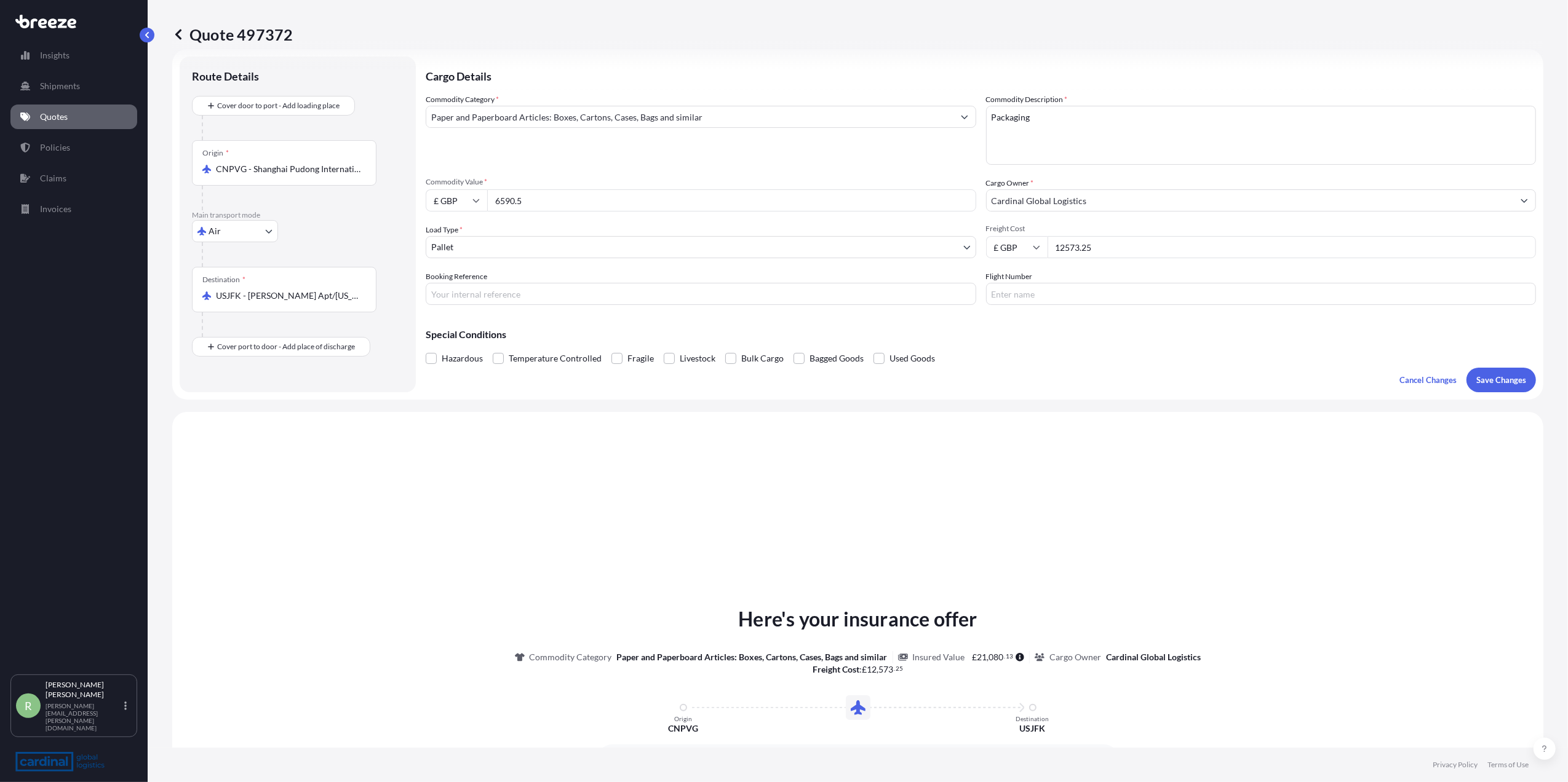
click at [212, 301] on div "USJFK - [PERSON_NAME] Apt/[US_STATE], [GEOGRAPHIC_DATA]" at bounding box center [284, 295] width 164 height 12
drag, startPoint x: 212, startPoint y: 301, endPoint x: 273, endPoint y: 296, distance: 61.2
click at [273, 296] on input "USJFK - [PERSON_NAME] Apt/[US_STATE], [GEOGRAPHIC_DATA]" at bounding box center [289, 295] width 145 height 12
drag, startPoint x: 344, startPoint y: 296, endPoint x: 193, endPoint y: 289, distance: 151.2
click at [193, 291] on div "Destination * [PERSON_NAME] Apt/[US_STATE], [GEOGRAPHIC_DATA]" at bounding box center [284, 289] width 184 height 46
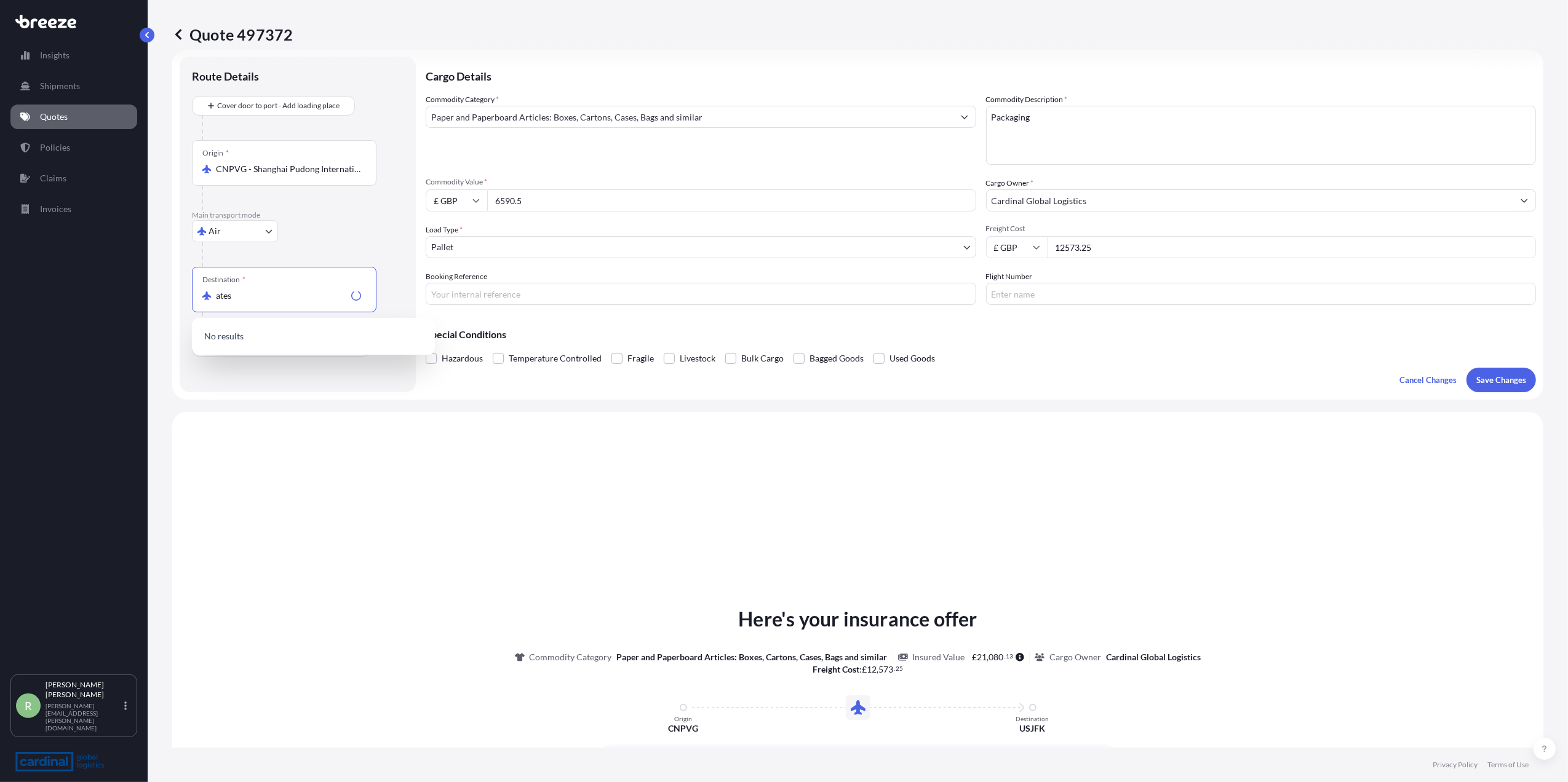
drag, startPoint x: 257, startPoint y: 296, endPoint x: 193, endPoint y: 298, distance: 64.0
click at [193, 298] on div "Destination * ates" at bounding box center [284, 289] width 184 height 46
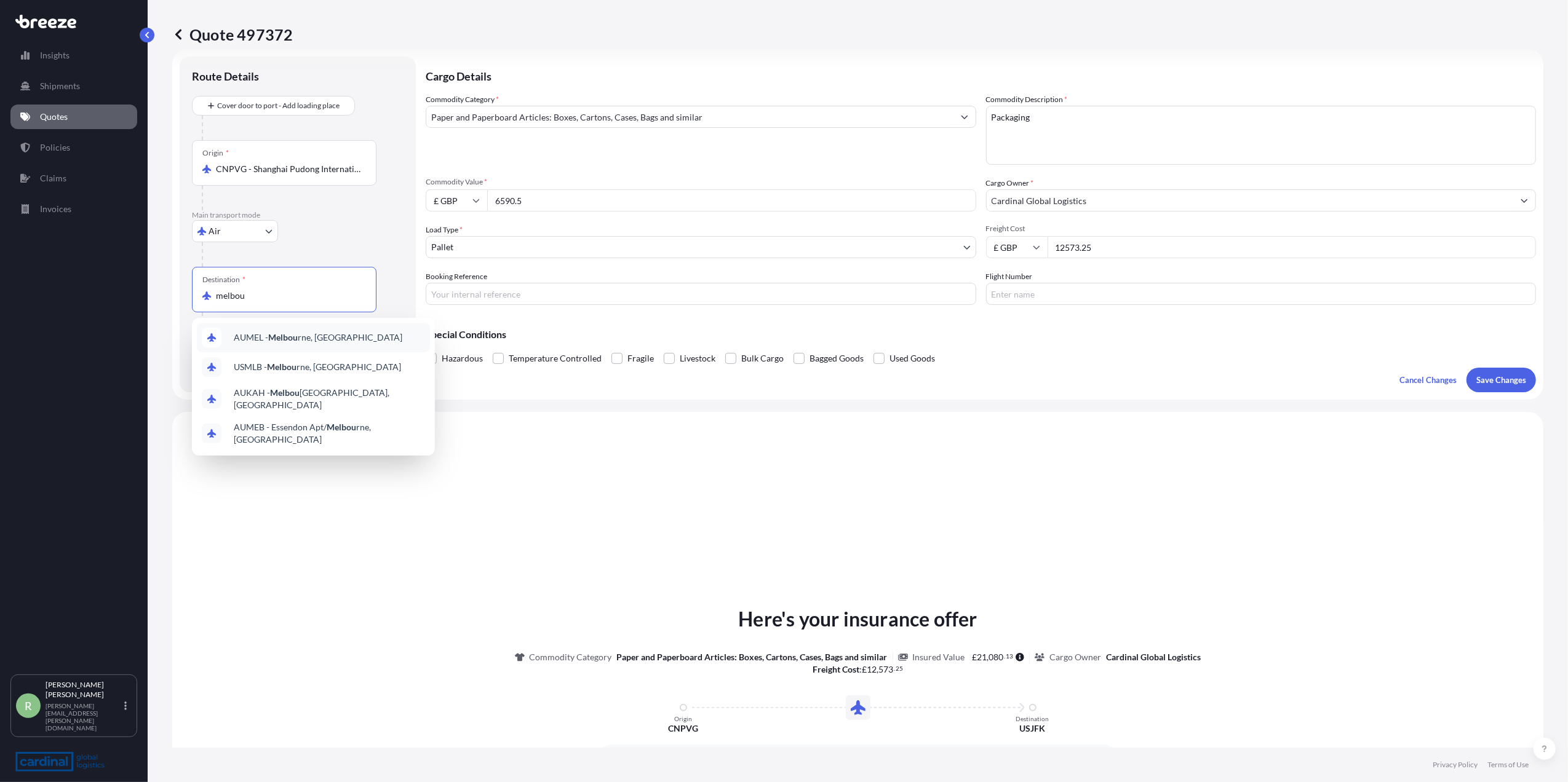
click at [254, 342] on span "AUMEL - Melbou rne, [GEOGRAPHIC_DATA]" at bounding box center [318, 337] width 169 height 12
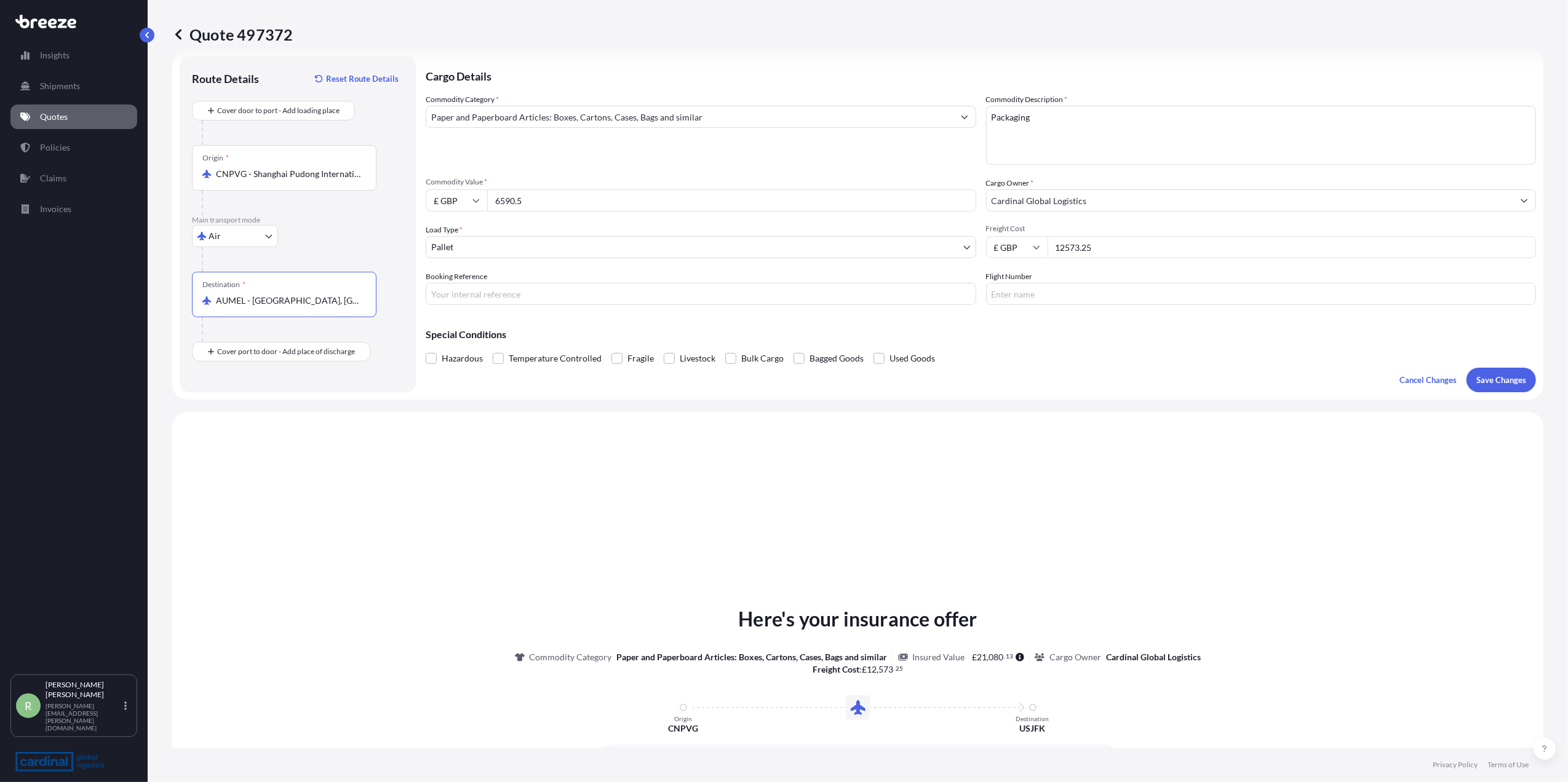
type input "AUMEL - [GEOGRAPHIC_DATA], [GEOGRAPHIC_DATA]"
drag, startPoint x: 544, startPoint y: 201, endPoint x: 346, endPoint y: 210, distance: 198.2
click at [346, 210] on form "Route Details Reset Route Details Cover door to port - Add loading place Place …" at bounding box center [857, 224] width 1371 height 351
type input "883.5"
drag, startPoint x: 1121, startPoint y: 249, endPoint x: 1020, endPoint y: 249, distance: 101.0
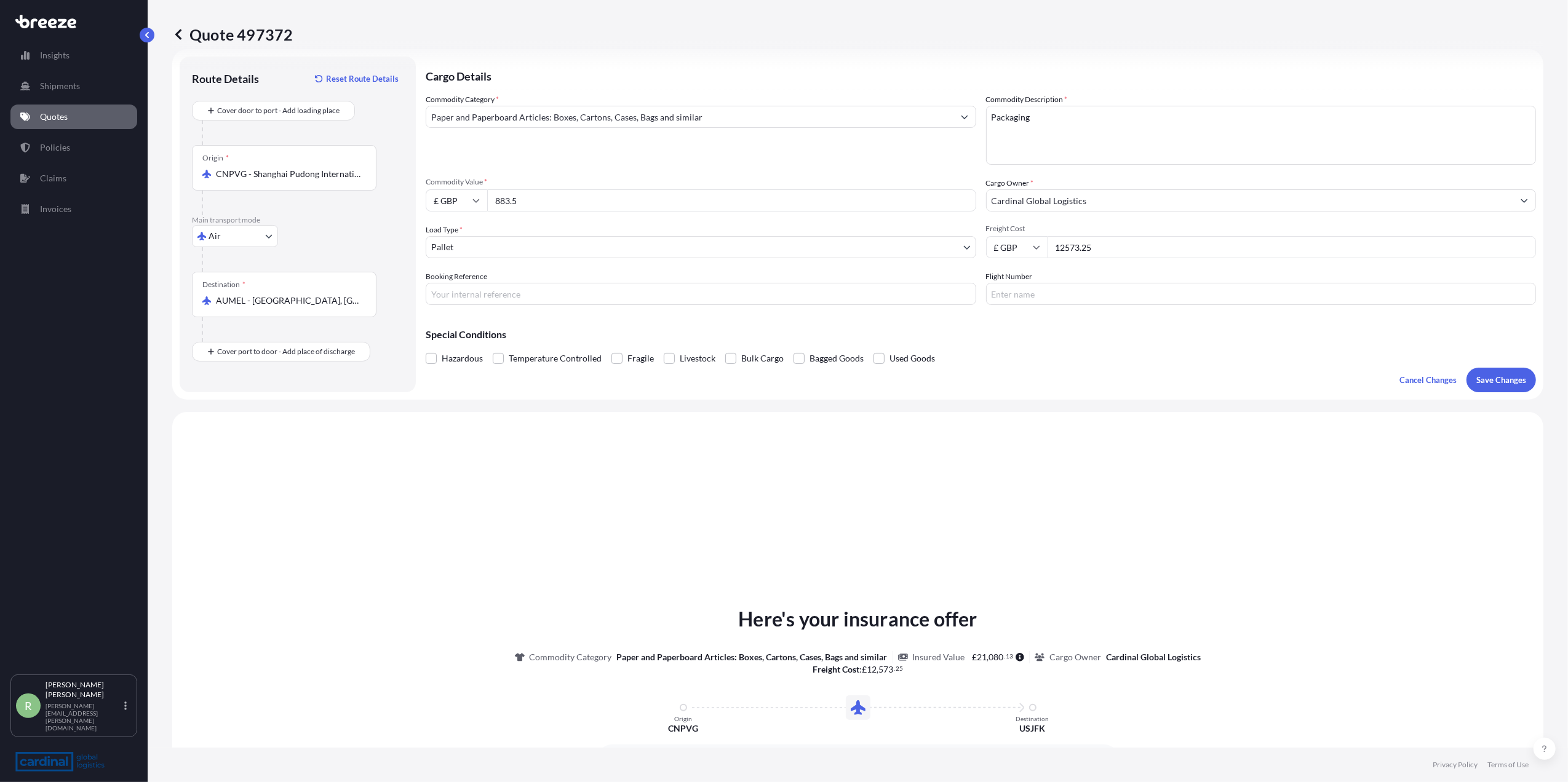
click at [1020, 249] on div "£ GBP 12573.25" at bounding box center [1261, 247] width 551 height 22
type input "4381"
click at [1477, 375] on p "Save Changes" at bounding box center [1501, 380] width 50 height 12
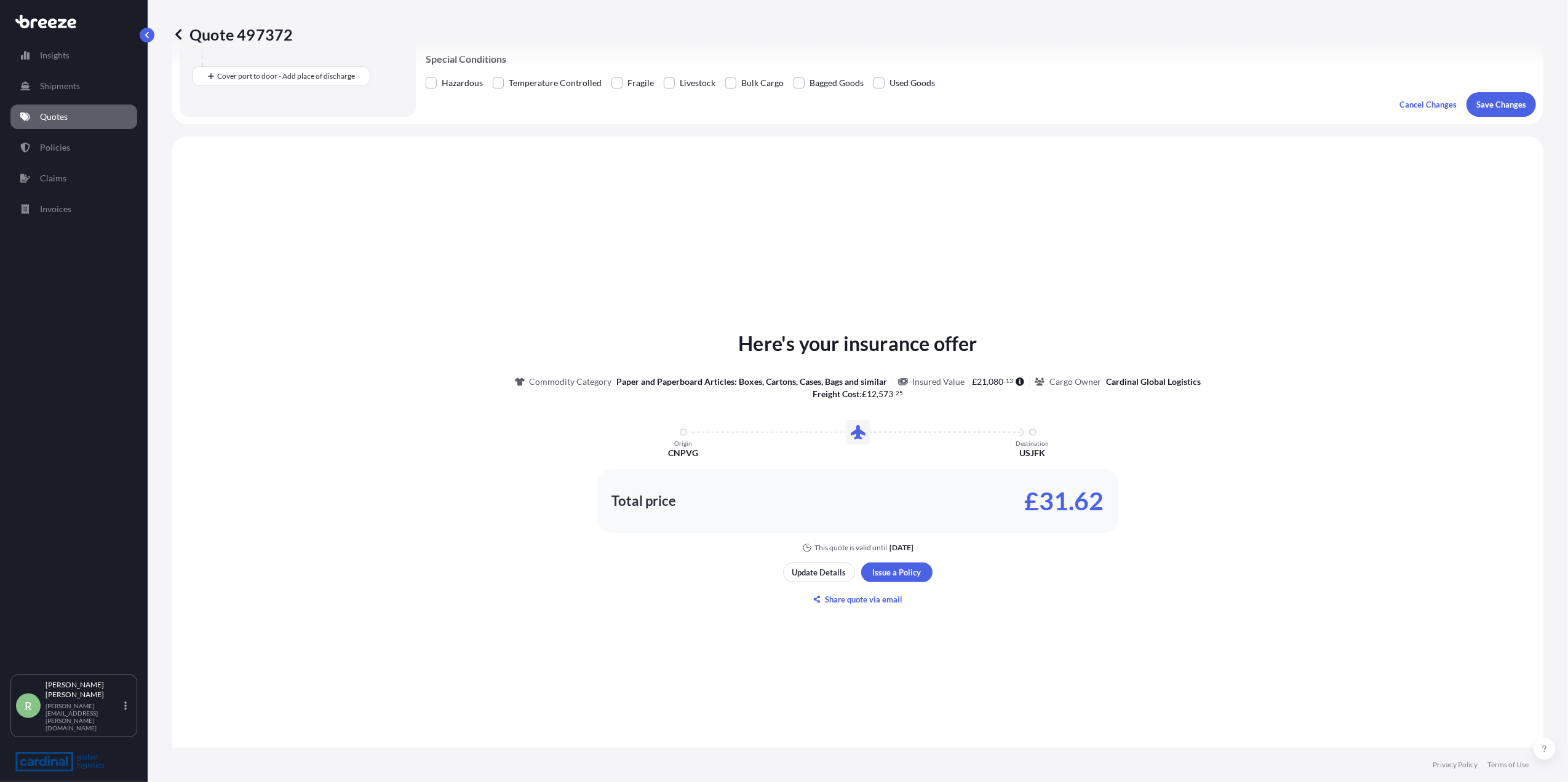
scroll to position [370, 0]
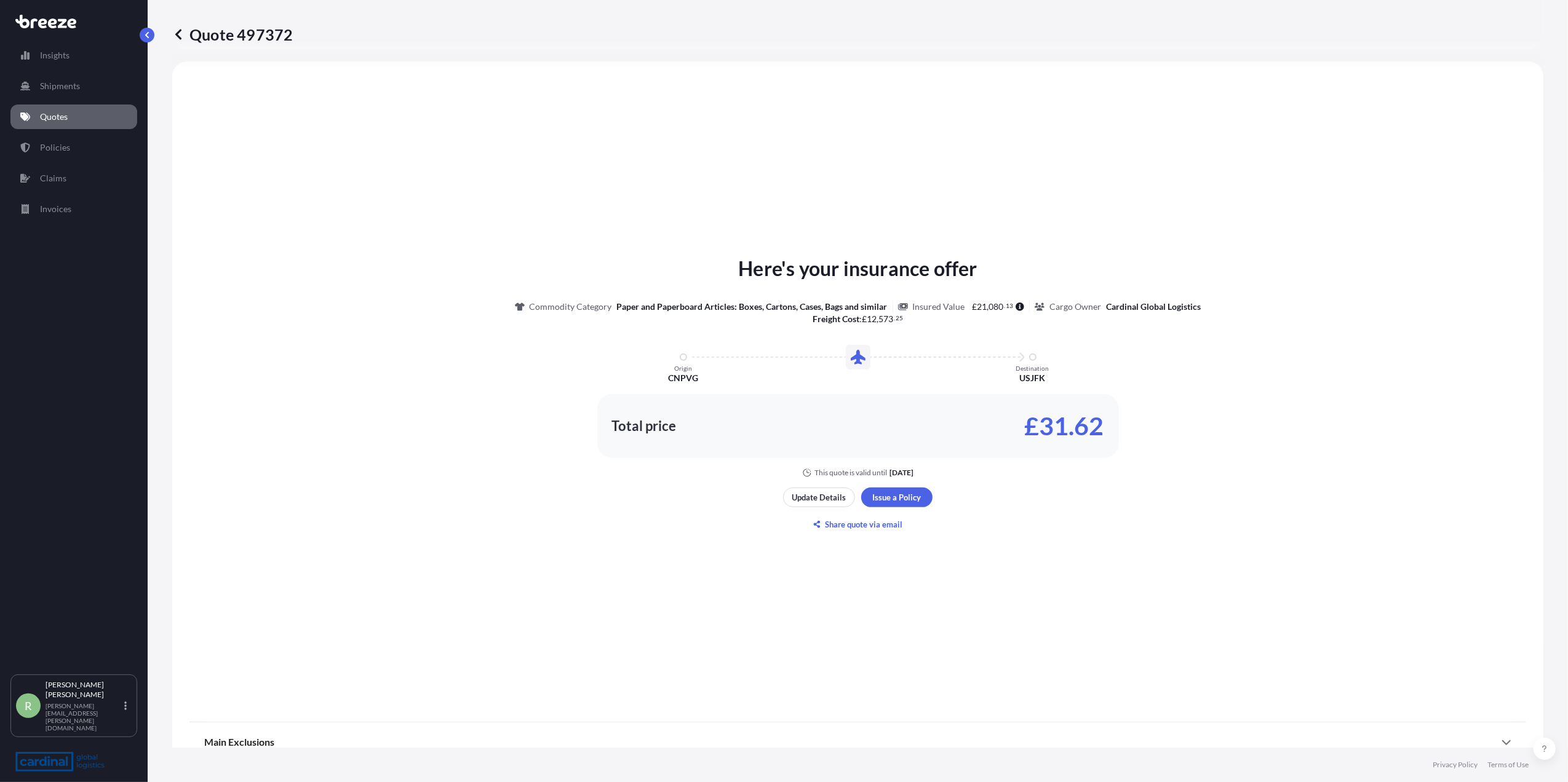
select select "Air"
select select "1"
click at [810, 501] on p "Update Details" at bounding box center [819, 497] width 54 height 12
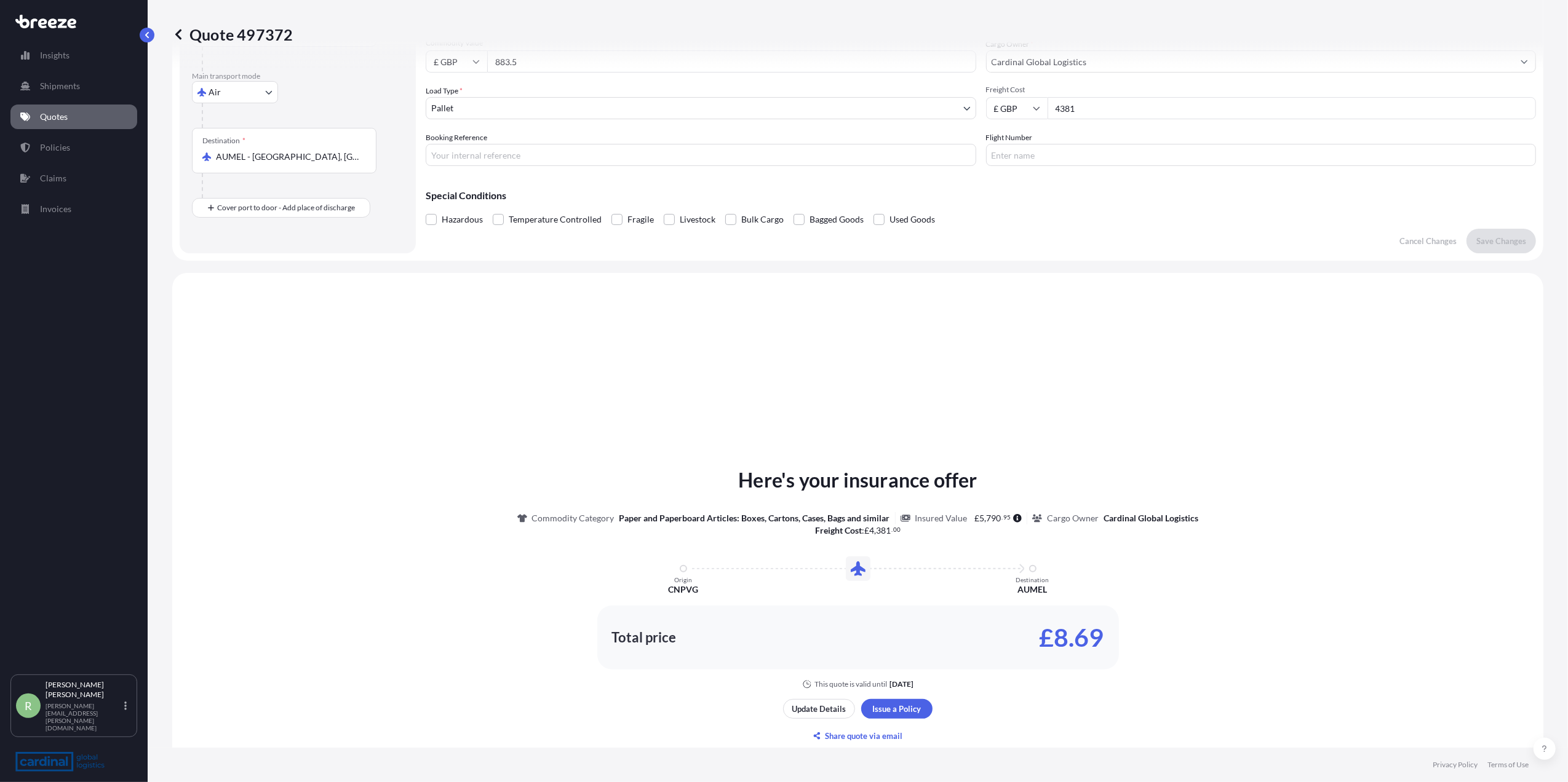
scroll to position [164, 0]
drag, startPoint x: 1479, startPoint y: 323, endPoint x: 1335, endPoint y: 395, distance: 161.0
click at [1479, 323] on div "Here's your insurance offer Commodity Category Paper and Paperboard Articles: B…" at bounding box center [857, 601] width 1337 height 631
